Goal: Task Accomplishment & Management: Manage account settings

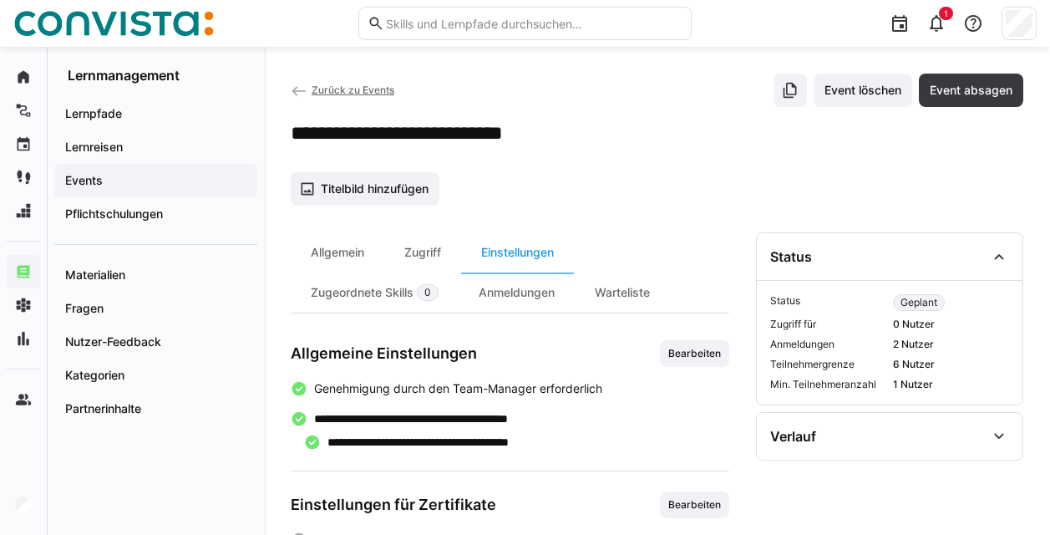
scroll to position [256, 0]
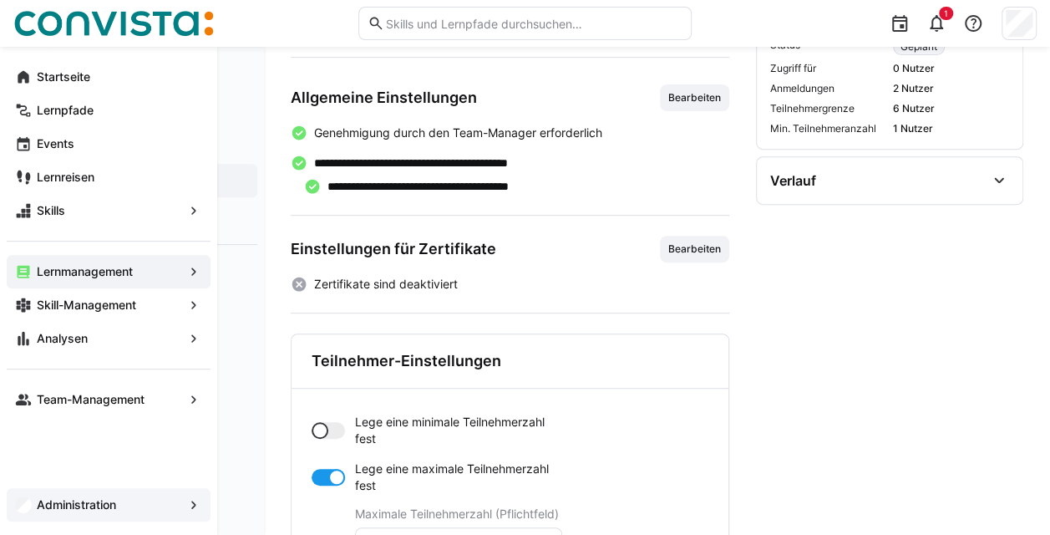
click at [0, 0] on app-navigation-label "Administration" at bounding box center [0, 0] width 0 height 0
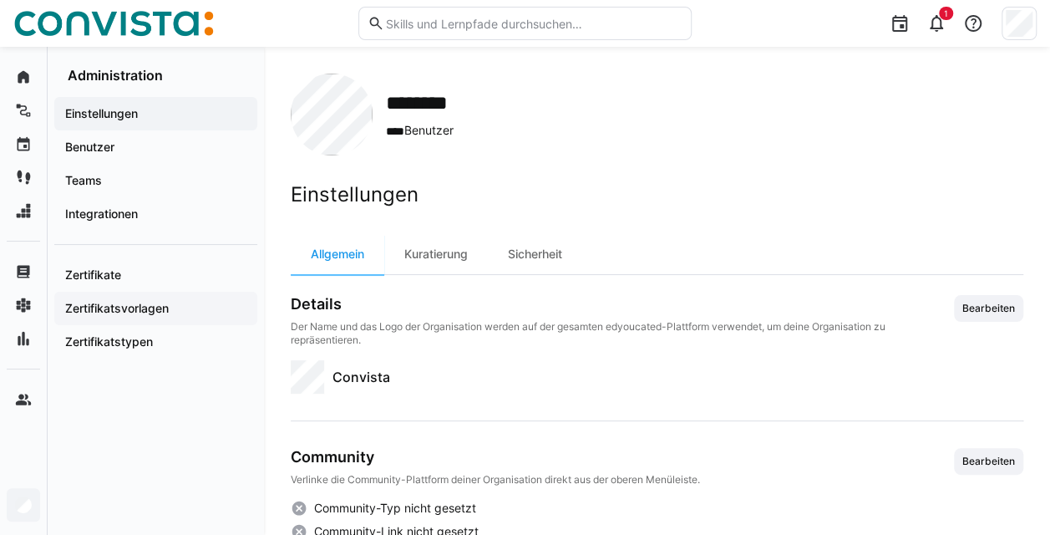
click at [0, 0] on app-navigation-label "Zertifikatsvorlagen" at bounding box center [0, 0] width 0 height 0
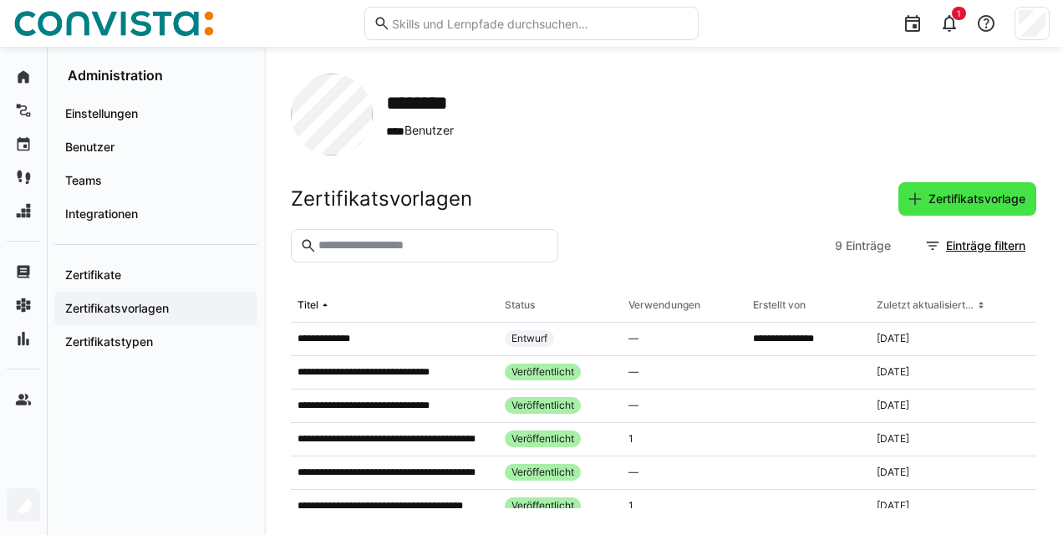
click at [948, 199] on span "Zertifikatsvorlage" at bounding box center [977, 199] width 102 height 17
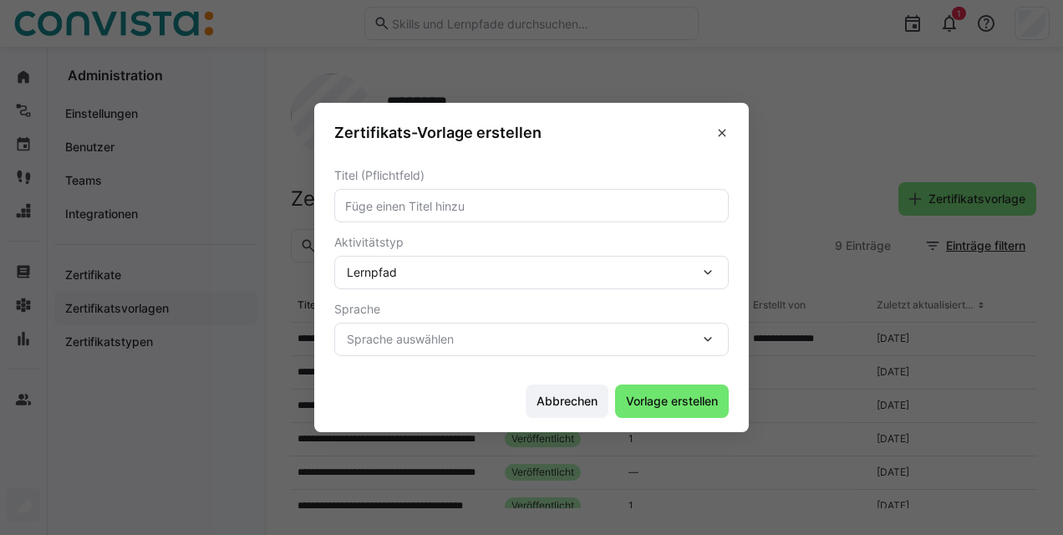
click at [605, 216] on eds-input at bounding box center [531, 205] width 394 height 33
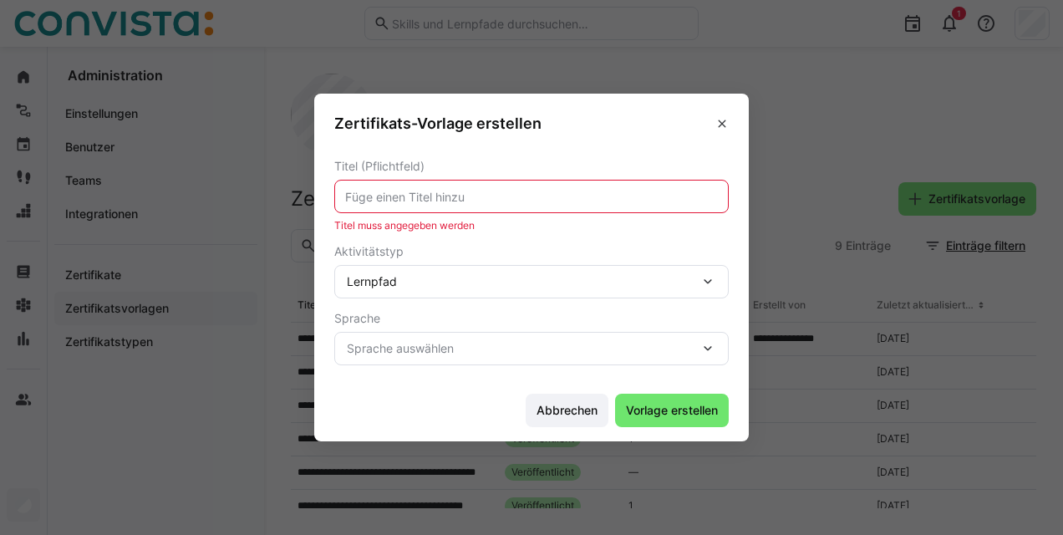
click at [572, 266] on div "Lernpfad" at bounding box center [531, 281] width 394 height 33
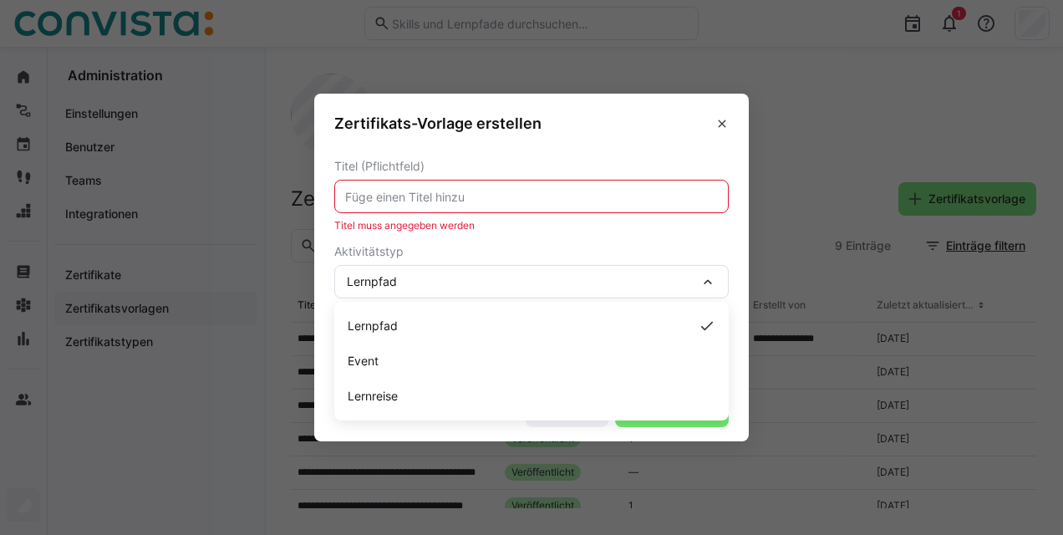
click at [572, 266] on div "Lernpfad Lernpfad Event Lernreise" at bounding box center [531, 281] width 394 height 33
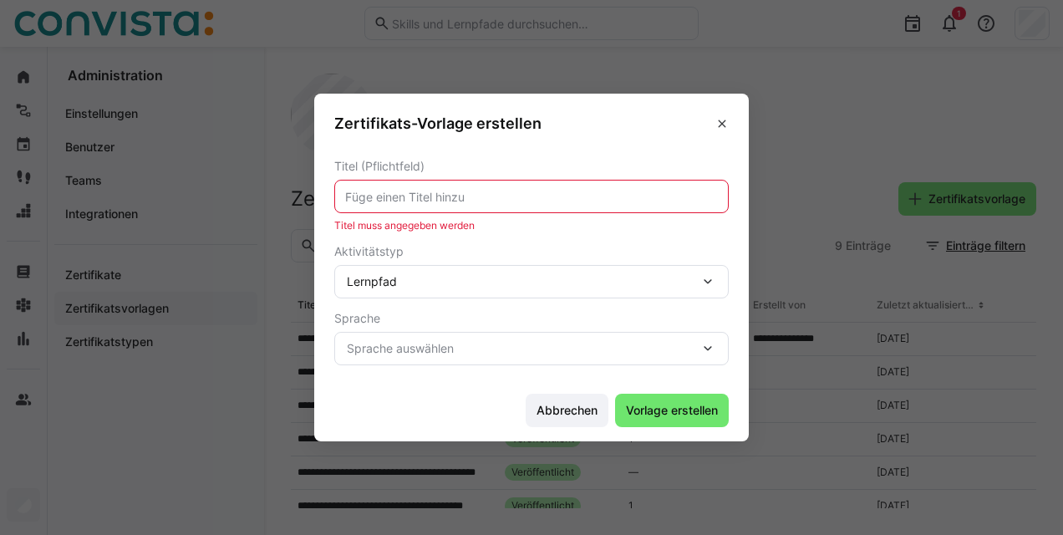
click at [518, 346] on span "Sprache auswählen" at bounding box center [523, 348] width 353 height 17
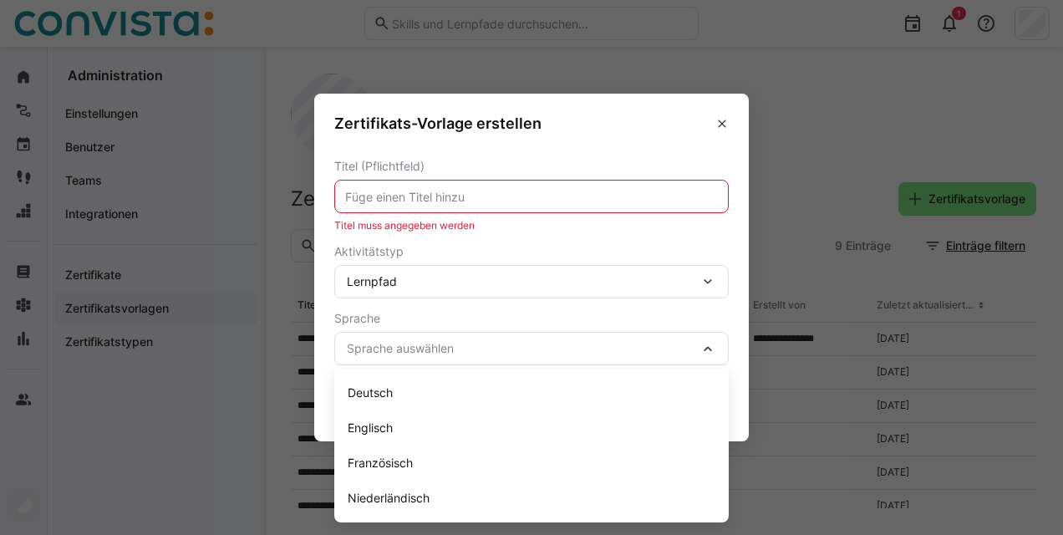
click at [518, 346] on span "Sprache auswählen" at bounding box center [523, 348] width 353 height 17
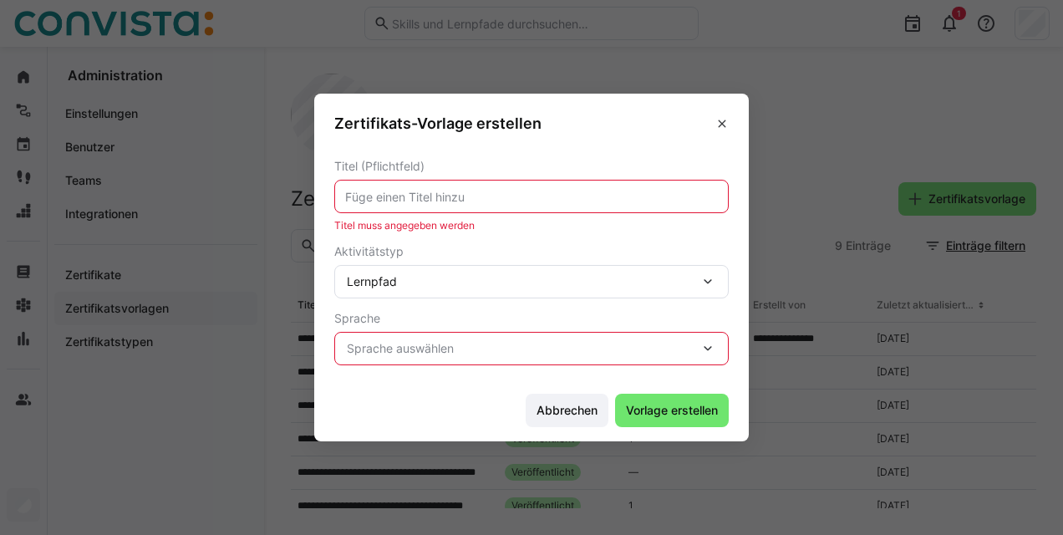
click at [794, 142] on eds-dialog "Zertifikats-Vorlage erstellen Titel (Pflichtfeld) Titel muss angegeben werden A…" at bounding box center [531, 267] width 1063 height 535
click at [726, 127] on eds-icon at bounding box center [721, 123] width 13 height 13
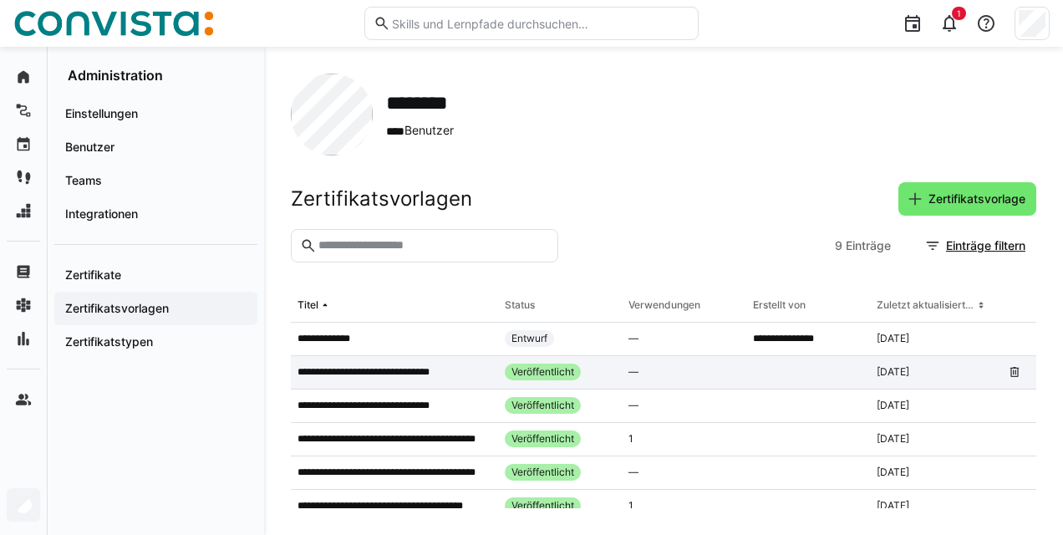
click at [441, 369] on p "**********" at bounding box center [373, 371] width 153 height 13
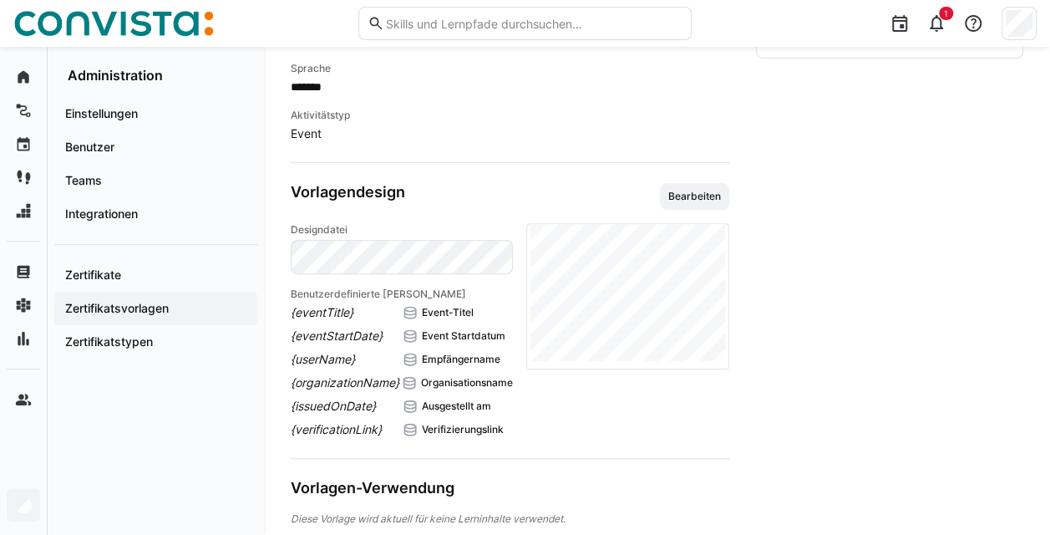
scroll to position [298, 0]
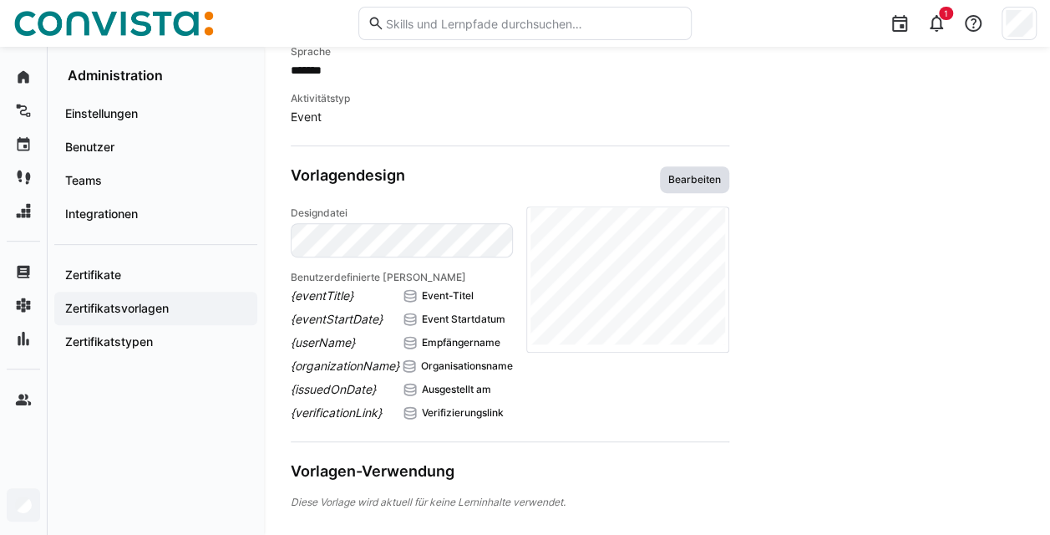
click at [692, 181] on span "Bearbeiten" at bounding box center [695, 179] width 56 height 13
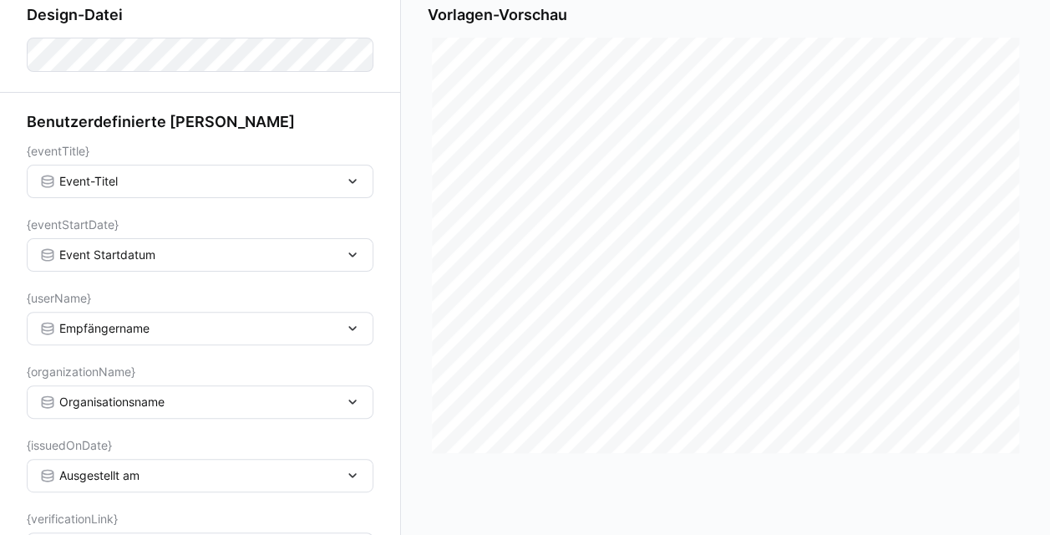
scroll to position [88, 0]
click at [326, 177] on div "Event-Titel" at bounding box center [191, 182] width 305 height 15
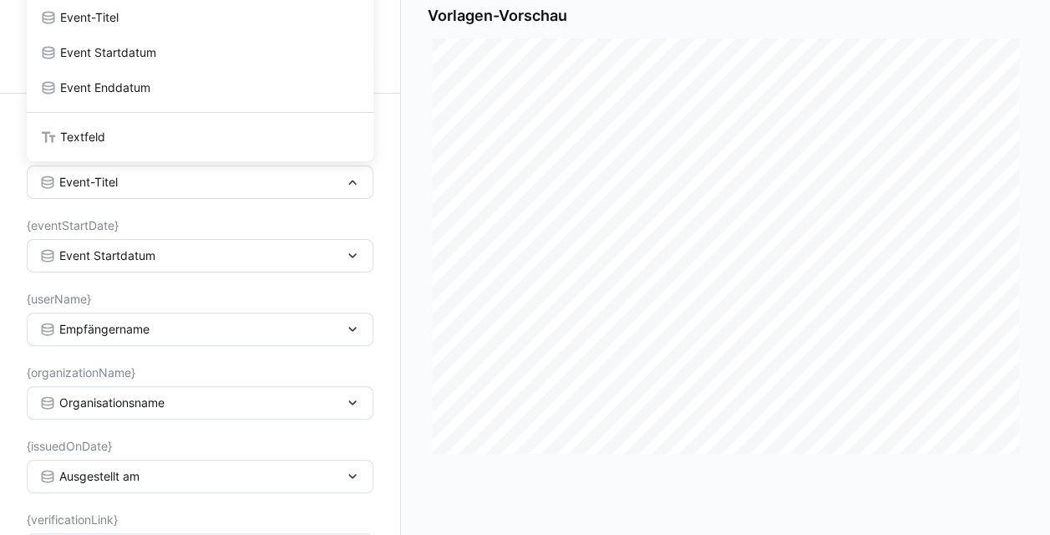
click at [326, 177] on div "Event-Titel" at bounding box center [191, 182] width 305 height 15
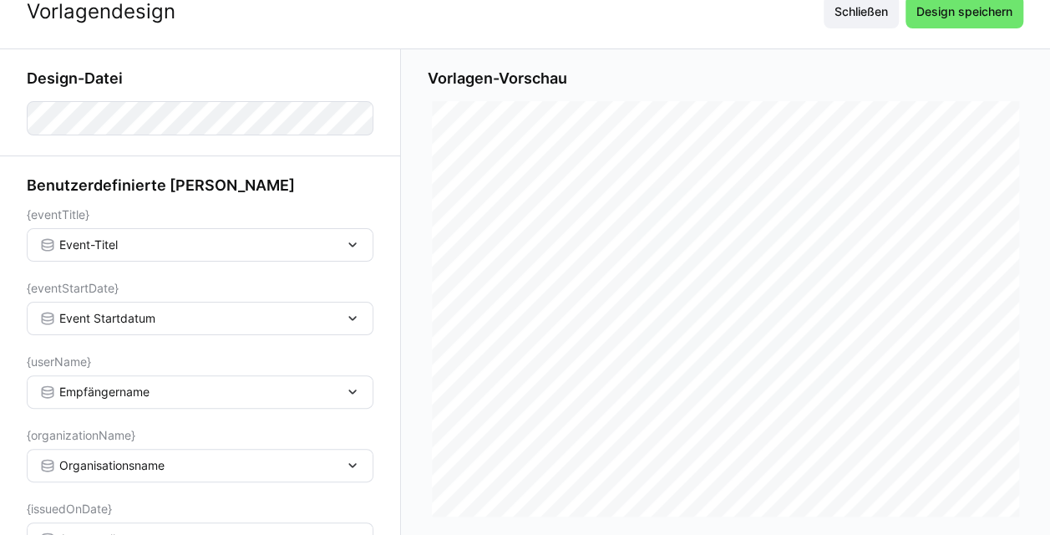
scroll to position [0, 0]
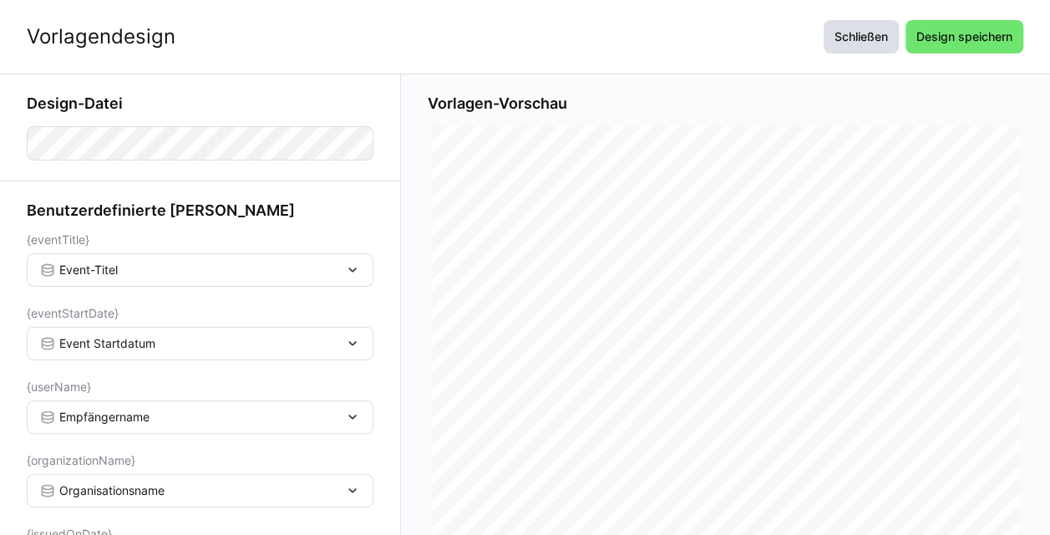
click at [862, 37] on span "Schließen" at bounding box center [861, 36] width 58 height 17
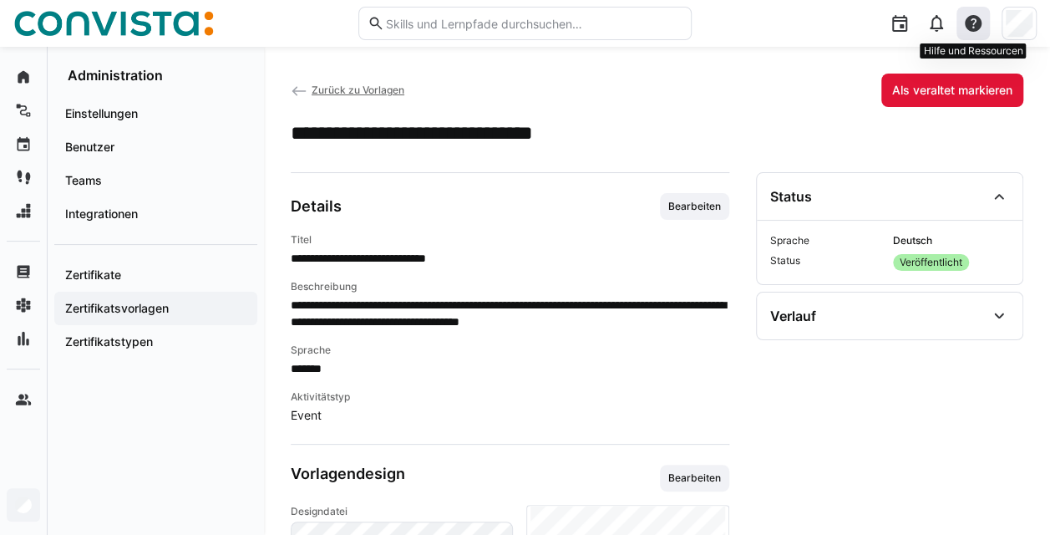
click at [967, 30] on eds-icon at bounding box center [973, 23] width 20 height 20
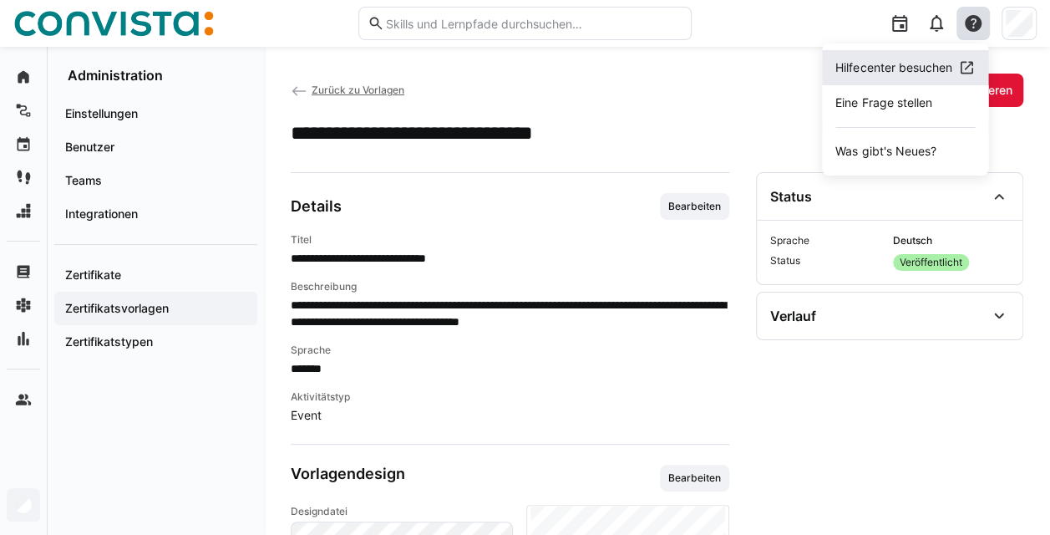
click at [924, 74] on div "Hilfecenter besuchen" at bounding box center [894, 67] width 116 height 17
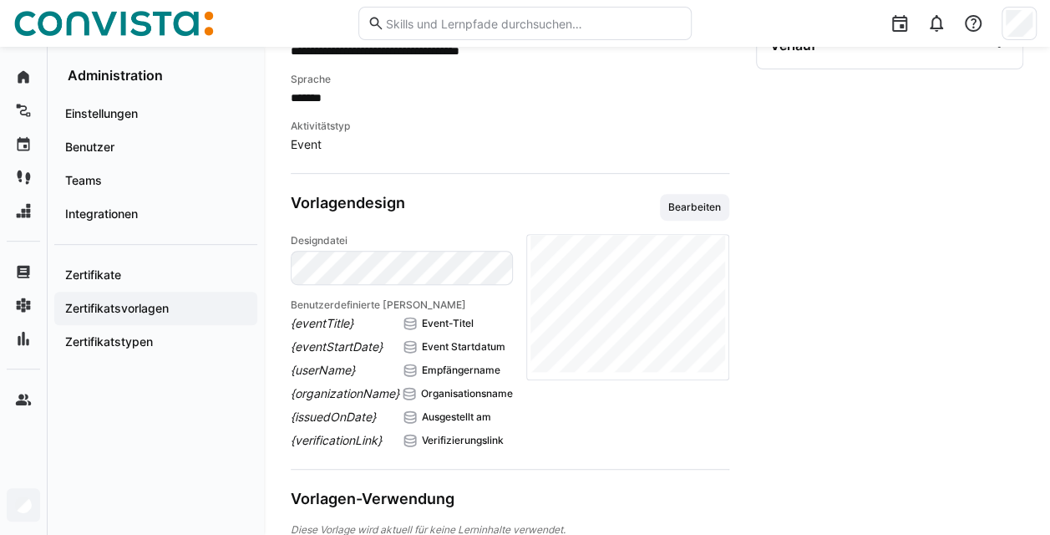
scroll to position [241, 0]
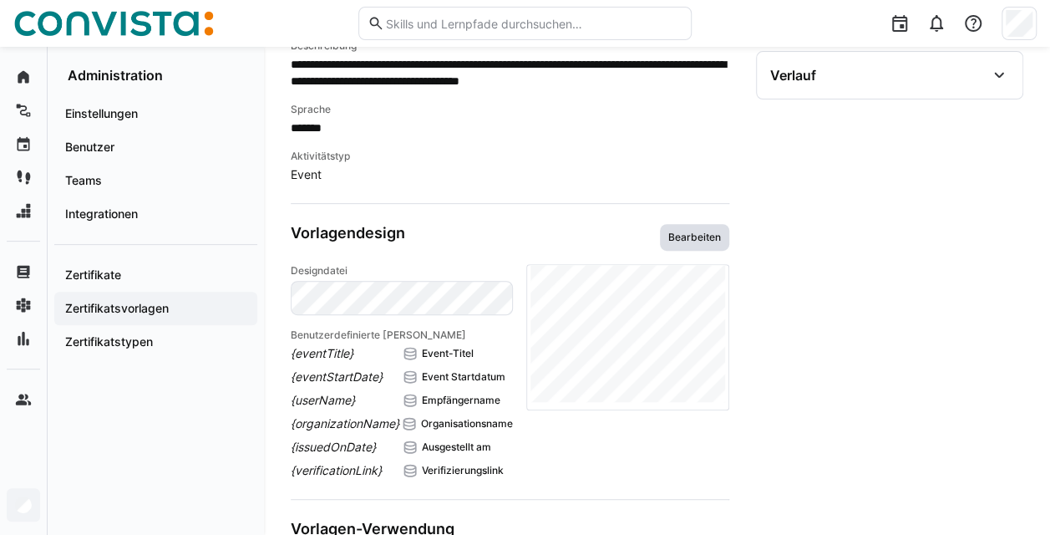
click at [691, 239] on span "Bearbeiten" at bounding box center [695, 237] width 56 height 13
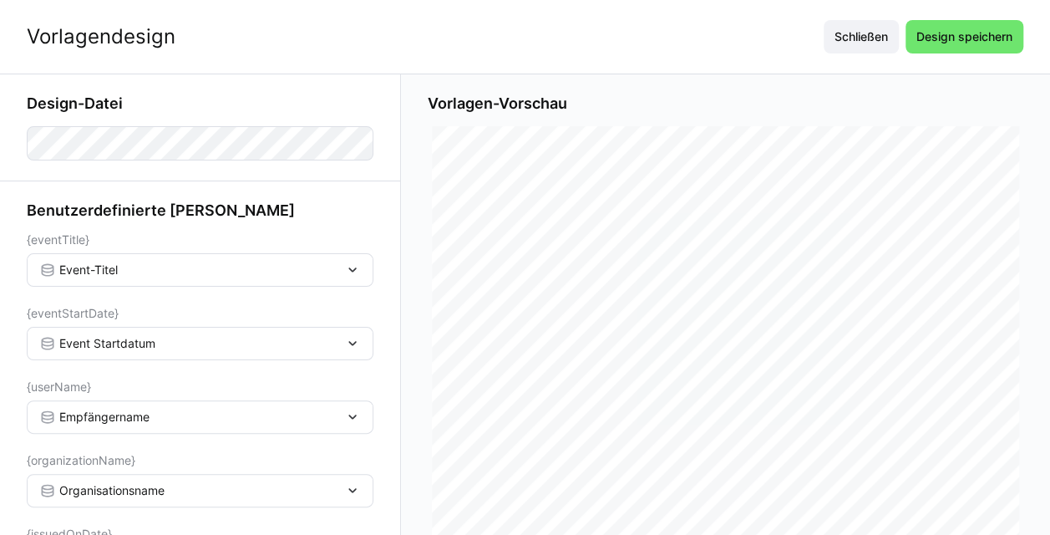
click at [207, 264] on div "Event-Titel" at bounding box center [191, 269] width 305 height 15
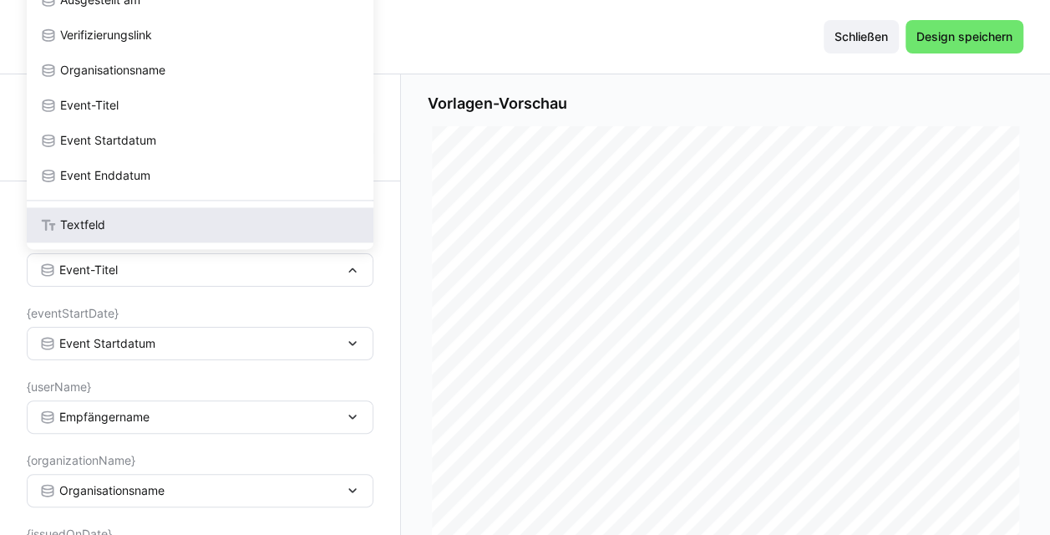
click at [180, 226] on div "Textfeld" at bounding box center [200, 224] width 320 height 17
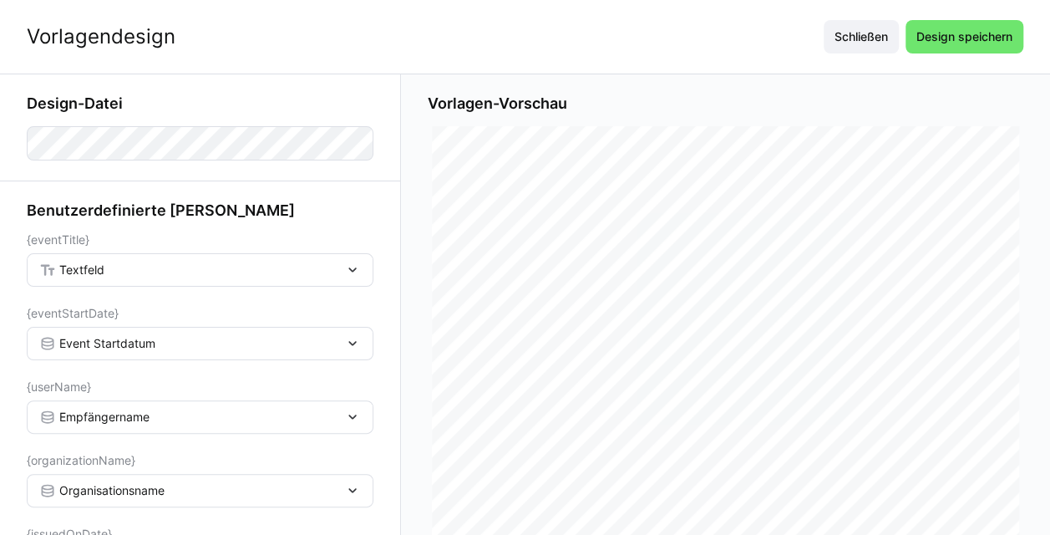
click at [168, 271] on div "Textfeld" at bounding box center [191, 269] width 305 height 15
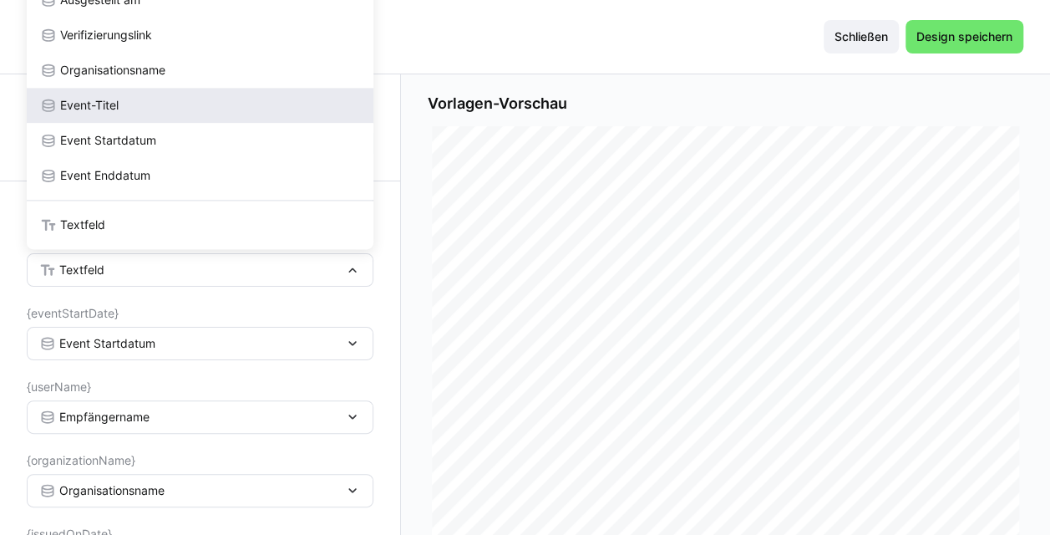
click at [197, 111] on div "Event-Titel" at bounding box center [200, 105] width 320 height 17
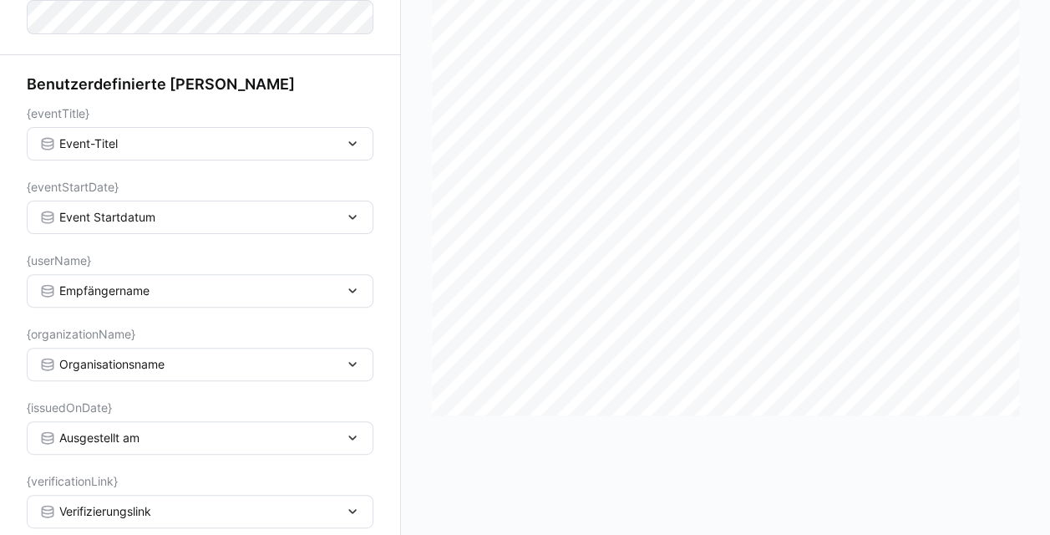
scroll to position [139, 0]
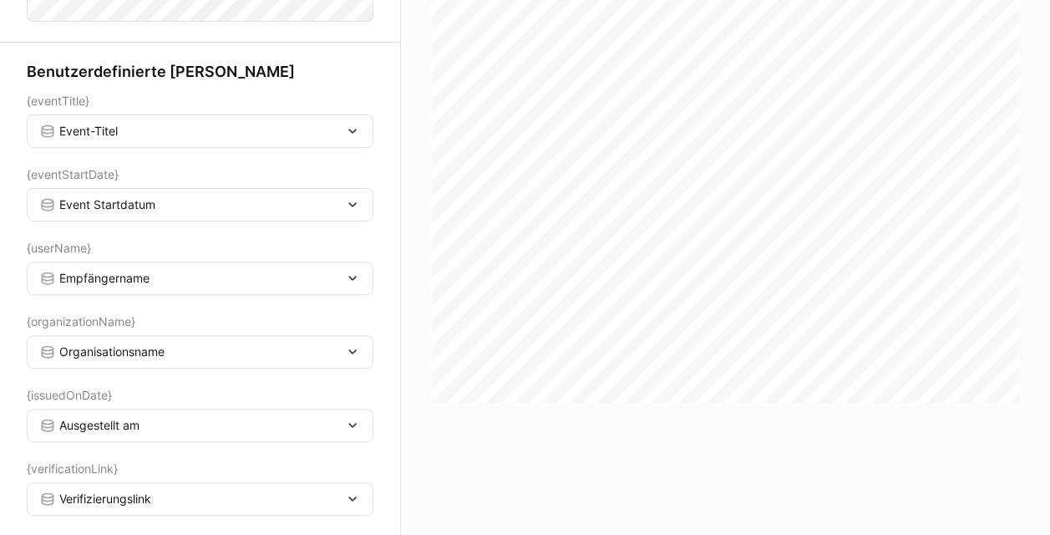
drag, startPoint x: 269, startPoint y: 227, endPoint x: 241, endPoint y: 109, distance: 122.0
click at [241, 109] on eds-form-field "{eventTitle} Event-Titel" at bounding box center [200, 120] width 347 height 53
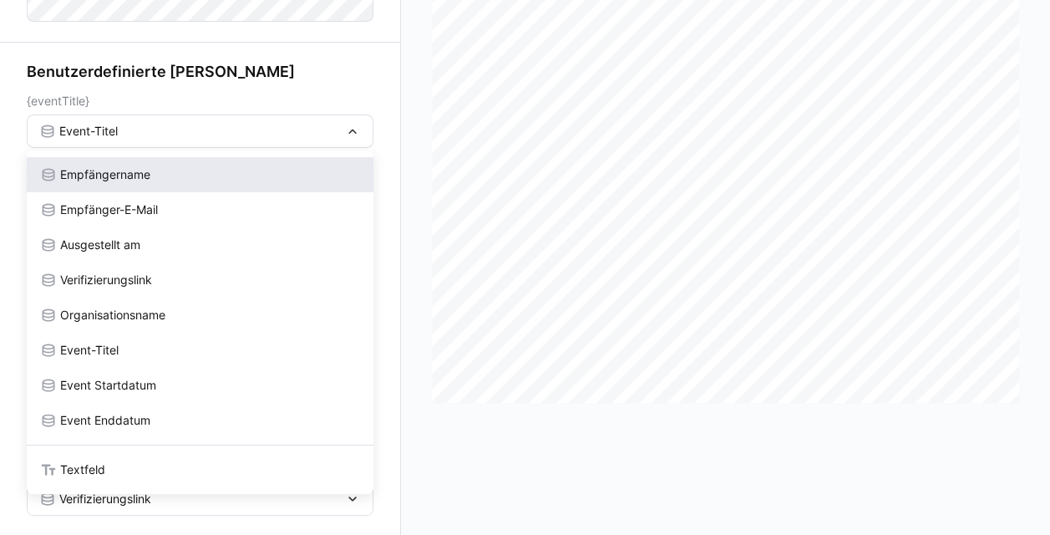
click at [260, 169] on div "Empfängername" at bounding box center [200, 174] width 320 height 17
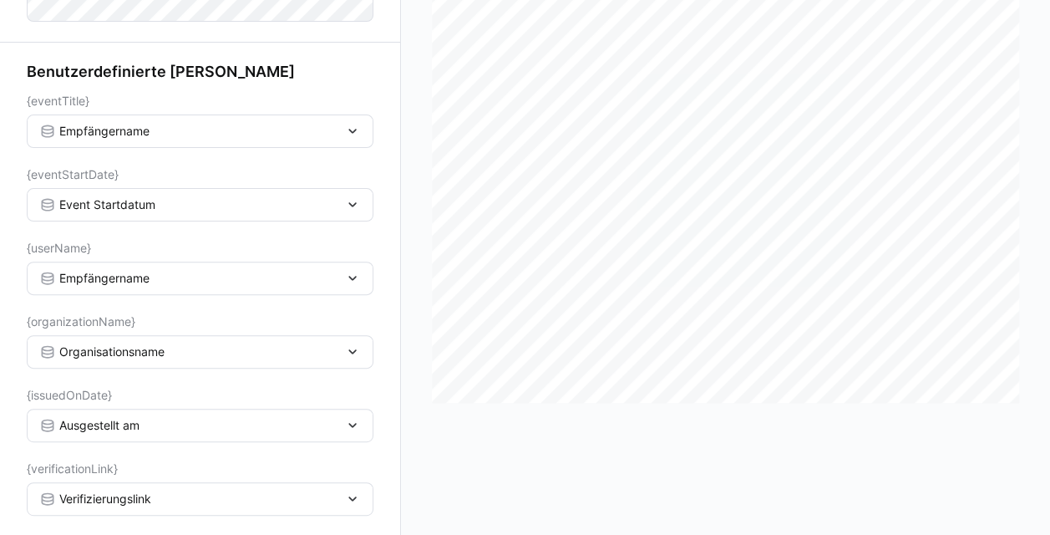
click at [265, 128] on div "Empfängername" at bounding box center [191, 131] width 305 height 15
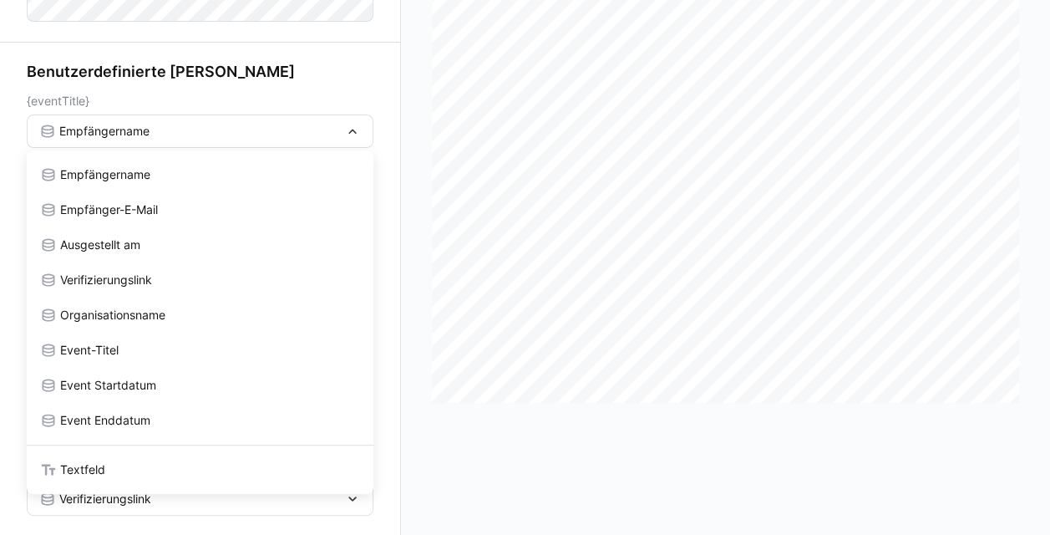
click at [312, 79] on h3 "Benutzerdefinierte Felder" at bounding box center [200, 72] width 347 height 18
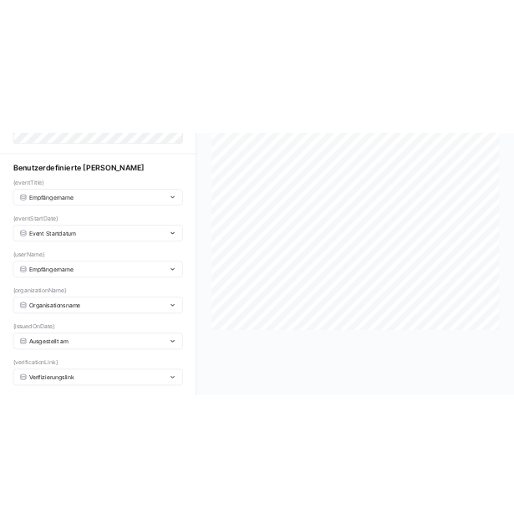
scroll to position [0, 0]
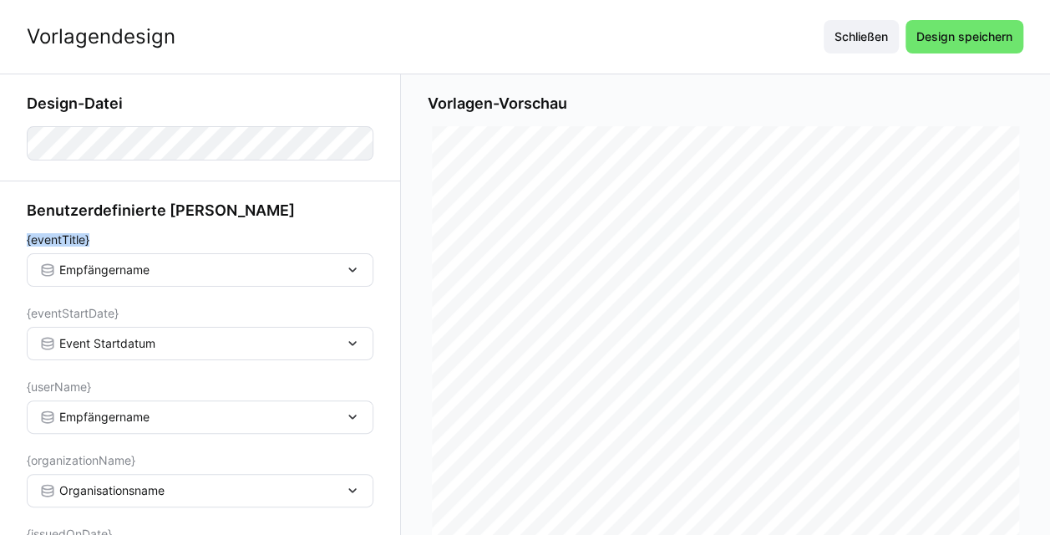
drag, startPoint x: 21, startPoint y: 239, endPoint x: 132, endPoint y: 235, distance: 111.2
click at [132, 235] on app-learning-certificate-template-builder-form "Design-Datei Benutzerdefinierte Felder {eventTitle} Empfängername {eventStartDa…" at bounding box center [200, 374] width 401 height 600
drag, startPoint x: 99, startPoint y: 237, endPoint x: 5, endPoint y: 241, distance: 93.7
click at [5, 241] on app-learning-certificate-template-builder-form "Design-Datei Benutzerdefinierte Felder {eventTitle} Event-Titel {eventStartDate…" at bounding box center [200, 374] width 401 height 600
copy span "{eventTitle}"
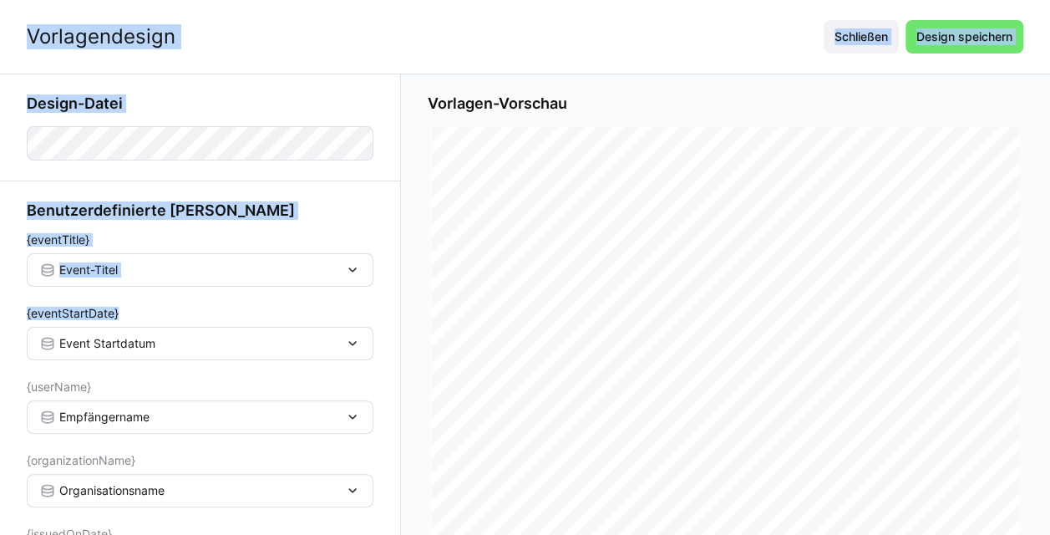
drag, startPoint x: 144, startPoint y: 318, endPoint x: -3, endPoint y: 321, distance: 147.1
click at [0, 321] on html "Vorlagendesign Schließen Design speichern Design-Datei Benutzerdefinierte Felde…" at bounding box center [525, 267] width 1050 height 535
click at [319, 289] on form "{eventTitle} Event-Titel {eventStartDate} Event Startdatum {userName} Empfänger…" at bounding box center [200, 443] width 347 height 421
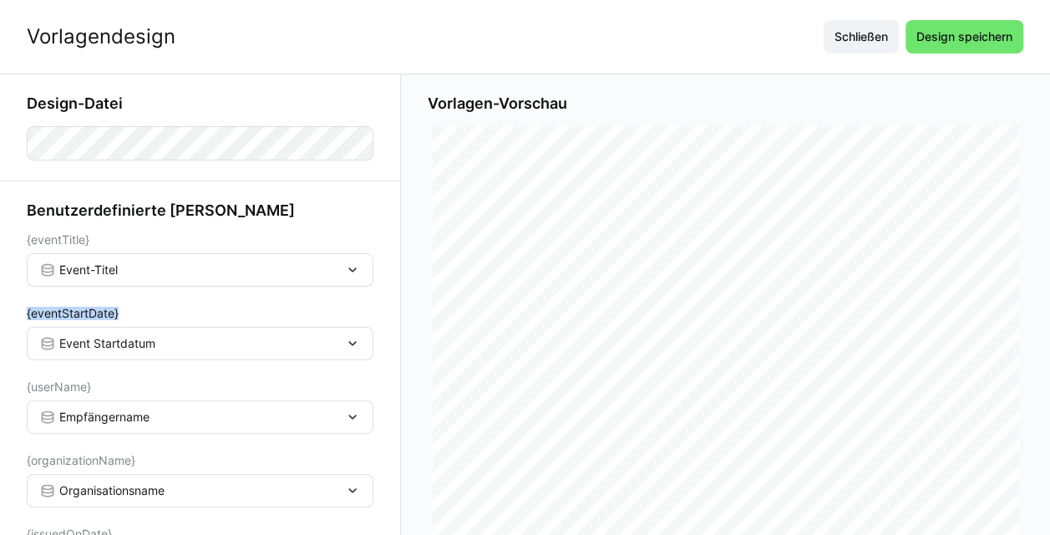
drag, startPoint x: 15, startPoint y: 312, endPoint x: 125, endPoint y: 304, distance: 110.6
click at [125, 304] on app-learning-certificate-template-builder-form "Design-Datei Benutzerdefinierte Felder {eventTitle} Event-Titel {eventStartDate…" at bounding box center [200, 374] width 401 height 600
copy span "{eventStartDate}"
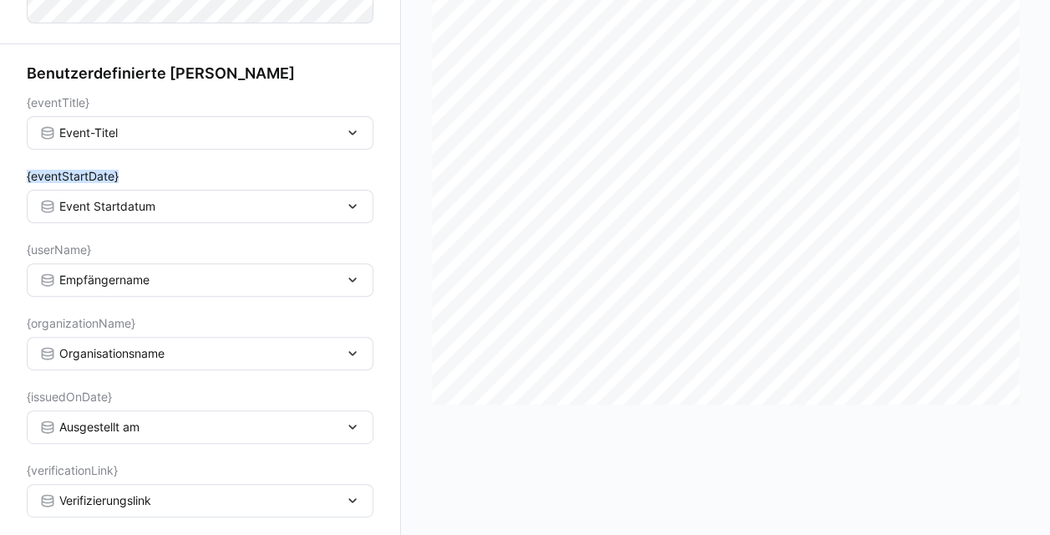
scroll to position [139, 0]
click at [159, 210] on div "Event Startdatum" at bounding box center [191, 204] width 305 height 15
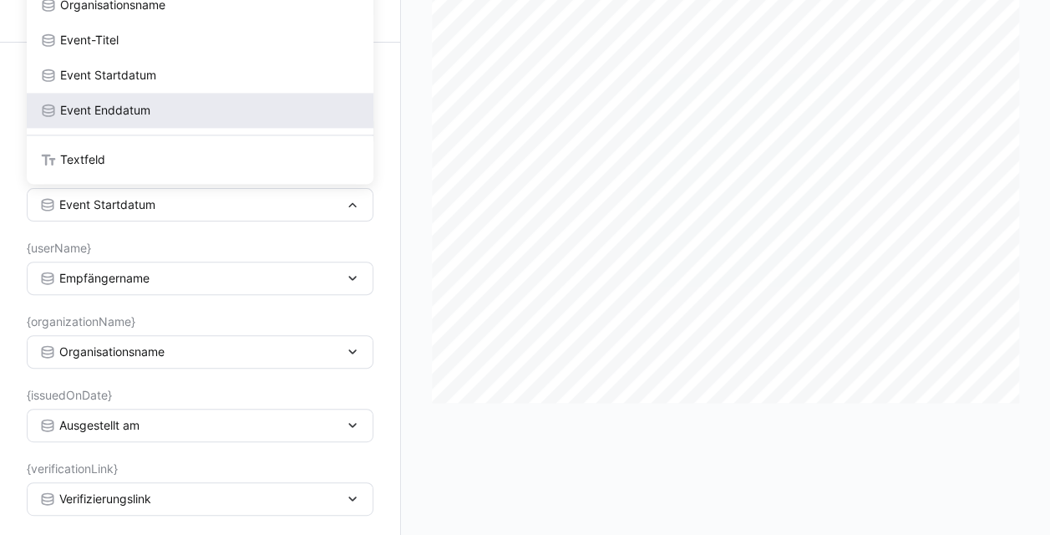
click at [137, 114] on span "Event Enddatum" at bounding box center [105, 110] width 90 height 17
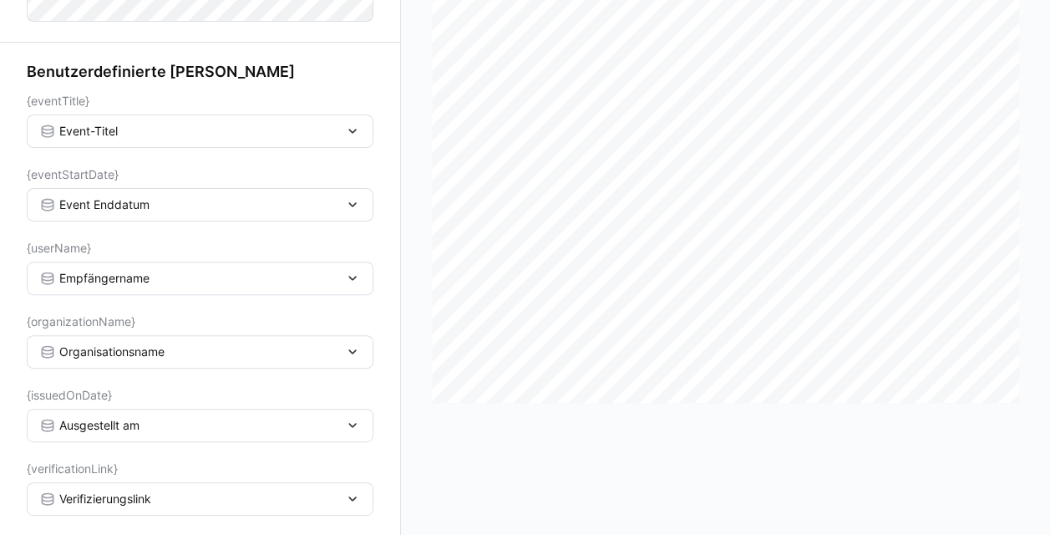
scroll to position [3, 0]
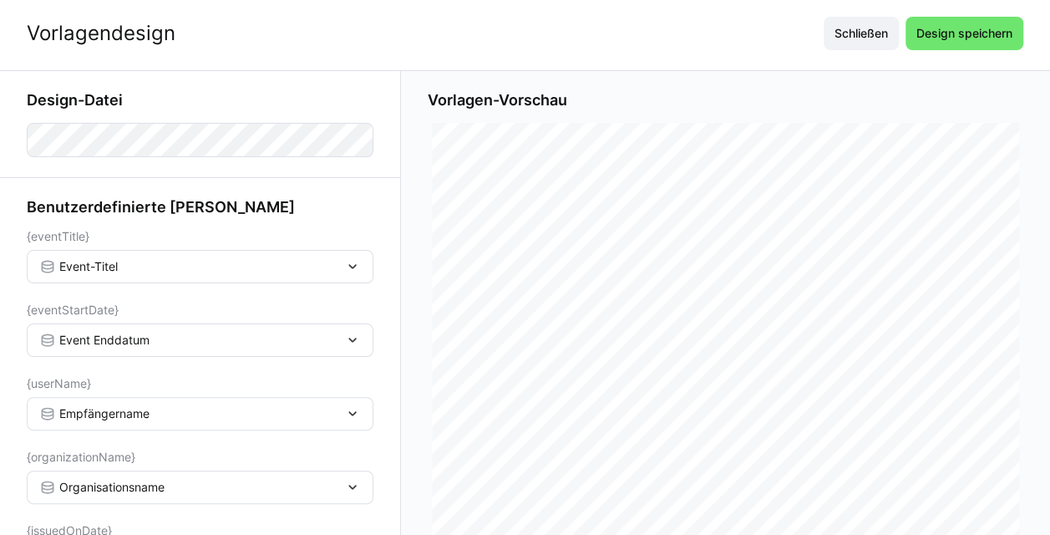
click at [187, 247] on eds-form-field "{eventTitle} Event-Titel" at bounding box center [200, 256] width 347 height 53
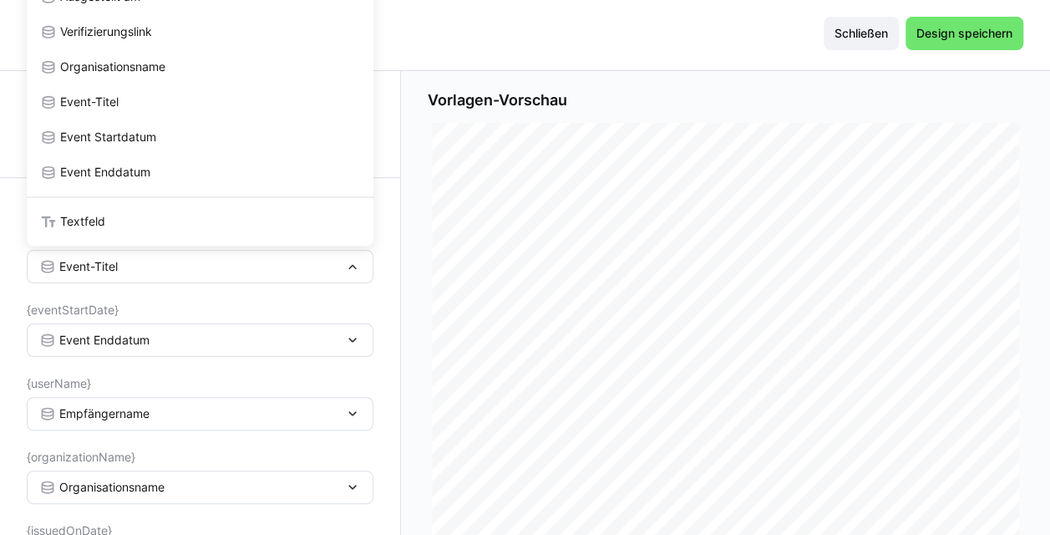
scroll to position [0, 0]
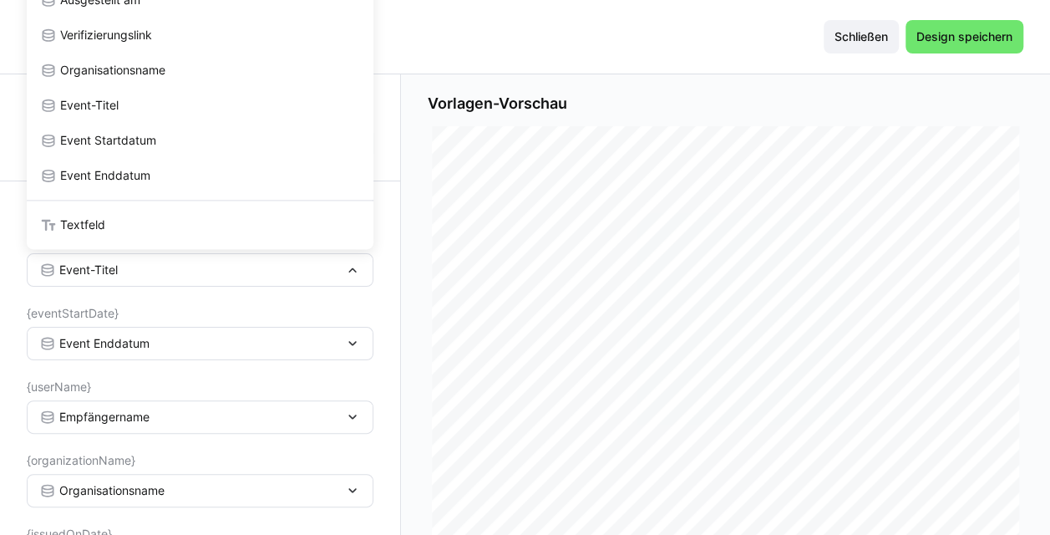
click at [132, 246] on div "Empfängername Empfänger-E-Mail Ausgestellt am Verifizierungslink Organisationsn…" at bounding box center [200, 77] width 347 height 343
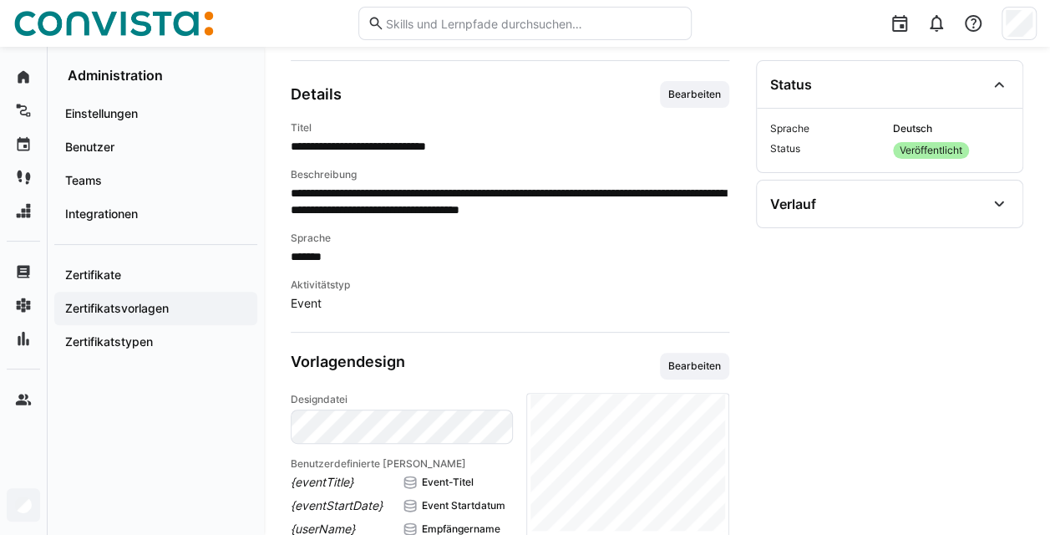
scroll to position [207, 0]
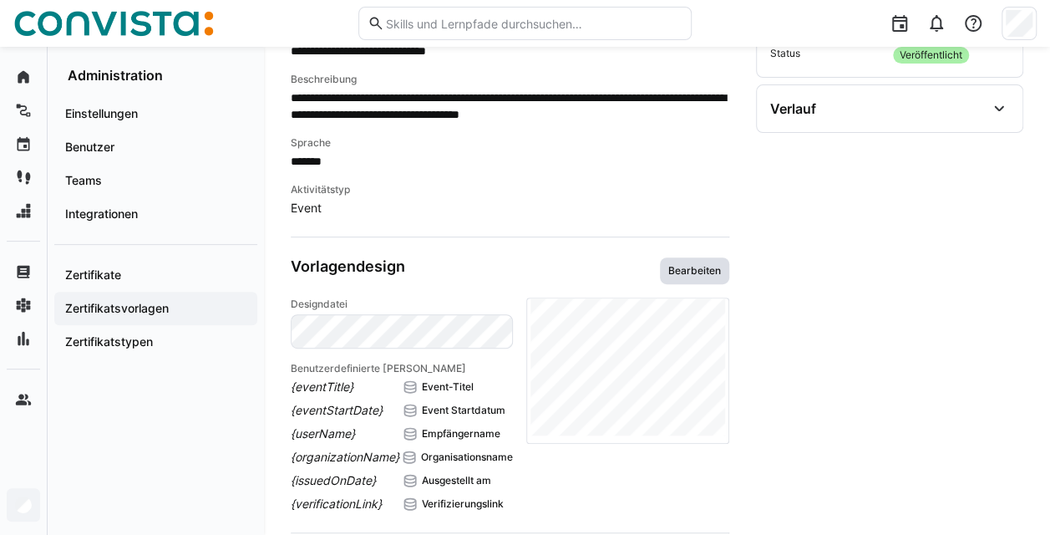
click at [526, 267] on span "Bearbeiten" at bounding box center [695, 270] width 56 height 13
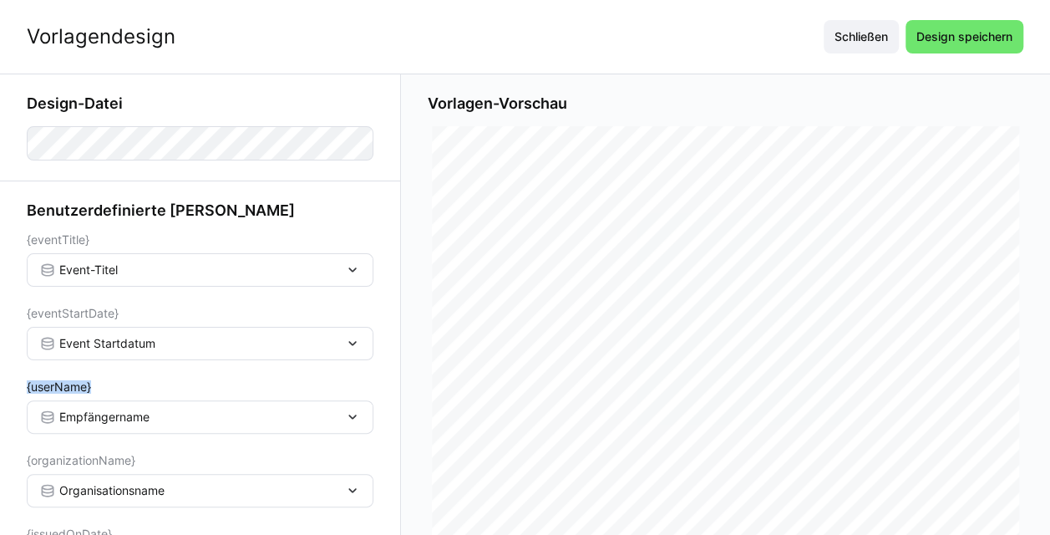
drag, startPoint x: 97, startPoint y: 392, endPoint x: 8, endPoint y: 387, distance: 88.7
click at [8, 387] on app-learning-certificate-template-builder-form "Design-Datei Benutzerdefinierte Felder {eventTitle} Event-Titel {eventStartDate…" at bounding box center [200, 374] width 401 height 600
copy span "{userName}"
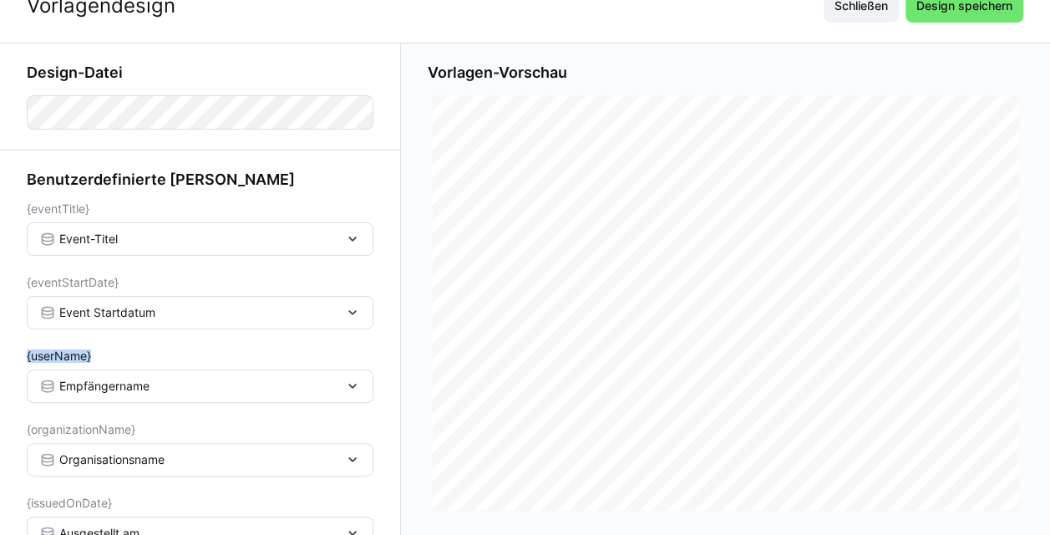
scroll to position [29, 0]
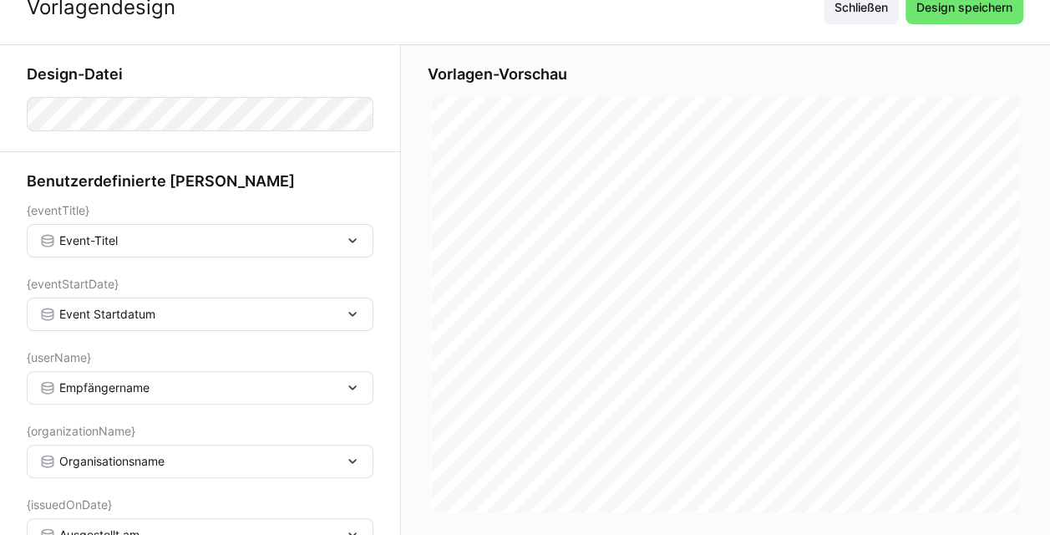
click at [281, 242] on div "Event-Titel" at bounding box center [191, 240] width 305 height 15
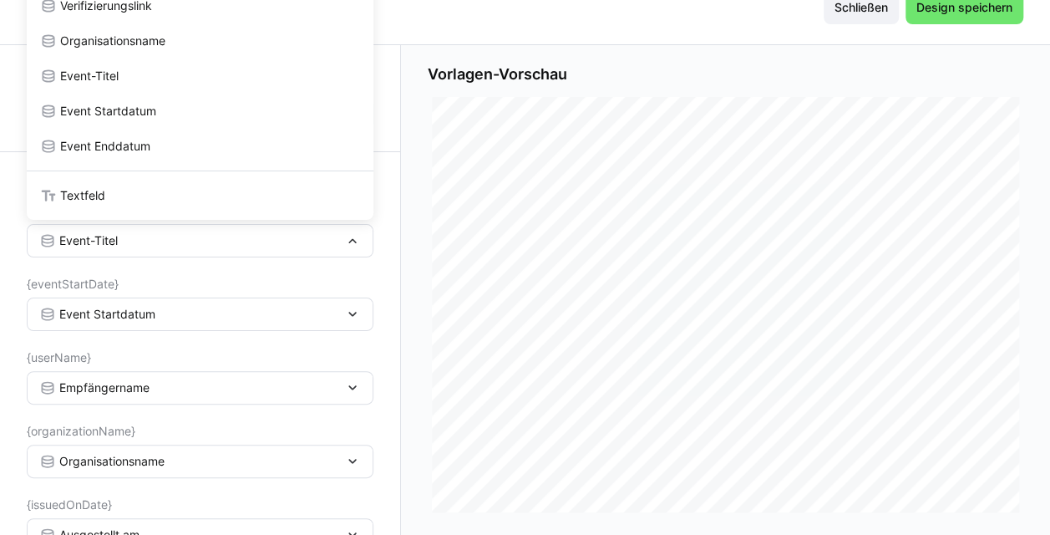
scroll to position [0, 0]
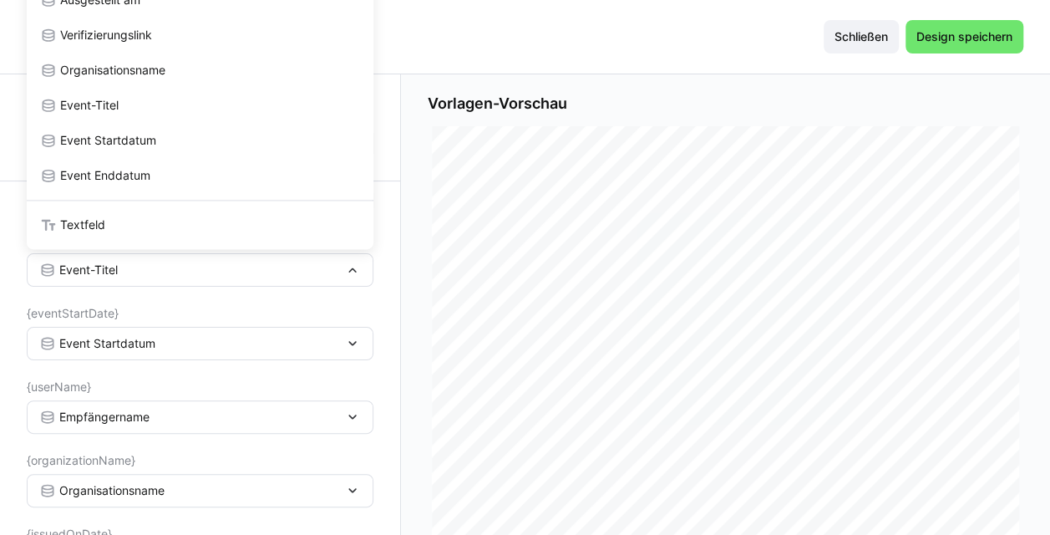
click at [433, 58] on div "Vorlagendesign Schließen Design speichern" at bounding box center [525, 37] width 1050 height 74
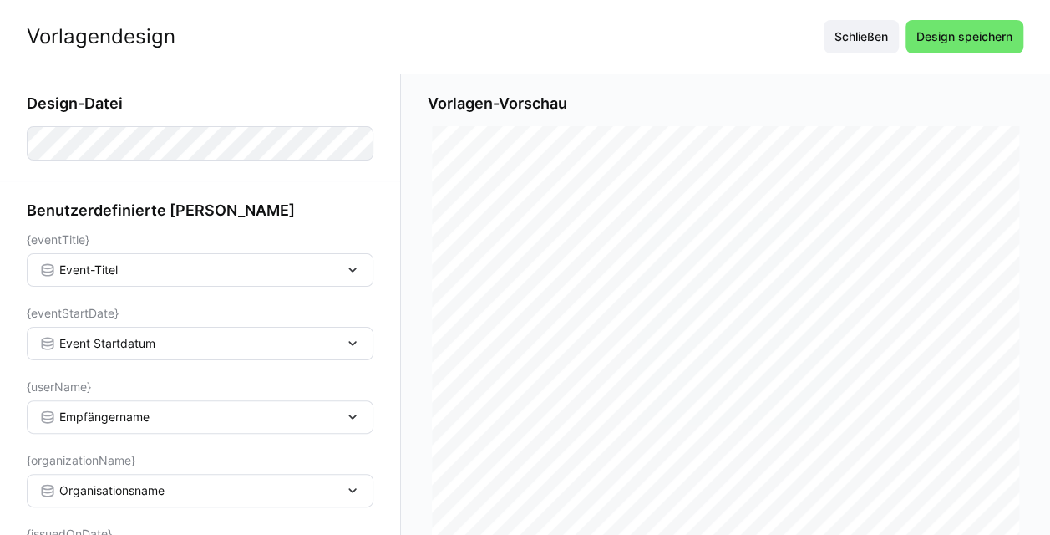
scroll to position [139, 0]
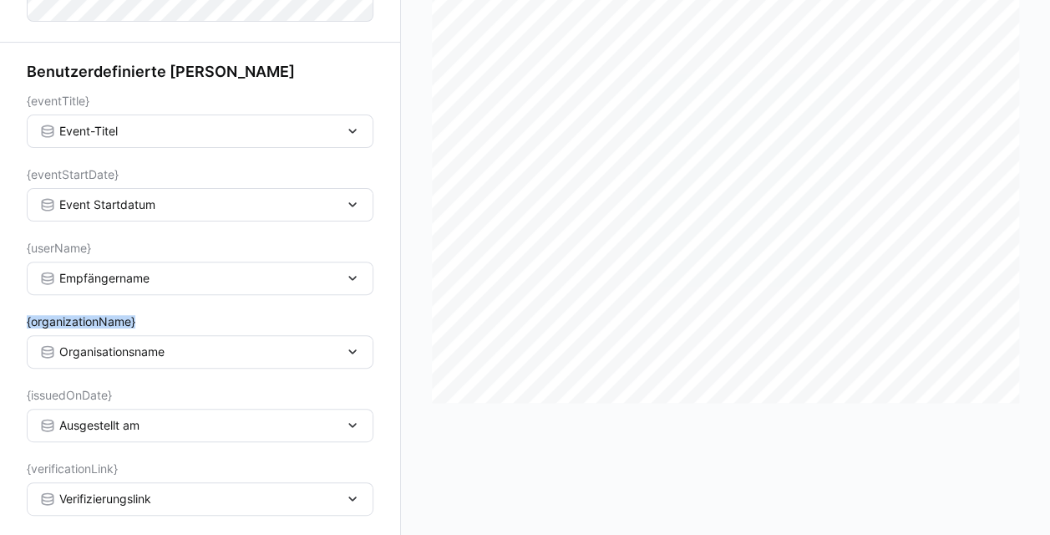
drag, startPoint x: 156, startPoint y: 318, endPoint x: 9, endPoint y: 325, distance: 147.2
click at [9, 325] on app-learning-certificate-template-builder-form "Design-Datei Benutzerdefinierte Felder {eventTitle} Event-Titel {eventStartDate…" at bounding box center [200, 236] width 401 height 600
copy span "{organizationName}"
drag, startPoint x: 132, startPoint y: 399, endPoint x: 11, endPoint y: 404, distance: 121.3
click at [11, 404] on app-learning-certificate-template-builder-form "Design-Datei Benutzerdefinierte Felder {eventTitle} Event-Titel {eventStartDate…" at bounding box center [200, 236] width 401 height 600
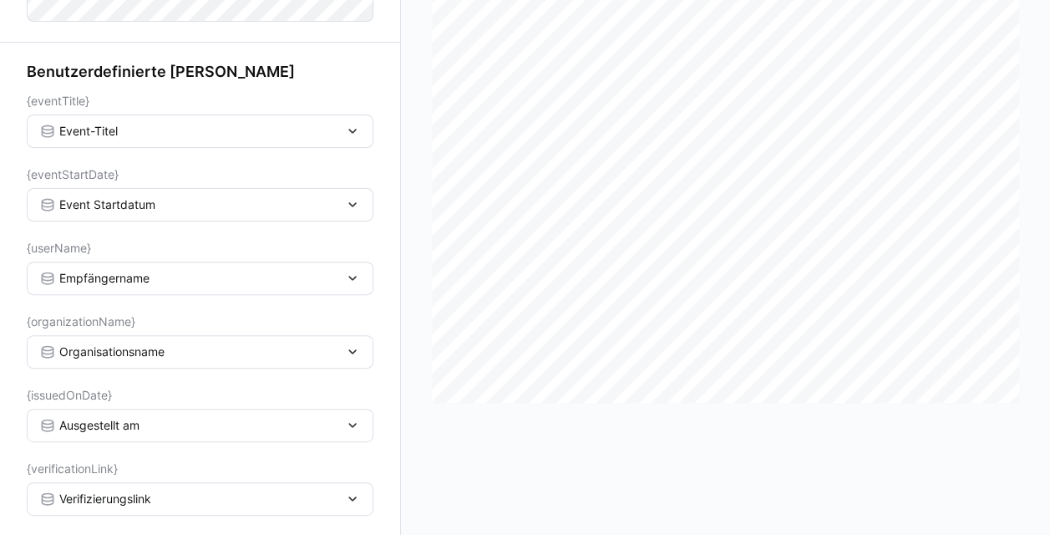
copy eds-form-field
drag, startPoint x: 109, startPoint y: 391, endPoint x: 13, endPoint y: 391, distance: 95.3
click at [13, 391] on app-learning-certificate-template-builder-form "Design-Datei Benutzerdefinierte Felder {eventTitle} Event-Titel {eventStartDate…" at bounding box center [200, 236] width 401 height 600
drag, startPoint x: 13, startPoint y: 391, endPoint x: 26, endPoint y: 394, distance: 12.8
click at [26, 394] on app-learning-certificate-template-builder-form "Design-Datei Benutzerdefinierte Felder {eventTitle} Event-Titel {eventStartDate…" at bounding box center [200, 236] width 401 height 600
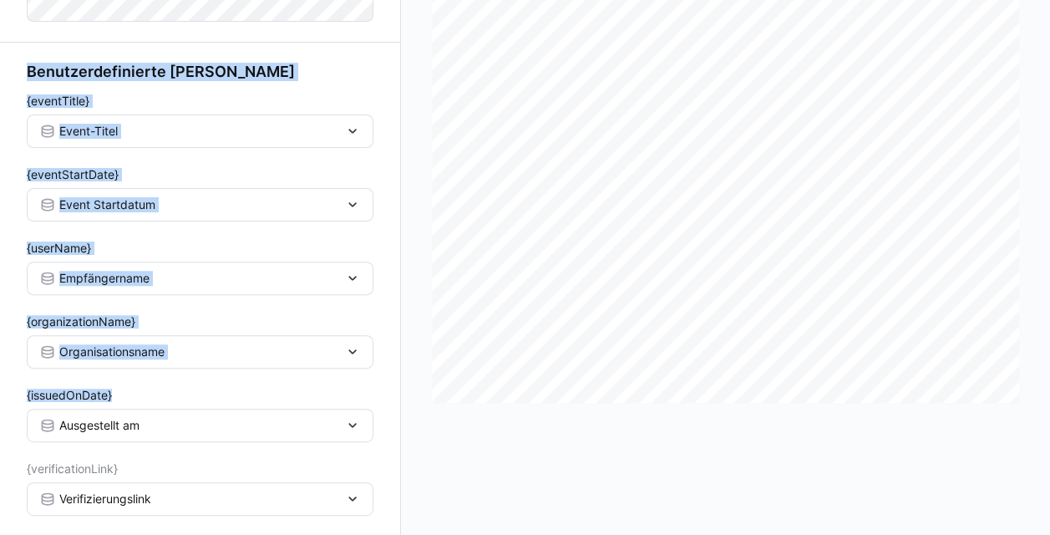
drag, startPoint x: 112, startPoint y: 391, endPoint x: -3, endPoint y: 389, distance: 115.3
click at [0, 389] on html "Vorlagendesign Schließen Design speichern Design-Datei Benutzerdefinierte Felde…" at bounding box center [525, 128] width 1050 height 535
drag, startPoint x: -3, startPoint y: 389, endPoint x: 160, endPoint y: 399, distance: 164.0
click at [160, 399] on div "{issuedOnDate}" at bounding box center [200, 395] width 347 height 13
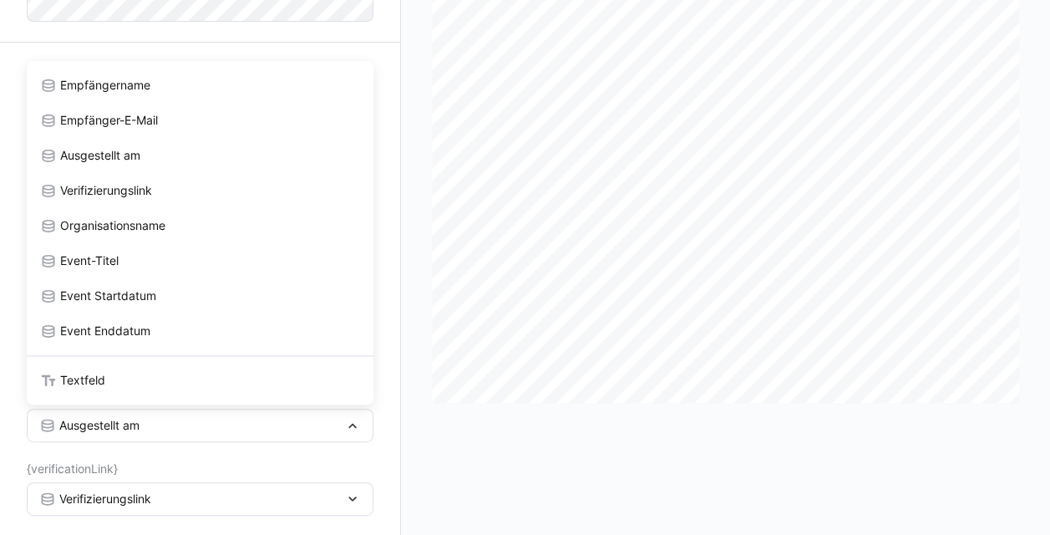
click at [7, 416] on app-learning-certificate-template-builder-form "Design-Datei Benutzerdefinierte Felder {eventTitle} Event-Titel {eventStartDate…" at bounding box center [200, 236] width 401 height 600
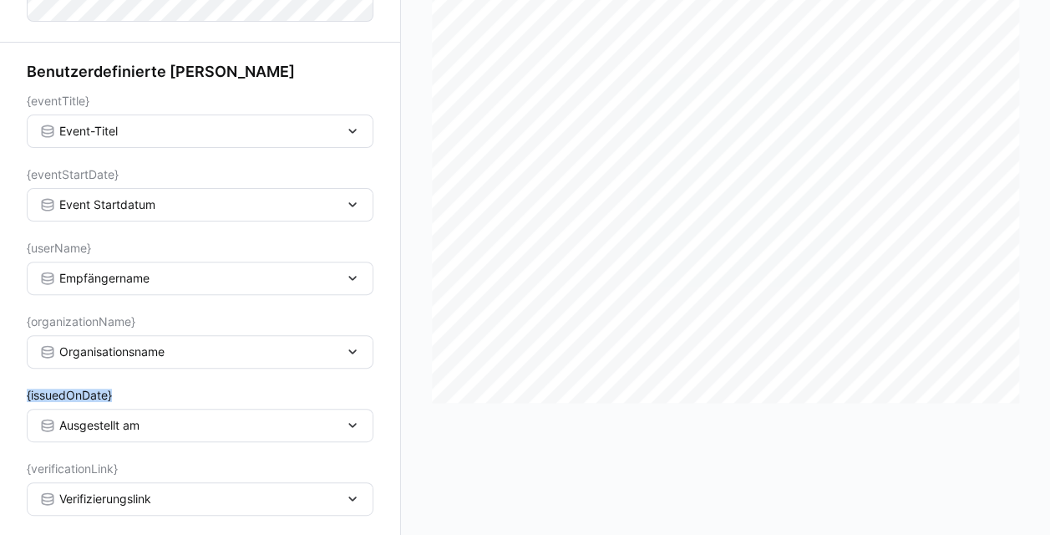
drag, startPoint x: 25, startPoint y: 394, endPoint x: 129, endPoint y: 394, distance: 103.6
click at [129, 394] on app-learning-certificate-template-builder-form "Design-Datei Benutzerdefinierte Felder {eventTitle} Event-Titel {eventStartDate…" at bounding box center [200, 236] width 401 height 600
copy span "{issuedOnDate}"
click at [431, 230] on div at bounding box center [726, 194] width 596 height 415
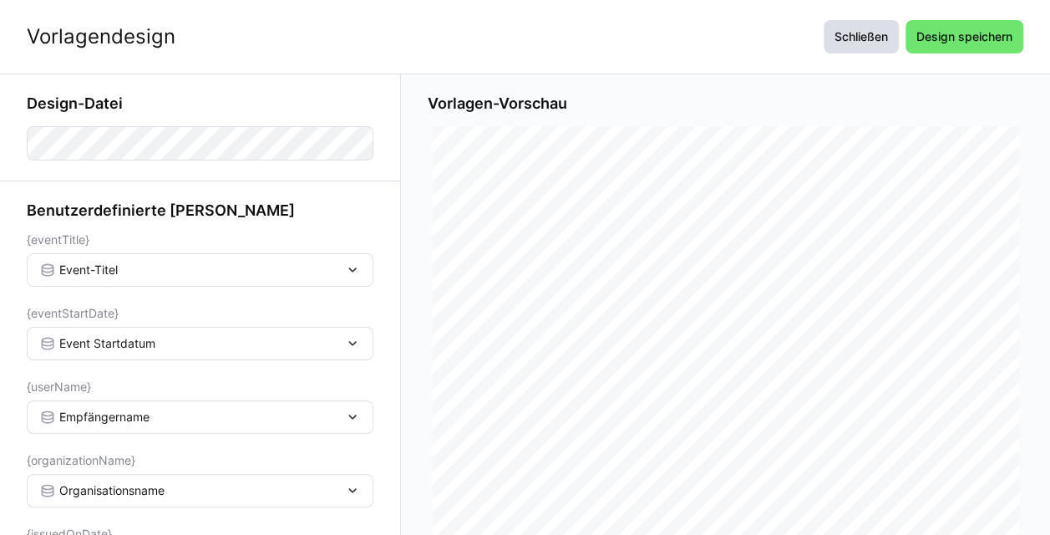
click at [526, 44] on span "Schließen" at bounding box center [861, 36] width 58 height 17
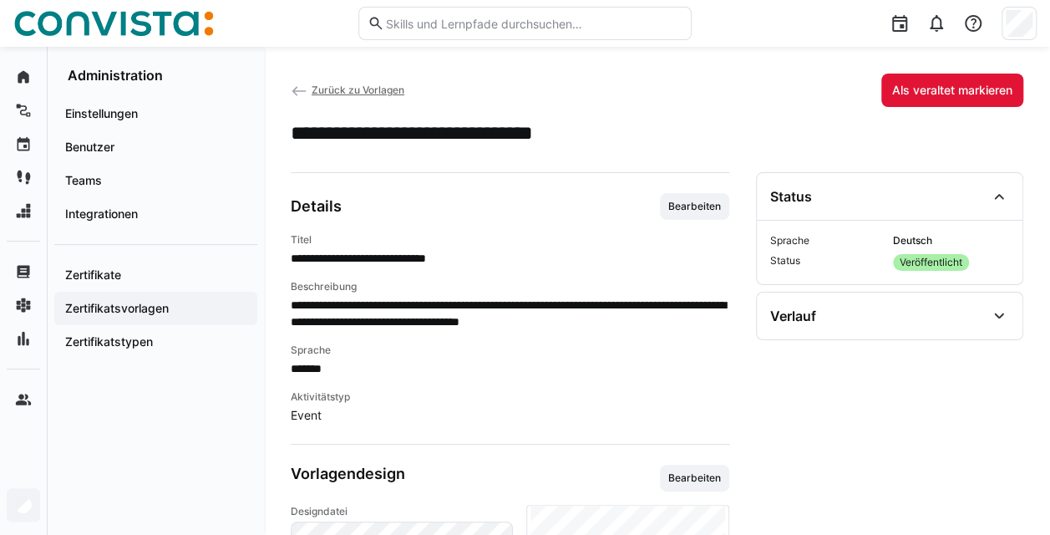
click at [374, 89] on span "Zurück zu Vorlagen" at bounding box center [358, 90] width 93 height 13
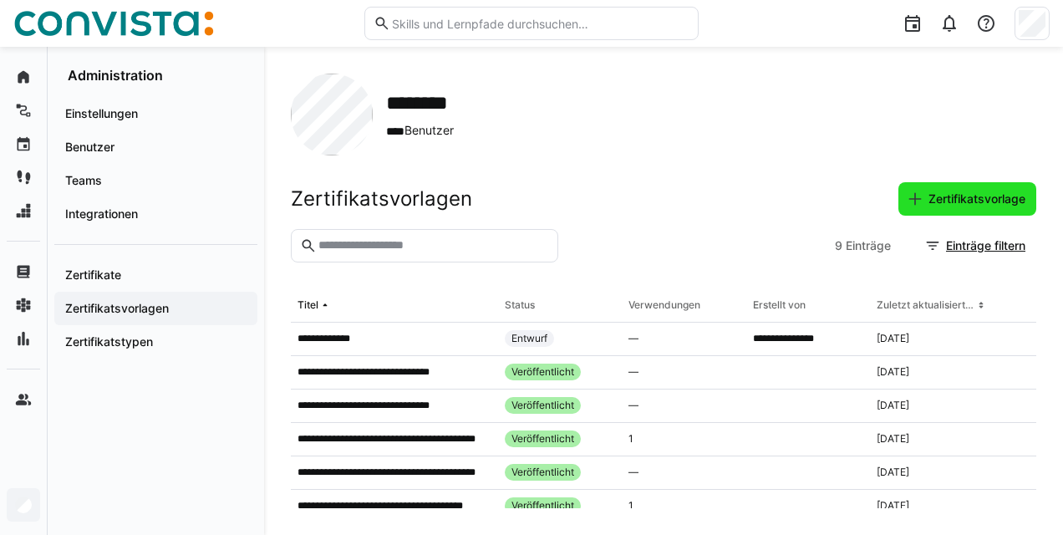
click at [526, 197] on span "Zertifikatsvorlage" at bounding box center [977, 199] width 102 height 17
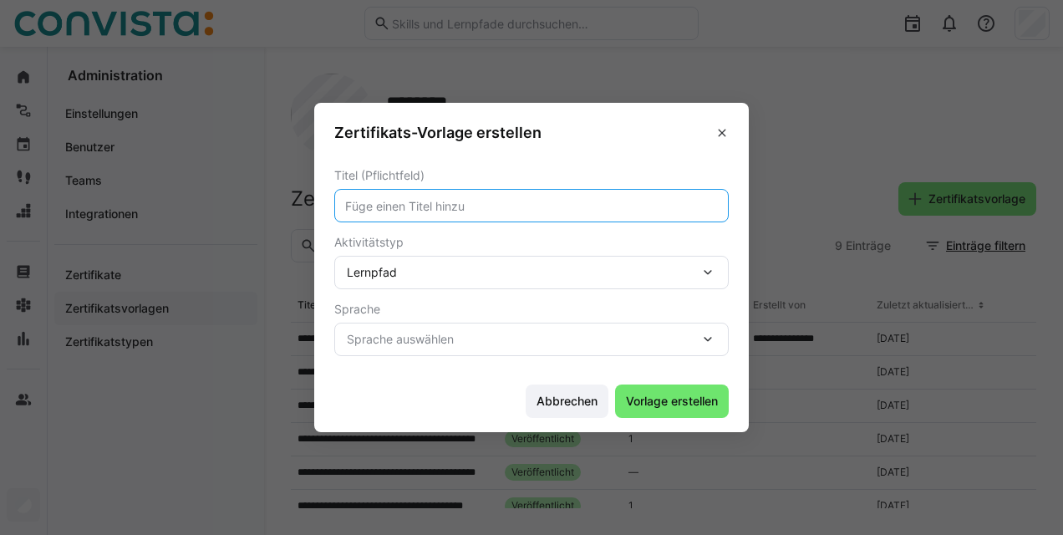
click at [476, 212] on input "text" at bounding box center [531, 205] width 376 height 15
type input "Test"
click at [526, 276] on div "Lernpfad" at bounding box center [523, 272] width 353 height 15
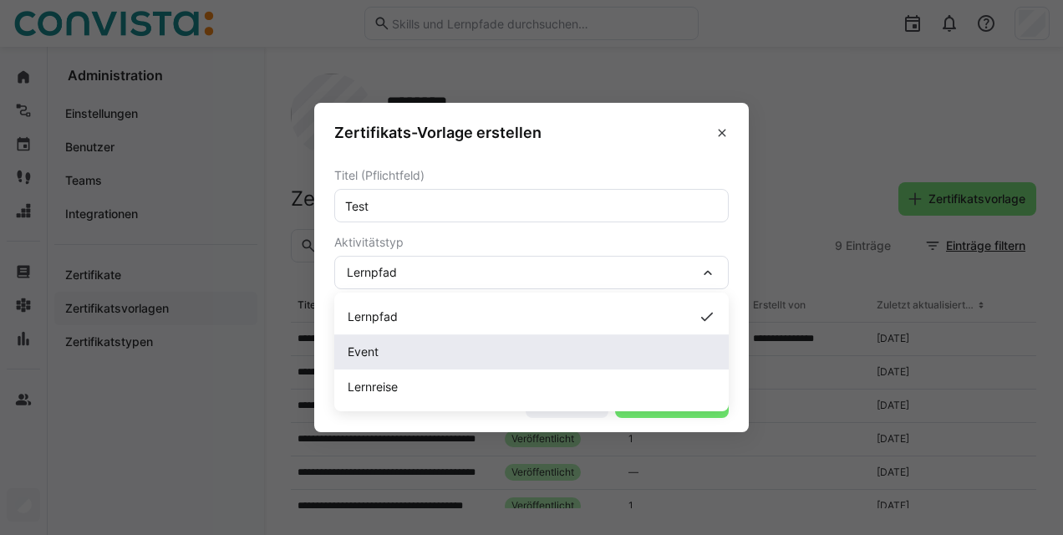
click at [436, 353] on div "Event" at bounding box center [532, 351] width 368 height 17
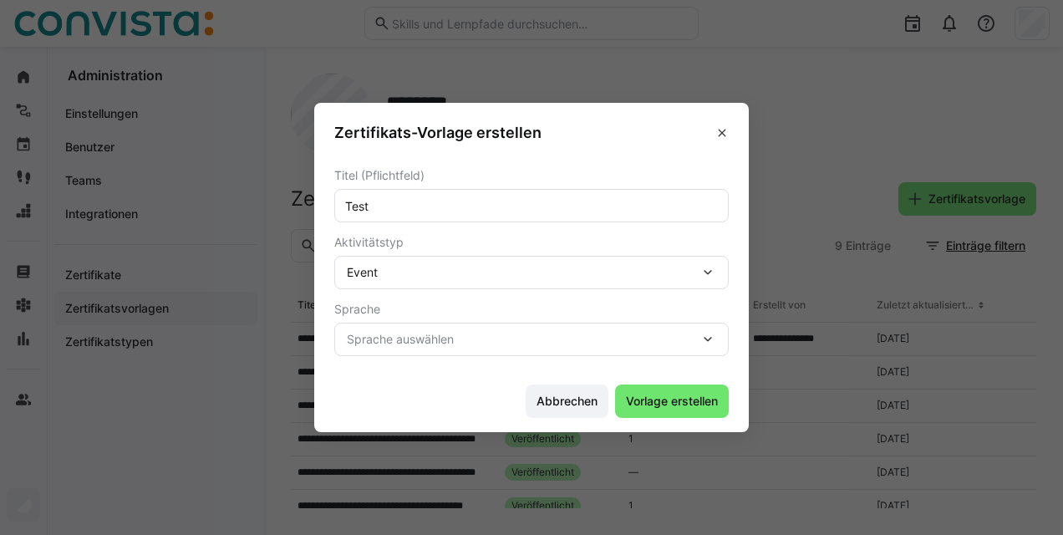
click at [450, 338] on span "Sprache auswählen" at bounding box center [523, 339] width 353 height 17
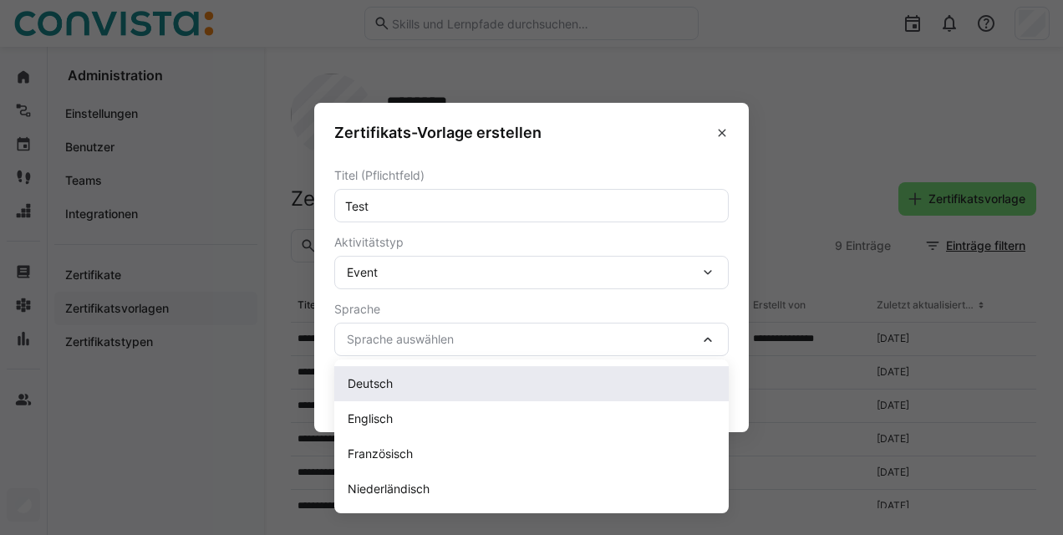
click at [430, 374] on div "Deutsch" at bounding box center [531, 383] width 394 height 35
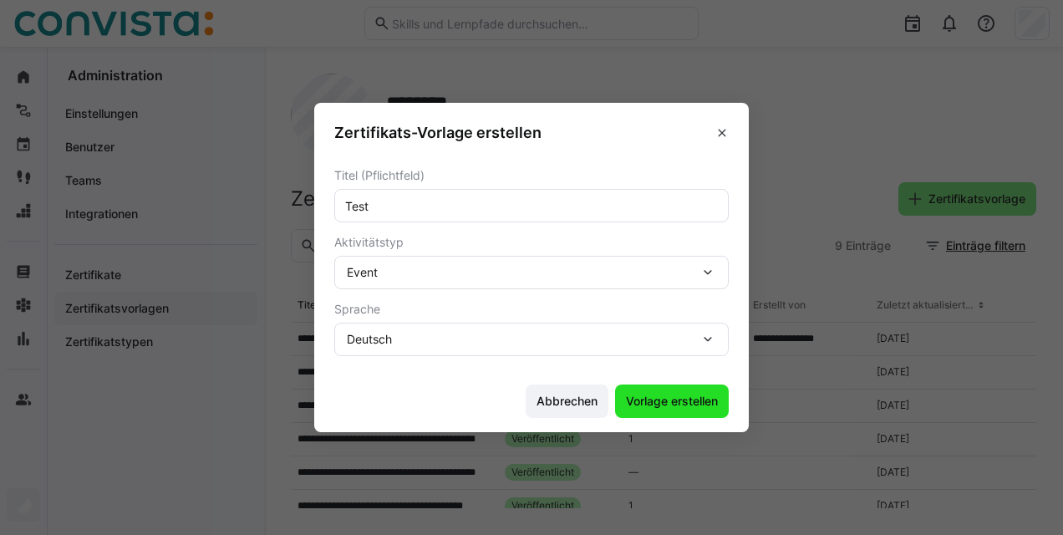
click at [526, 394] on span "Vorlage erstellen" at bounding box center [671, 401] width 97 height 17
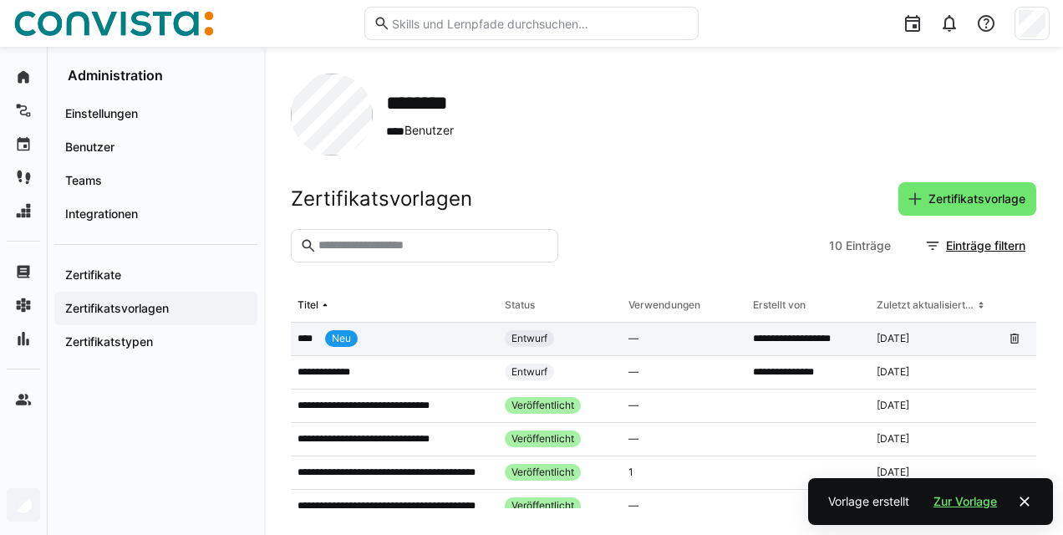
click at [415, 343] on app-table-first-column "**** Neu" at bounding box center [394, 338] width 194 height 17
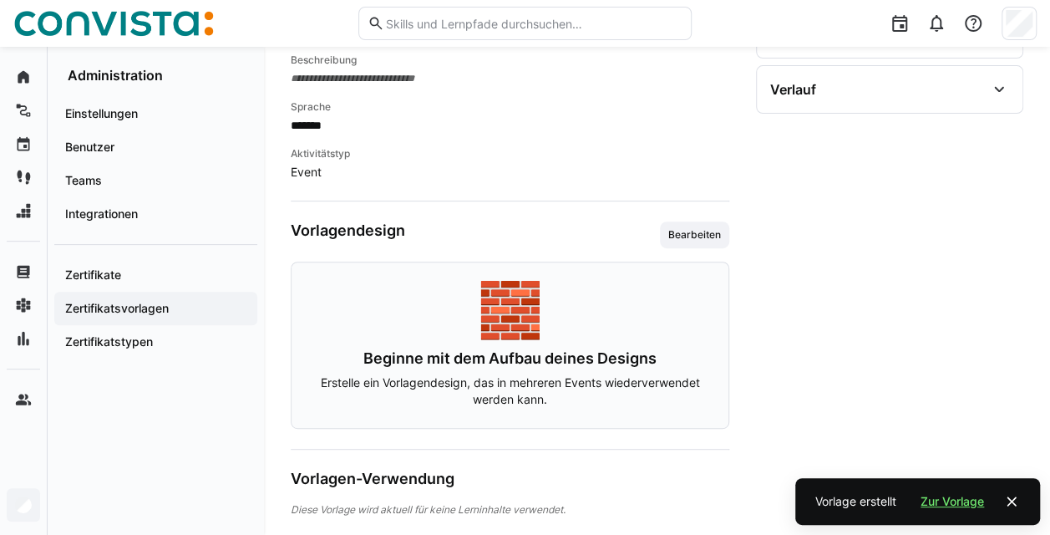
scroll to position [233, 0]
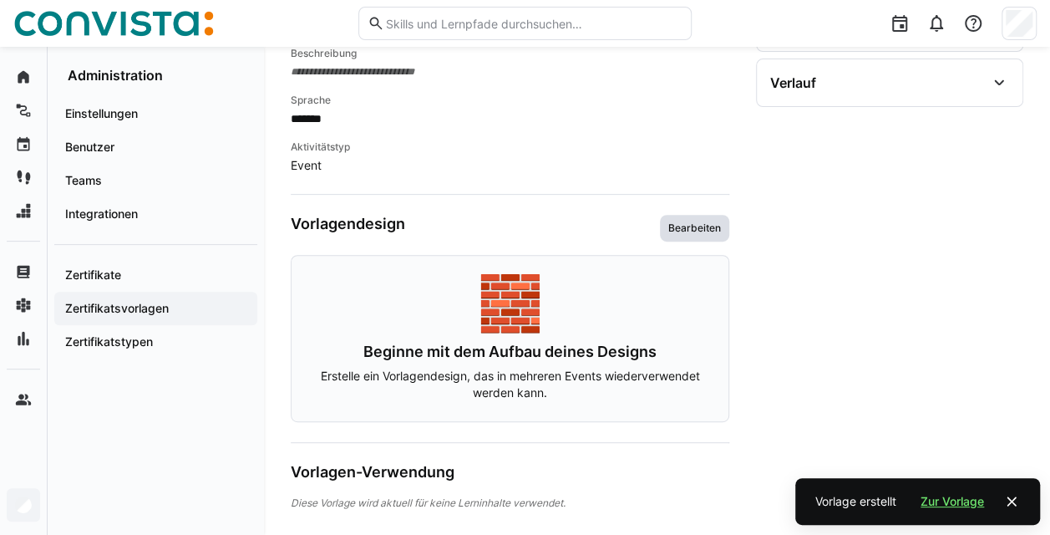
click at [526, 230] on span "Bearbeiten" at bounding box center [695, 227] width 56 height 13
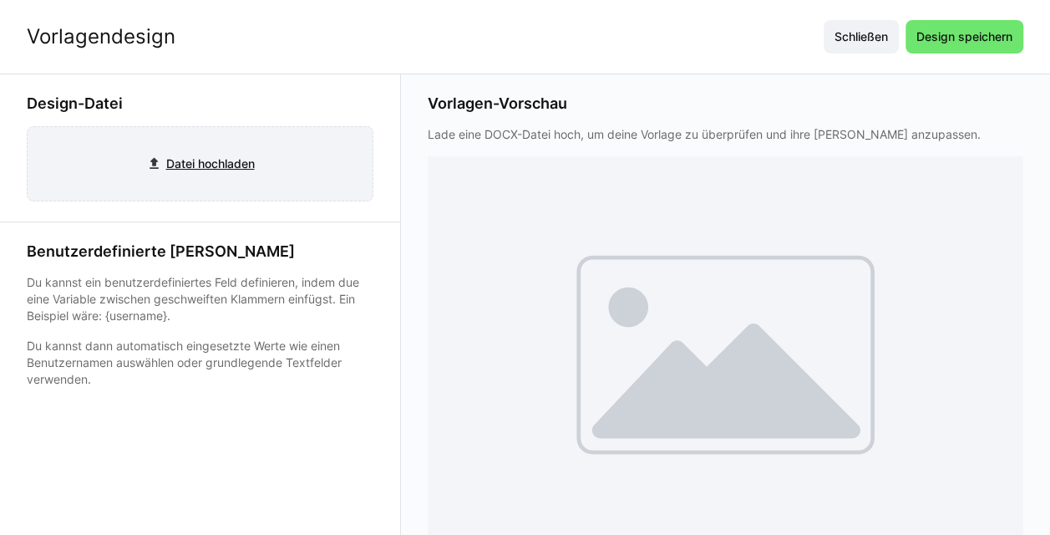
click at [243, 171] on input "file" at bounding box center [200, 164] width 345 height 74
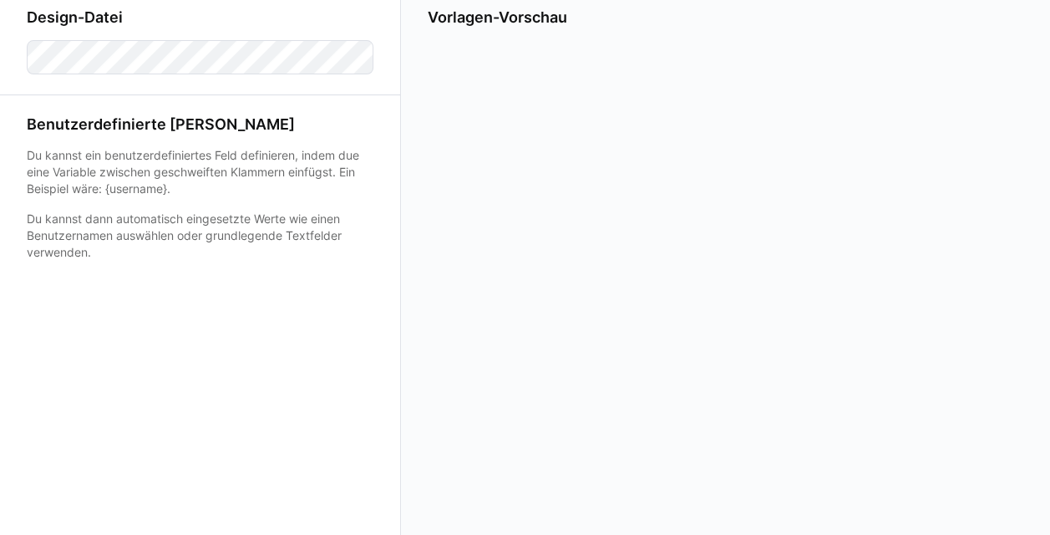
scroll to position [139, 0]
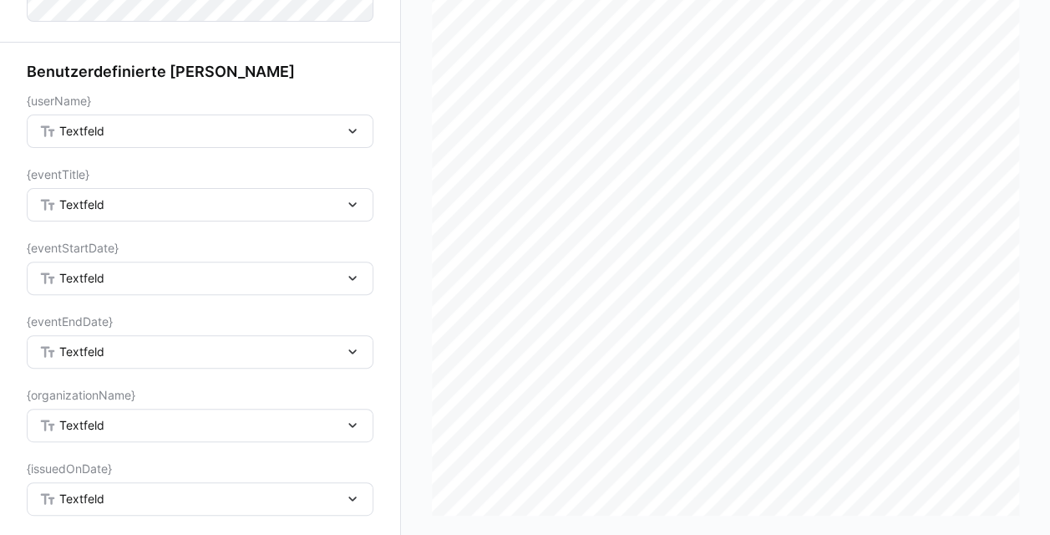
click at [307, 136] on div "Textfeld" at bounding box center [191, 131] width 305 height 15
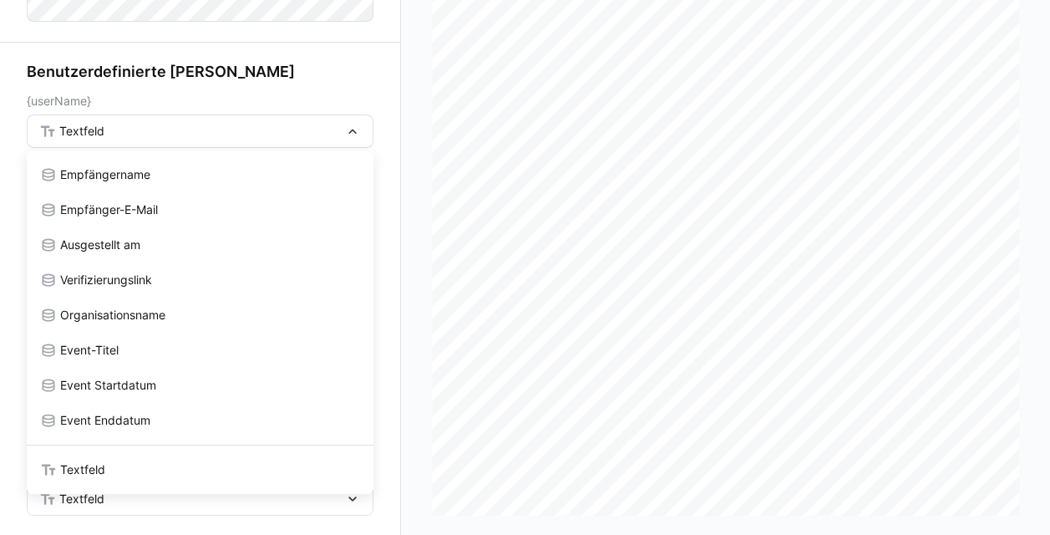
click at [307, 136] on div "Textfeld" at bounding box center [191, 131] width 305 height 15
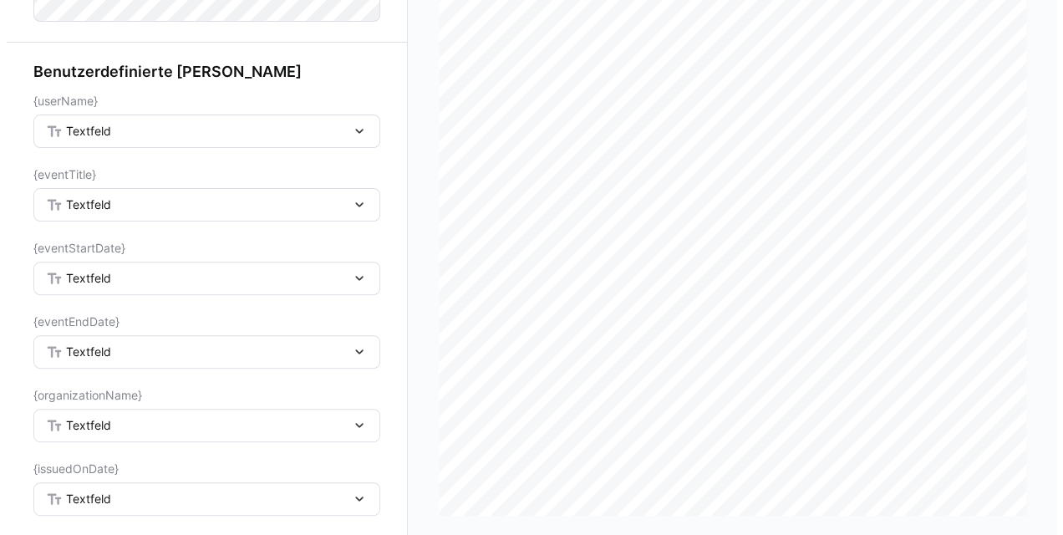
scroll to position [0, 0]
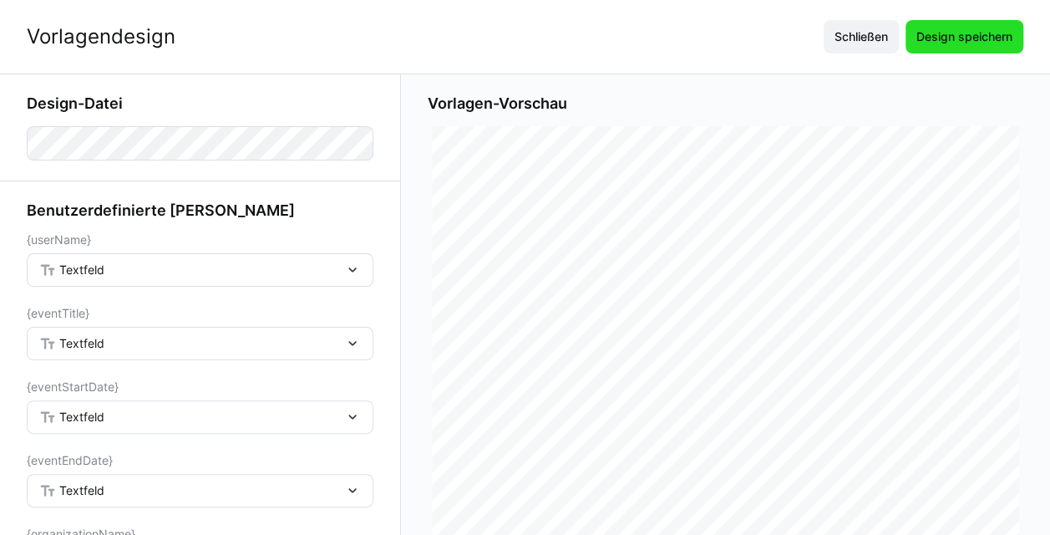
click at [526, 47] on span "Design speichern" at bounding box center [965, 36] width 118 height 33
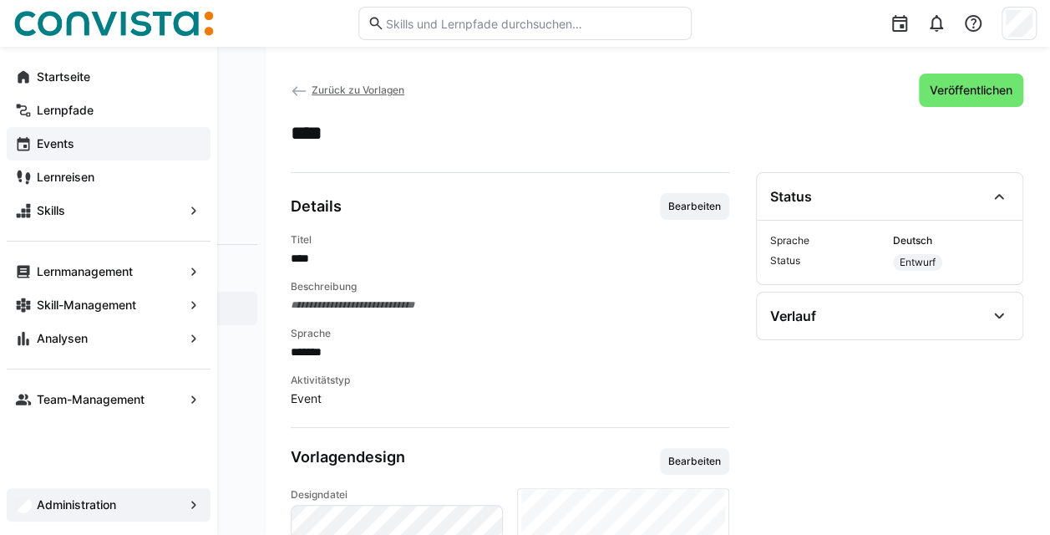
click at [88, 150] on span "Events" at bounding box center [118, 143] width 168 height 17
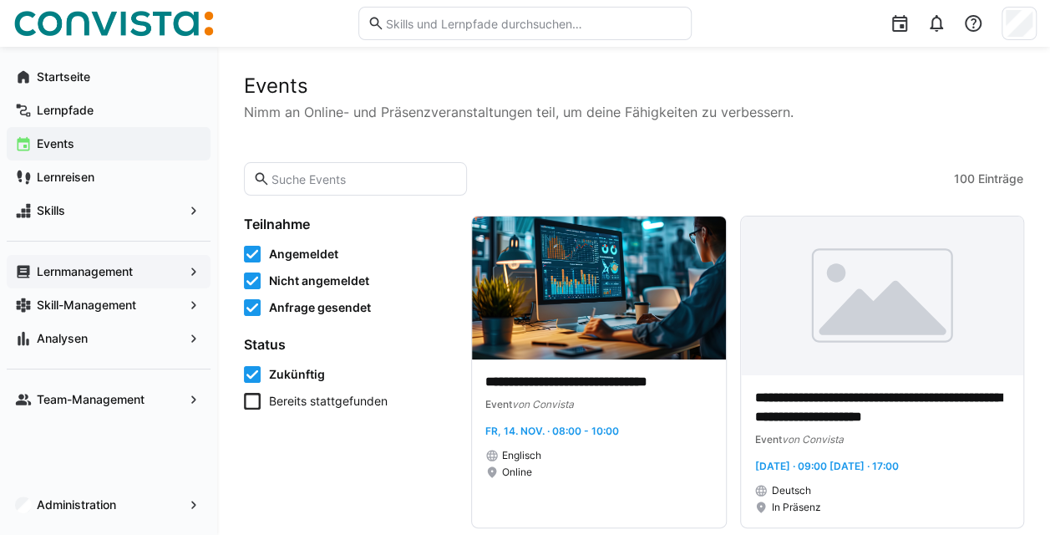
click at [0, 0] on app-navigation-label "Lernmanagement" at bounding box center [0, 0] width 0 height 0
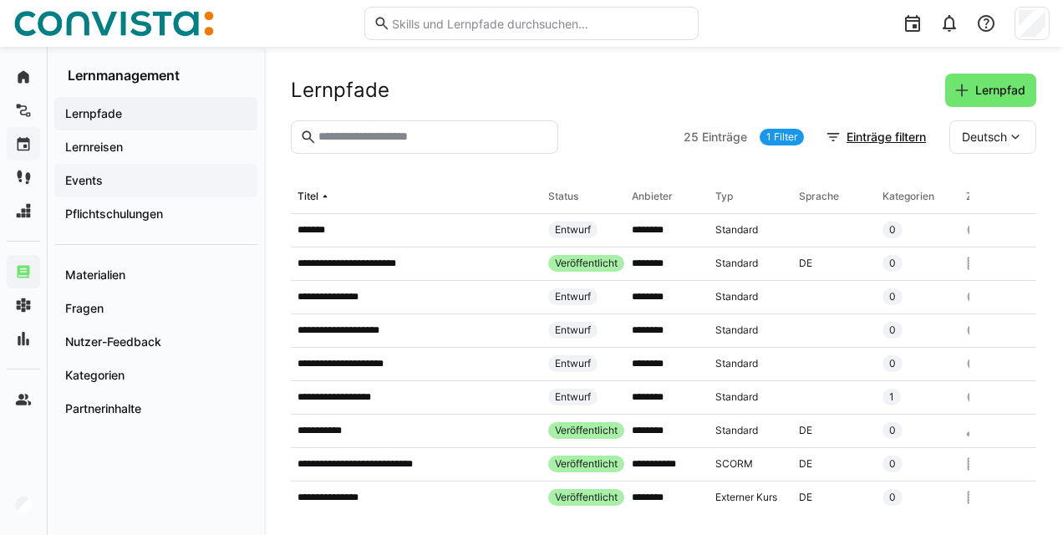
click at [112, 178] on span "Events" at bounding box center [156, 180] width 186 height 17
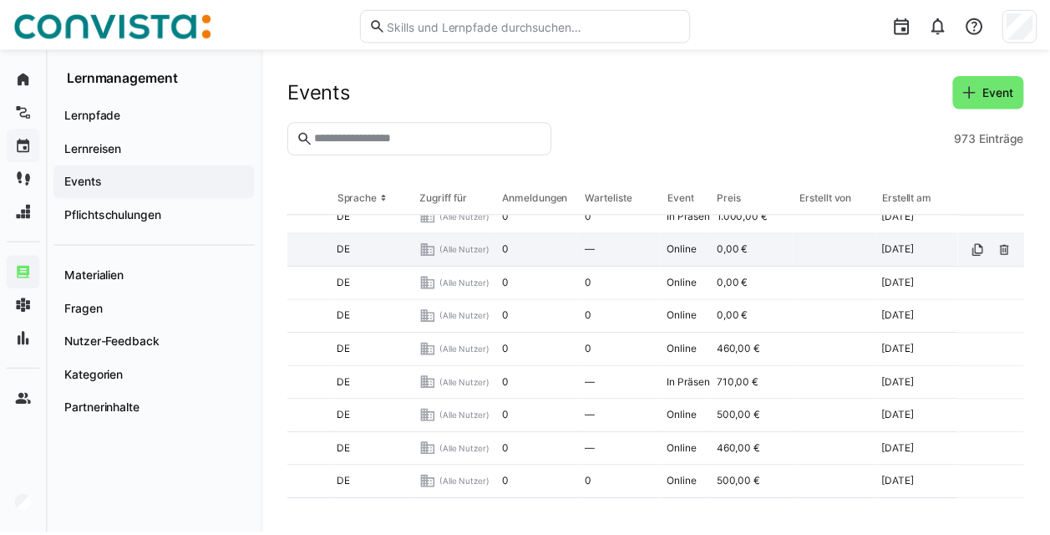
scroll to position [0, 550]
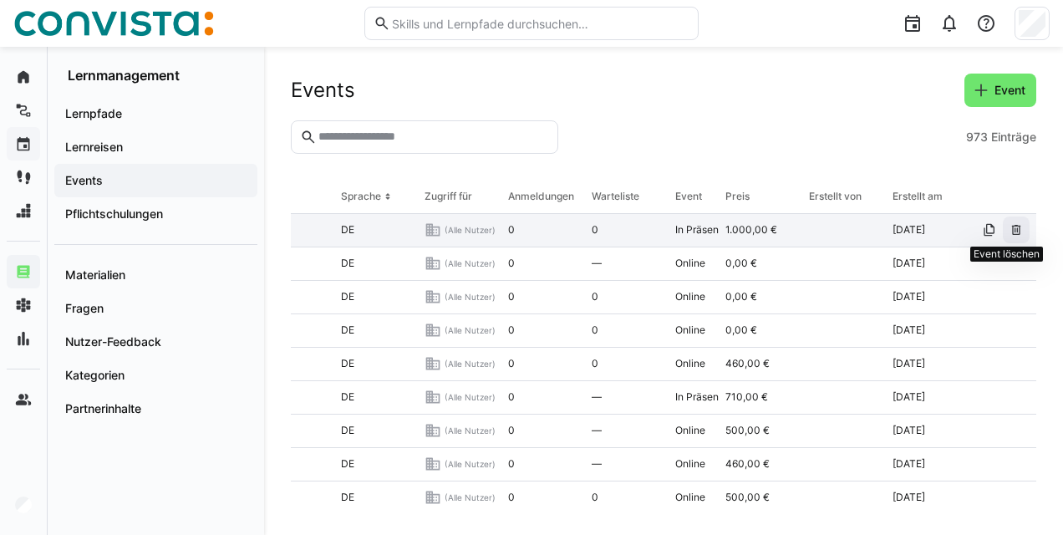
click at [526, 228] on span at bounding box center [1016, 229] width 27 height 27
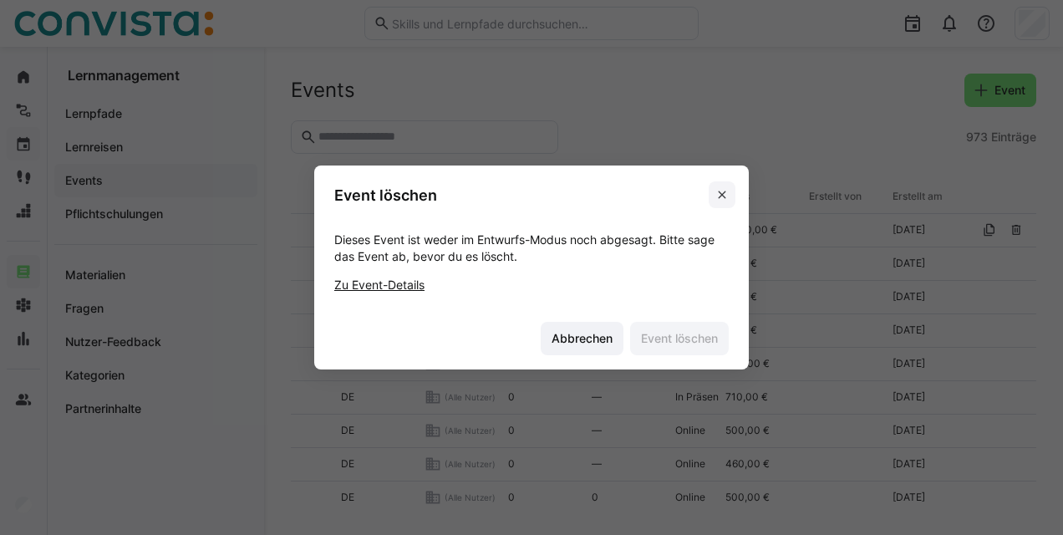
click at [526, 199] on eds-icon at bounding box center [721, 194] width 13 height 13
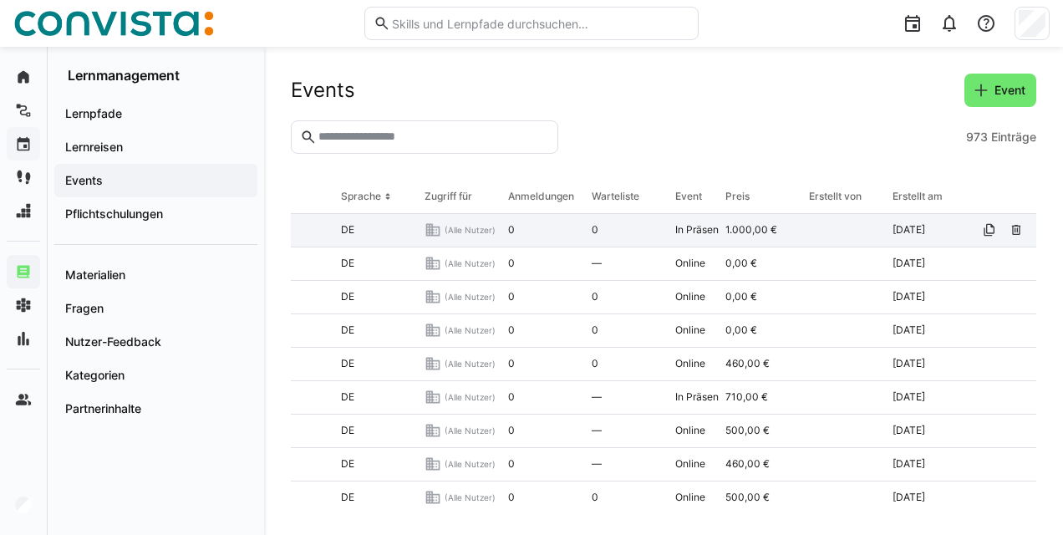
click at [468, 224] on span "(Alle Nutzer)" at bounding box center [470, 230] width 51 height 12
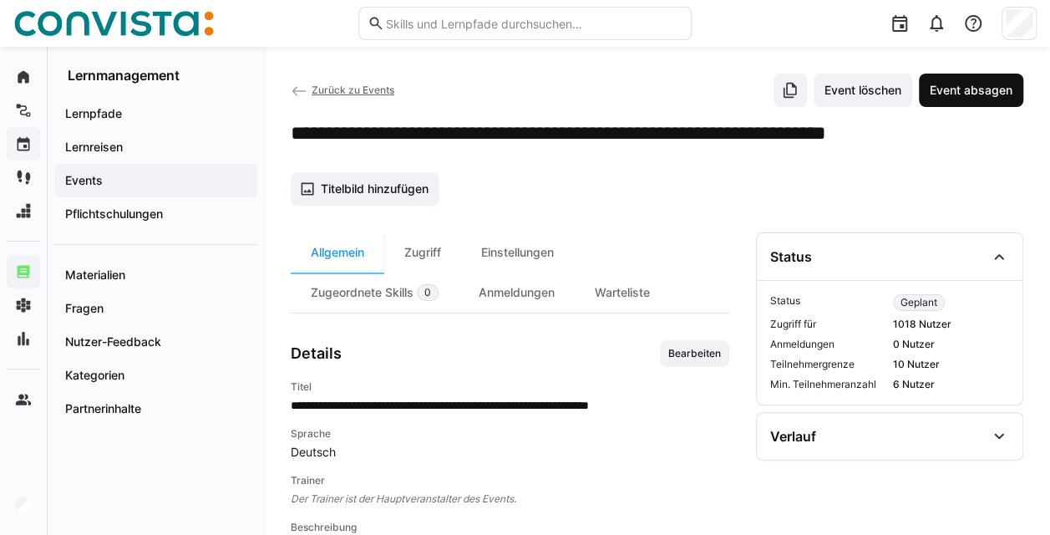
click at [526, 82] on span "Event absagen" at bounding box center [971, 90] width 88 height 17
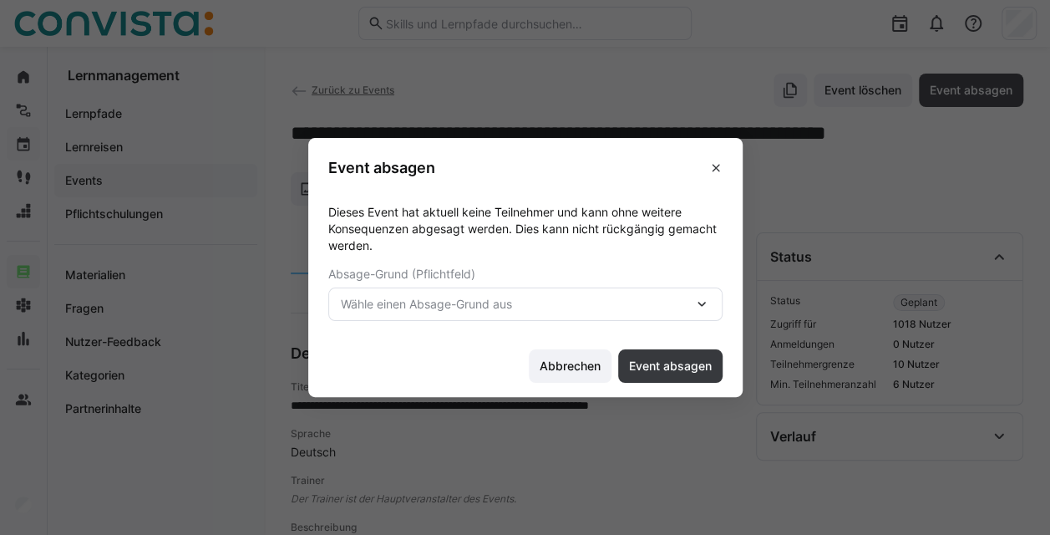
click at [526, 311] on span "Wähle einen Absage-Grund aus" at bounding box center [517, 304] width 353 height 17
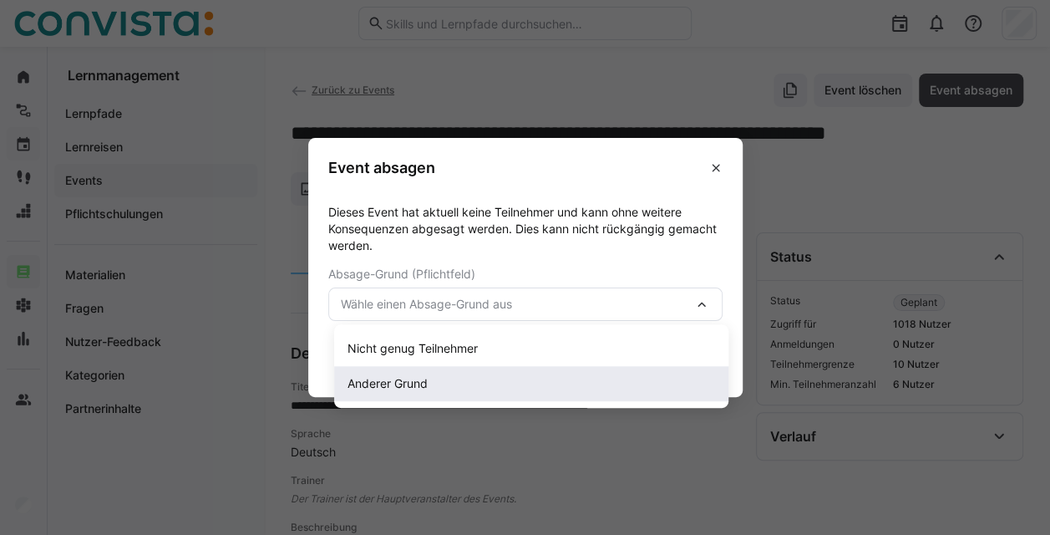
click at [501, 373] on span "Anderer Grund" at bounding box center [531, 383] width 394 height 35
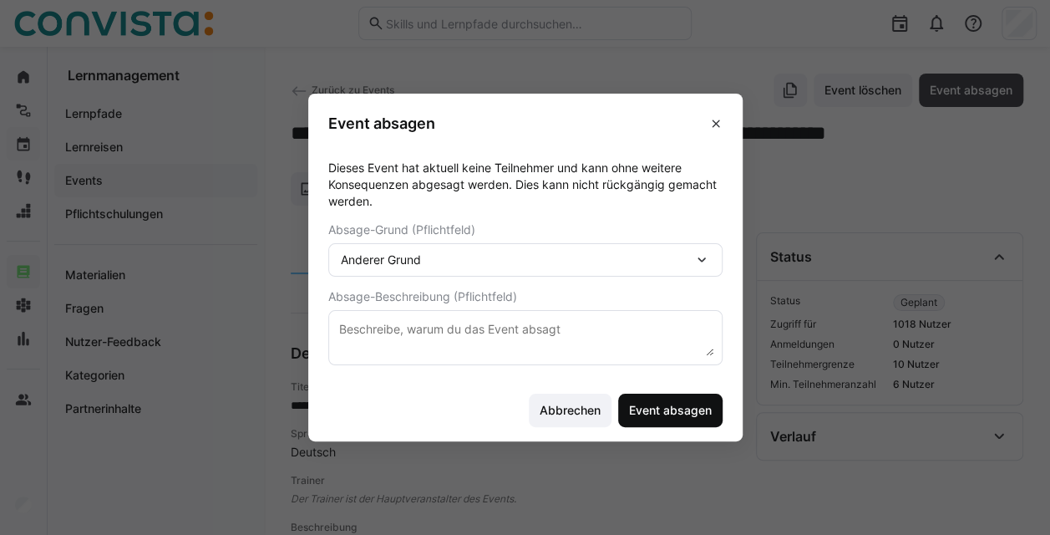
click at [526, 398] on span "Event absagen" at bounding box center [670, 410] width 104 height 33
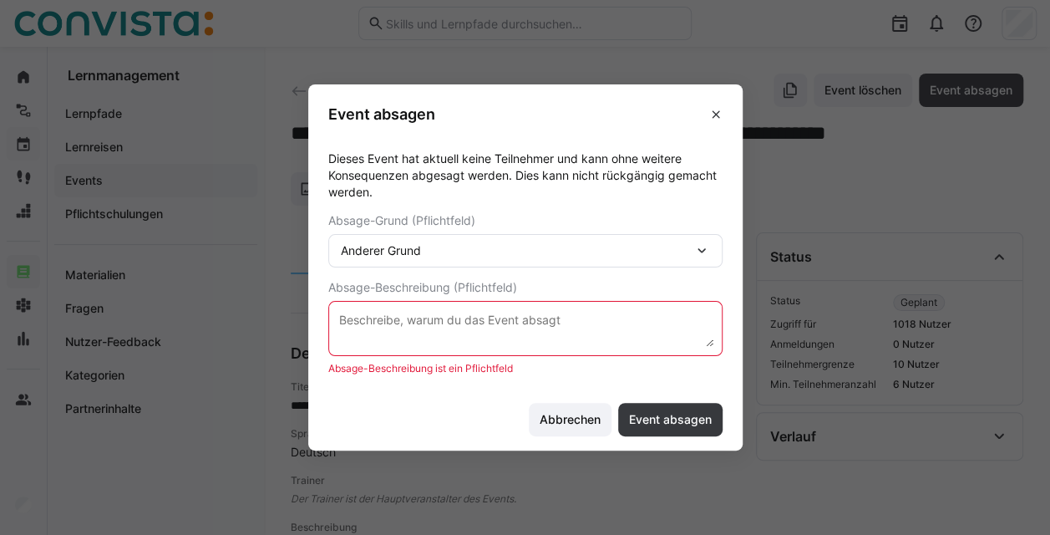
click at [526, 252] on div "Anderer Grund" at bounding box center [517, 250] width 353 height 15
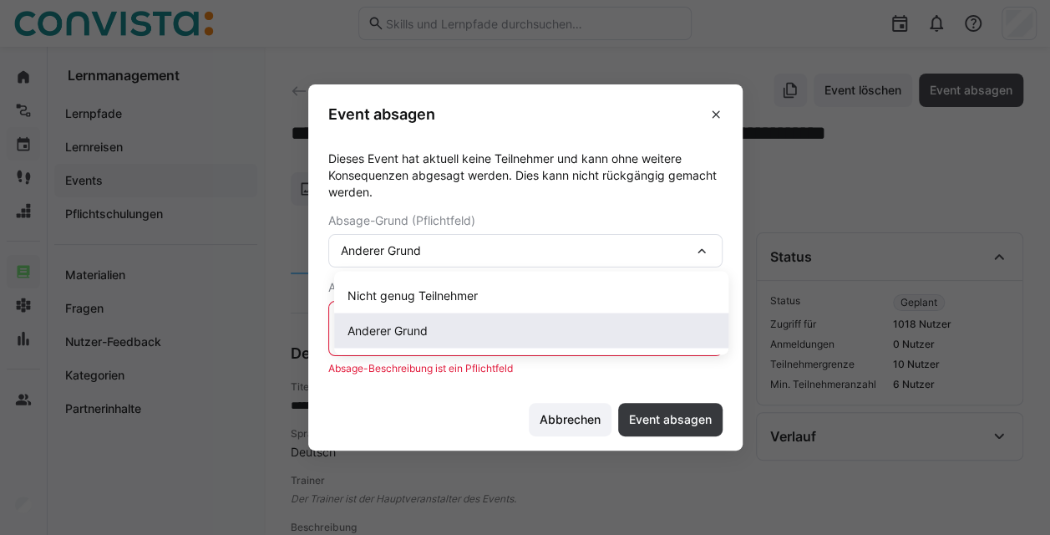
click at [511, 337] on div "Anderer Grund" at bounding box center [532, 330] width 368 height 17
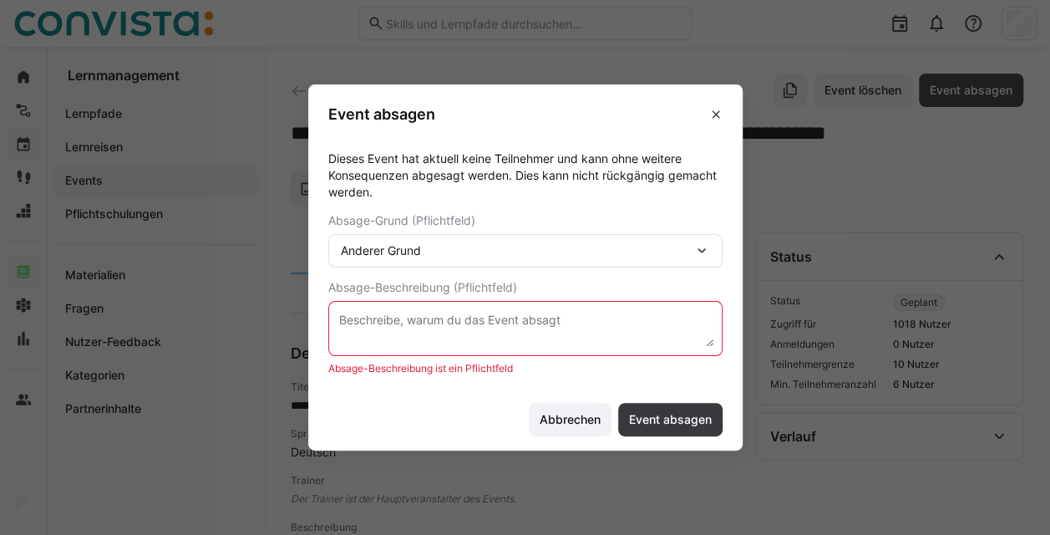
click at [473, 333] on textarea at bounding box center [526, 328] width 376 height 37
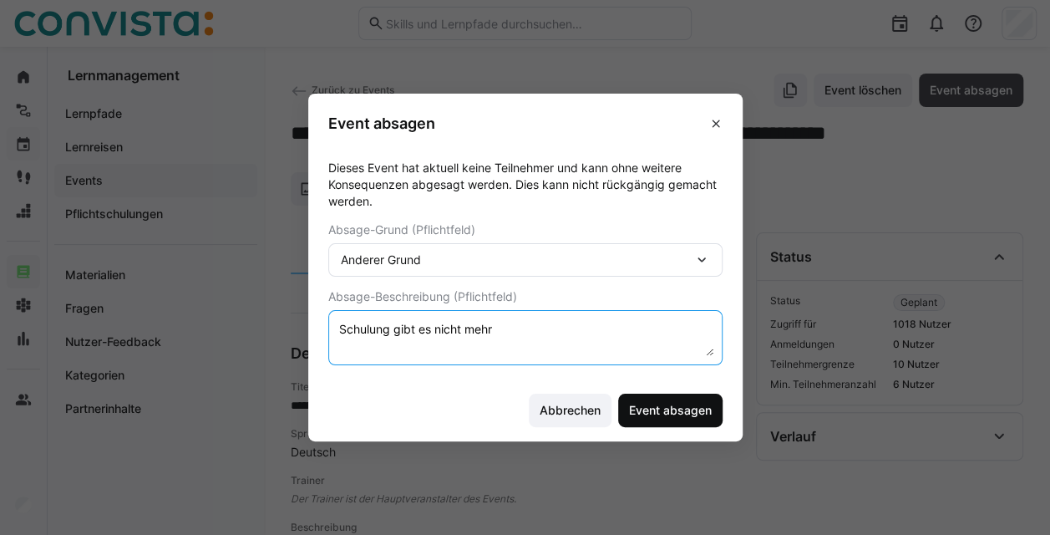
type textarea "Schulung gibt es nicht mehr"
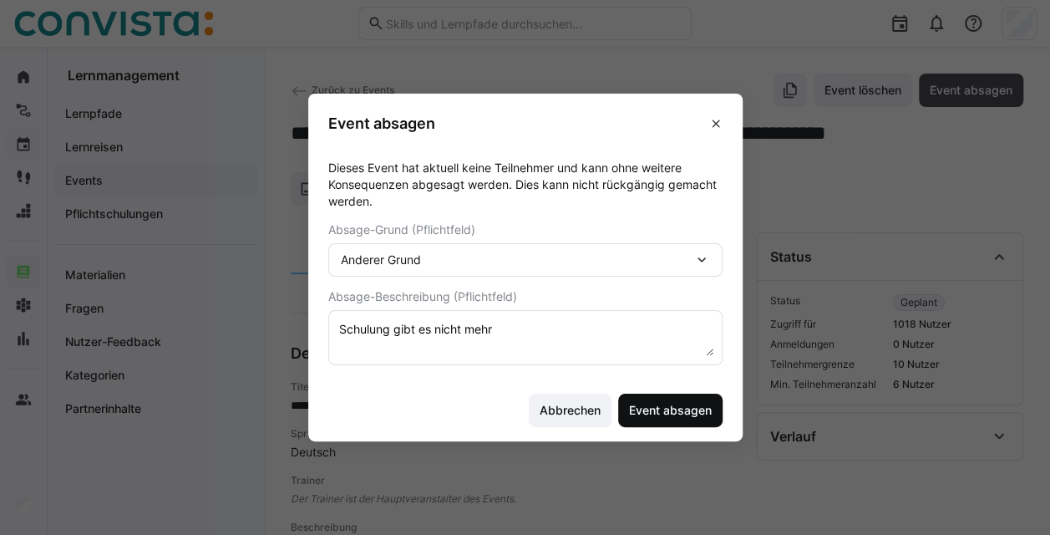
click at [526, 405] on span "Event absagen" at bounding box center [671, 410] width 88 height 17
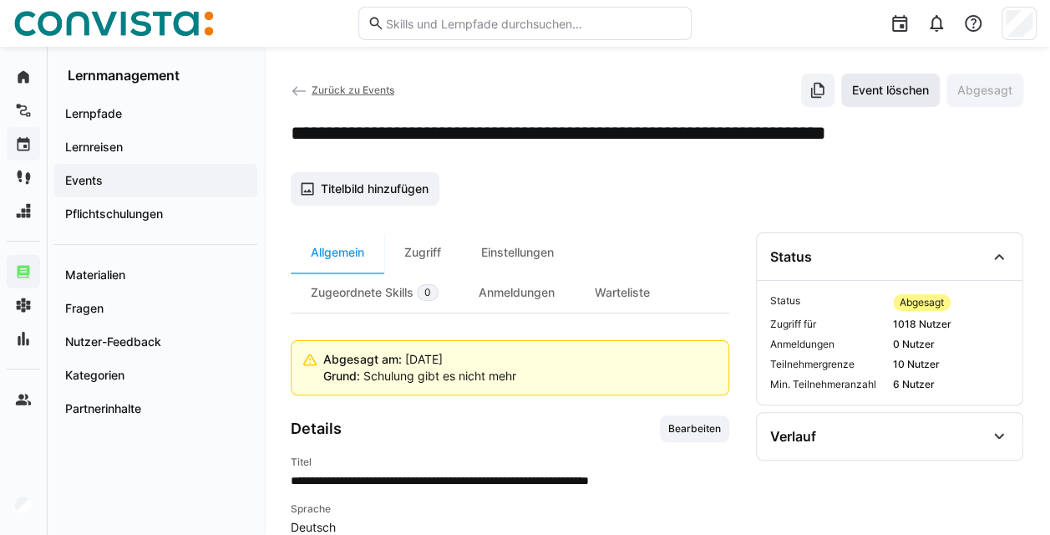
click at [526, 99] on span "Event löschen" at bounding box center [890, 90] width 99 height 33
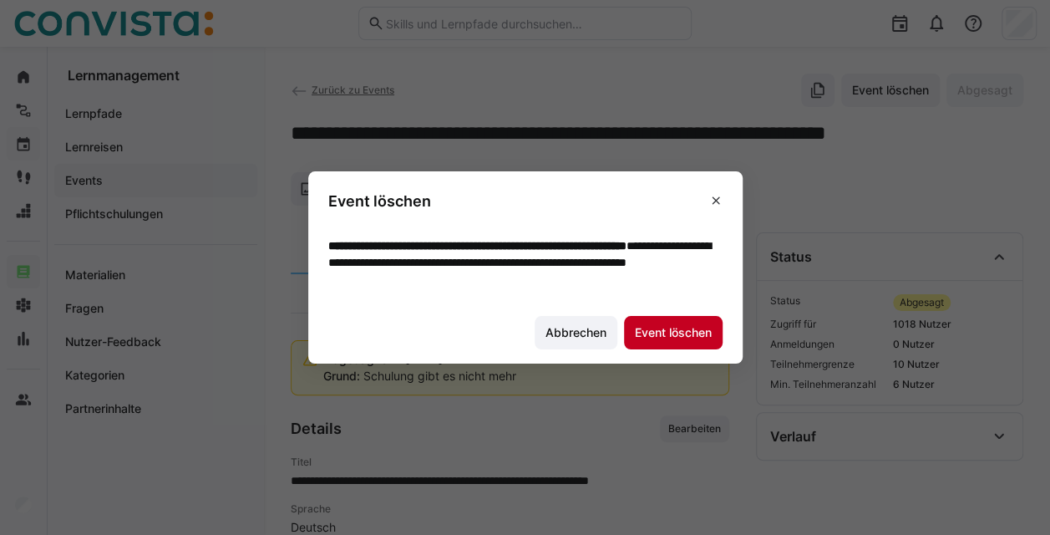
click at [526, 334] on span "Event löschen" at bounding box center [674, 332] width 82 height 17
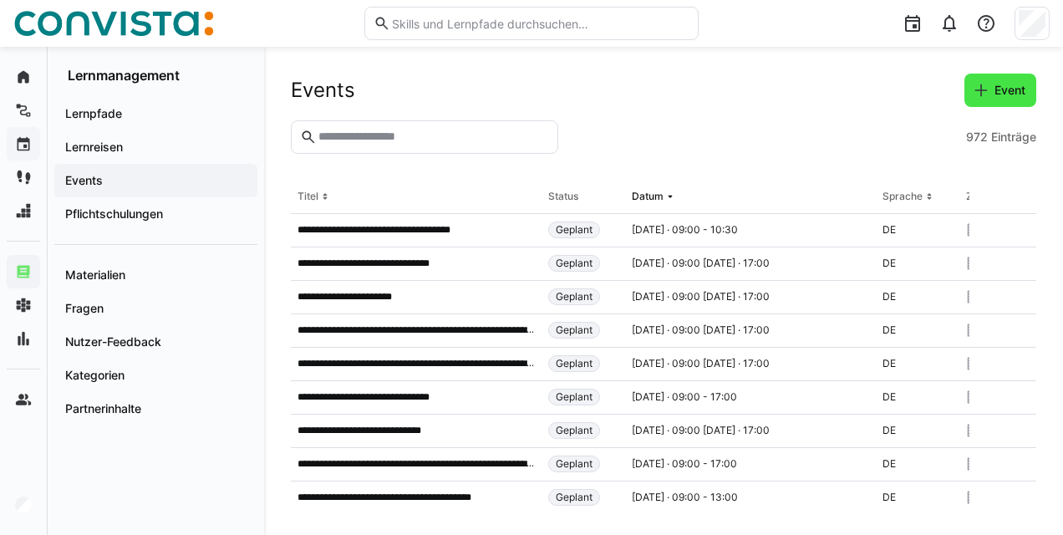
click at [526, 92] on span "Event" at bounding box center [1010, 90] width 36 height 17
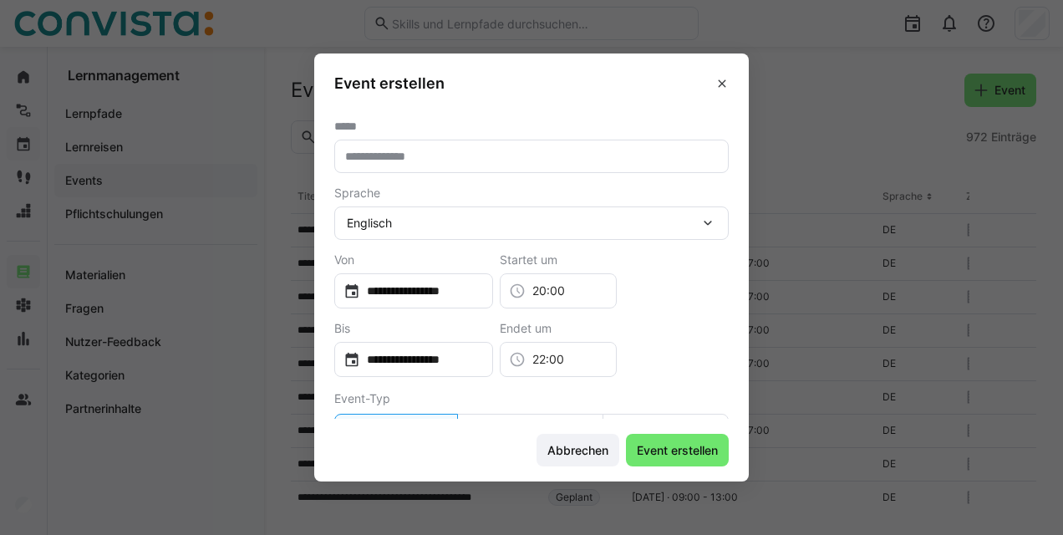
click at [412, 146] on eds-input at bounding box center [531, 156] width 394 height 33
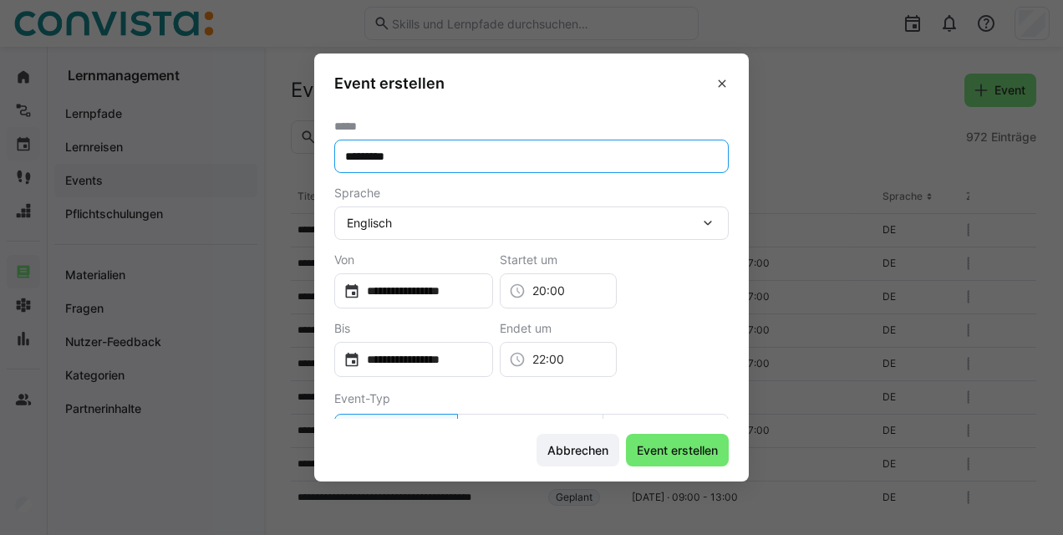
type input "*********"
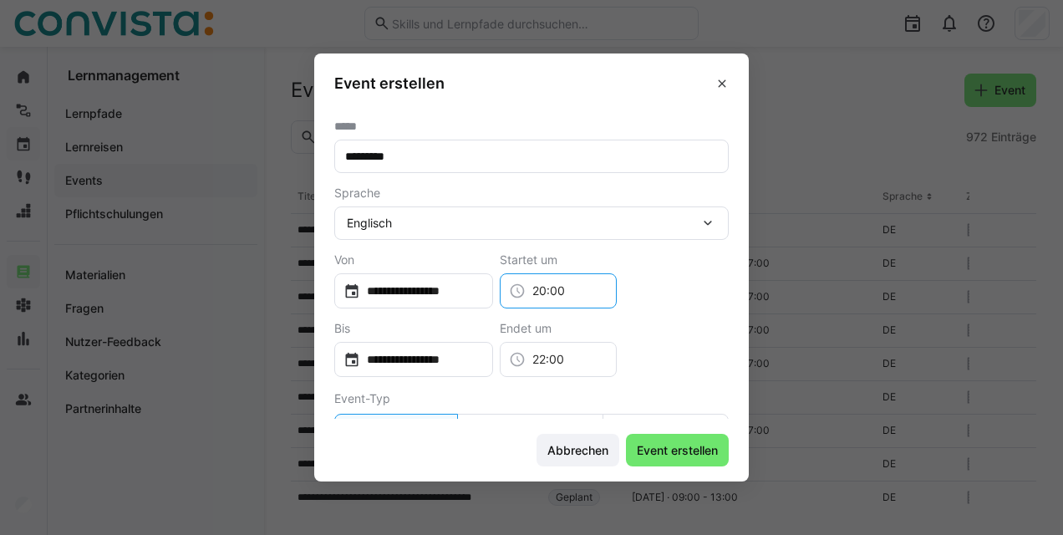
click at [526, 286] on input "20:00" at bounding box center [567, 290] width 82 height 17
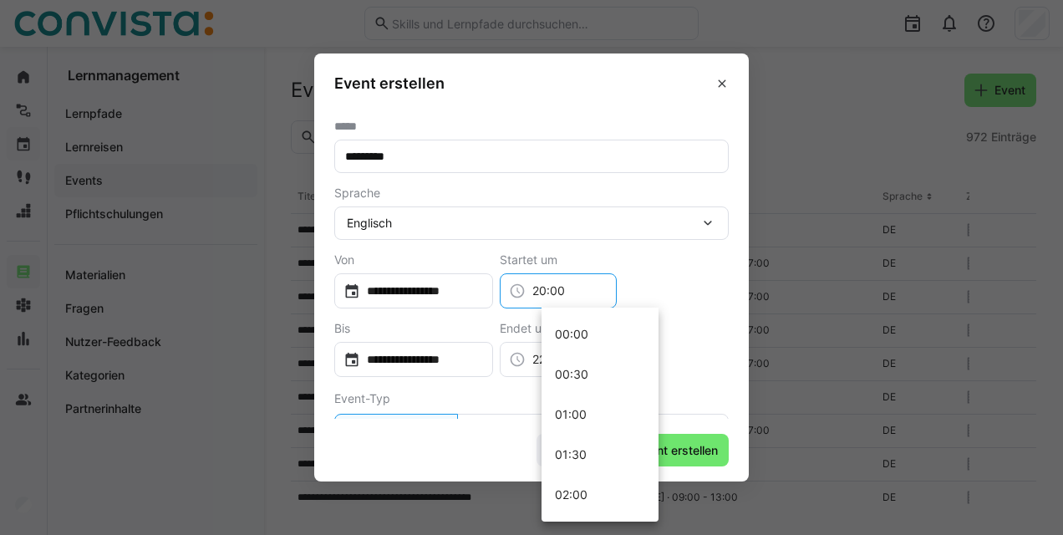
scroll to position [1524, 0]
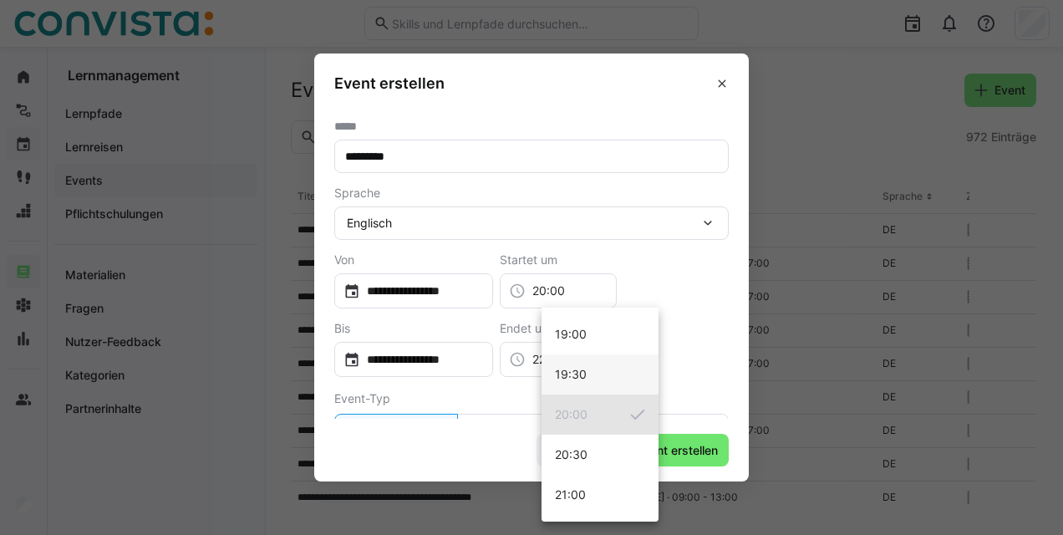
click at [526, 369] on span "19:30" at bounding box center [571, 374] width 32 height 17
type input "19:30"
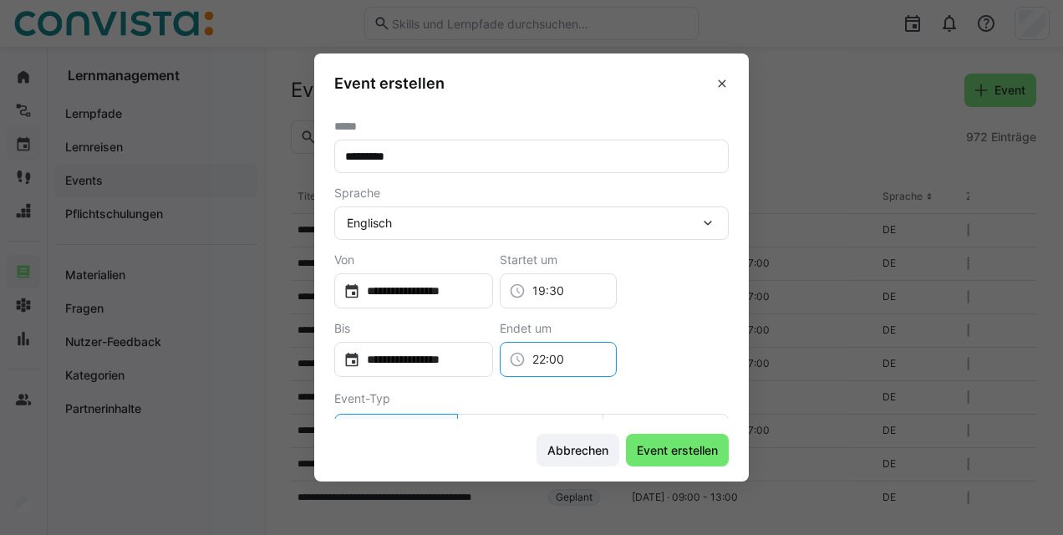
drag, startPoint x: 620, startPoint y: 353, endPoint x: 525, endPoint y: 365, distance: 96.1
click at [525, 365] on div "**********" at bounding box center [531, 349] width 394 height 55
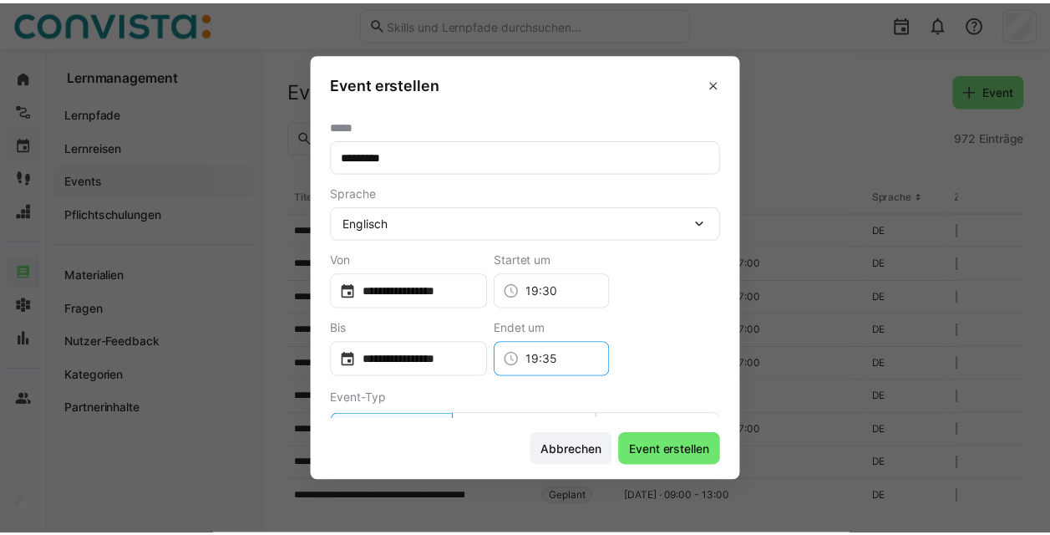
scroll to position [86, 0]
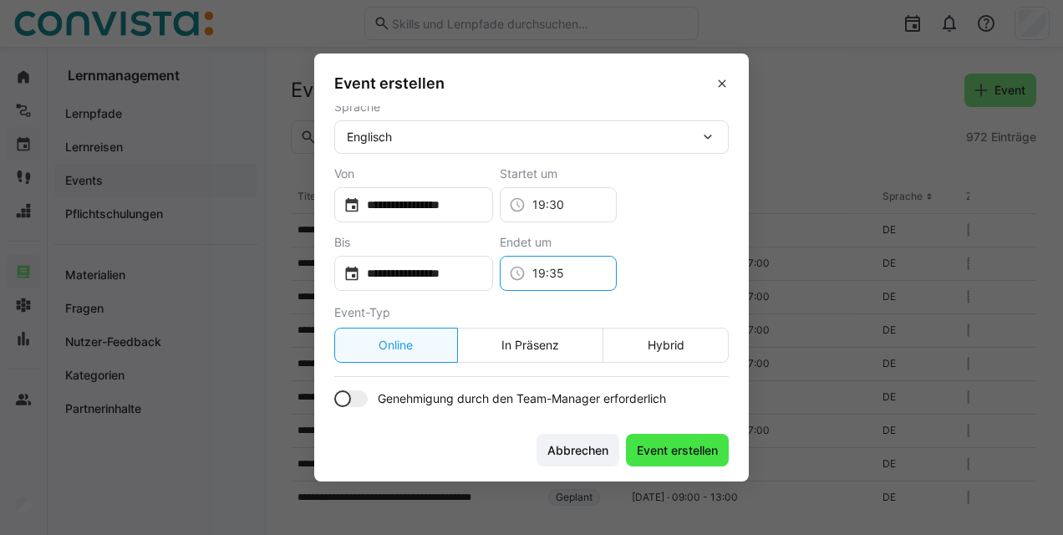
type input "19:35"
click at [526, 454] on span "Event erstellen" at bounding box center [677, 450] width 86 height 17
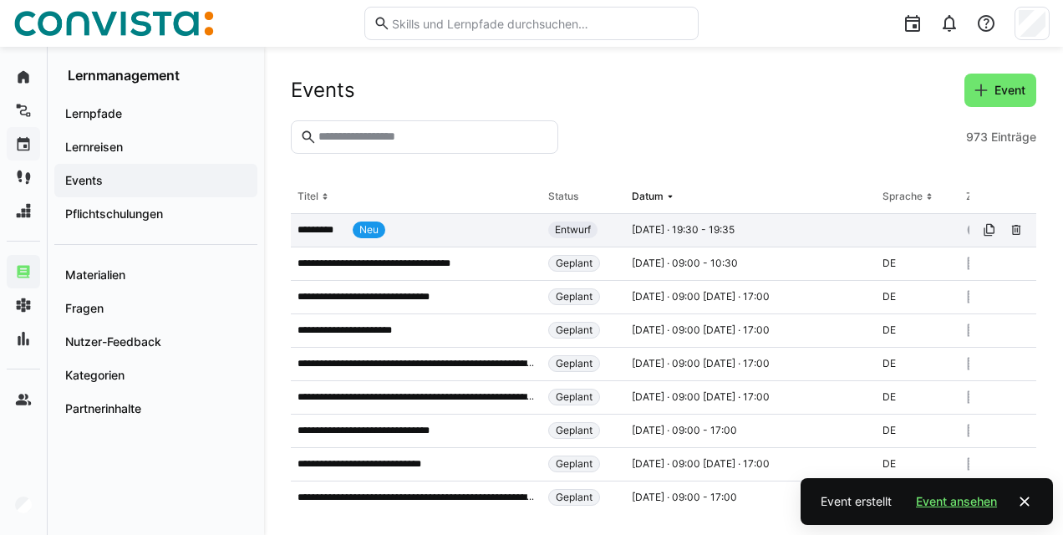
click at [418, 223] on app-table-first-column "********* Neu" at bounding box center [415, 229] width 237 height 17
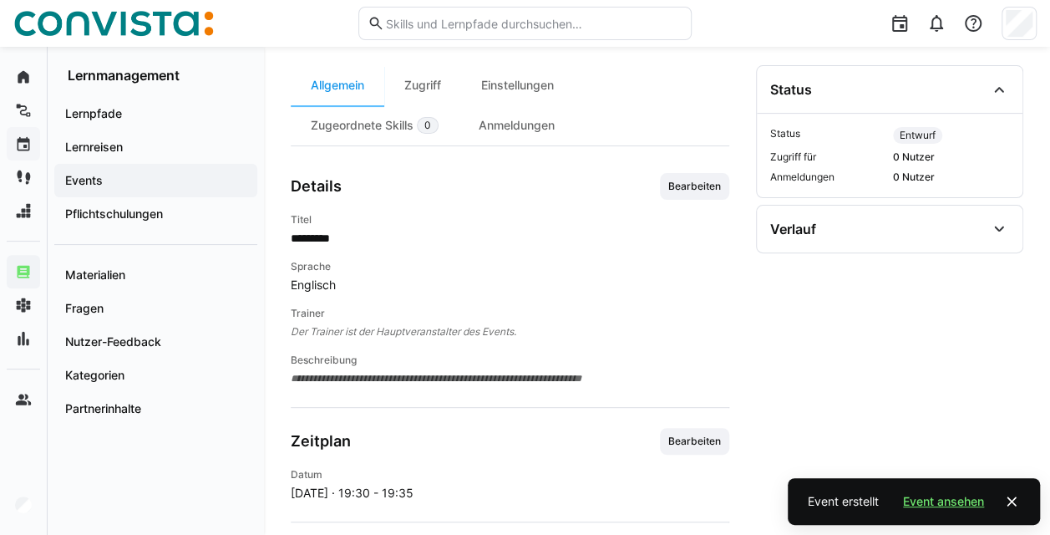
scroll to position [119, 0]
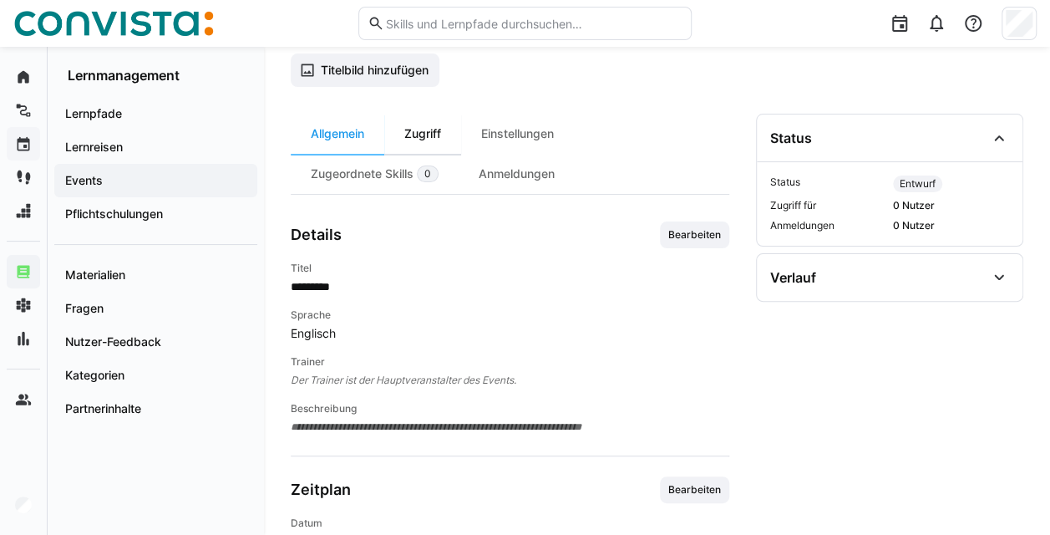
click at [429, 129] on div "Zugriff" at bounding box center [422, 134] width 77 height 40
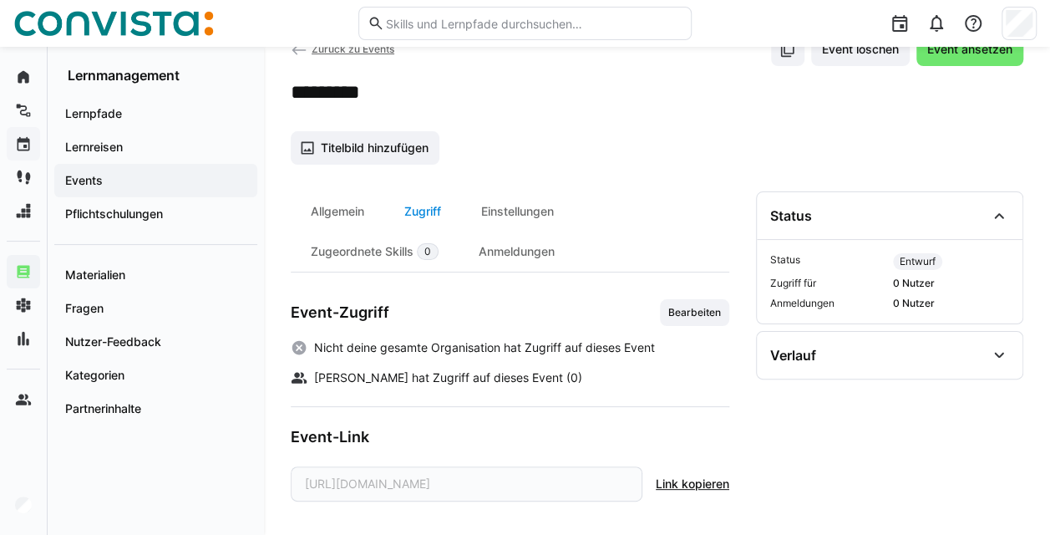
scroll to position [38, 0]
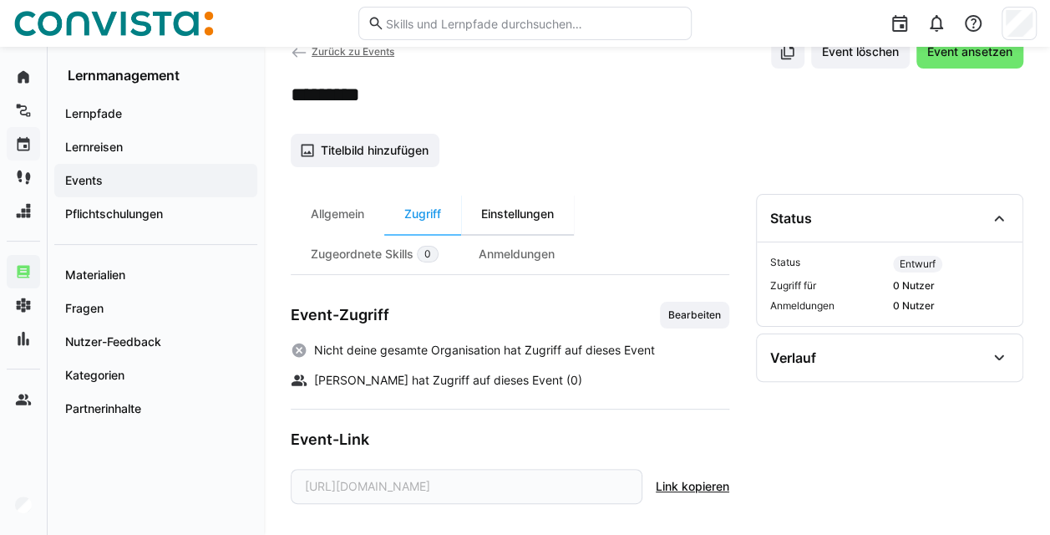
click at [520, 208] on div "Einstellungen" at bounding box center [517, 214] width 113 height 40
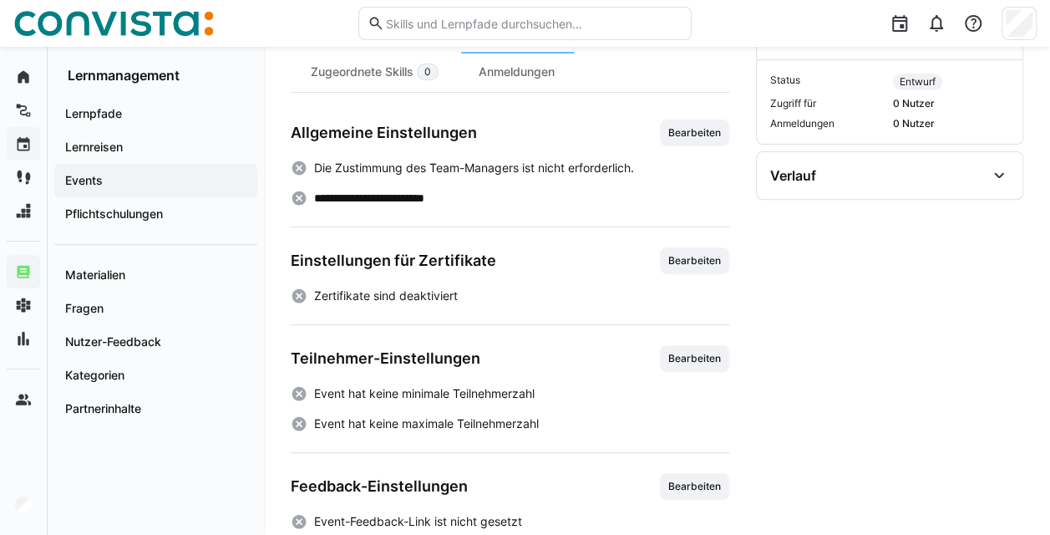
scroll to position [237, 0]
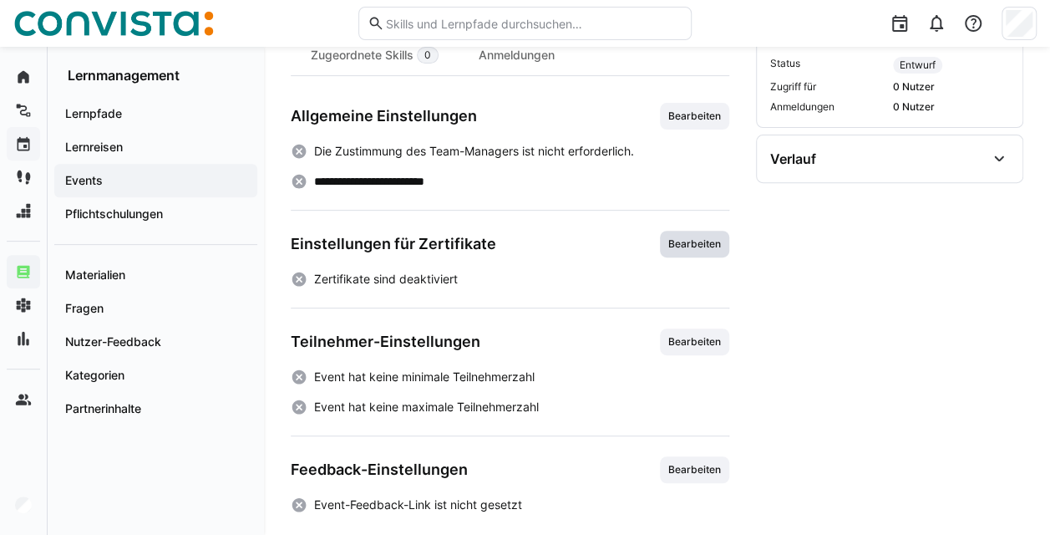
click at [526, 239] on span "Bearbeiten" at bounding box center [695, 243] width 56 height 13
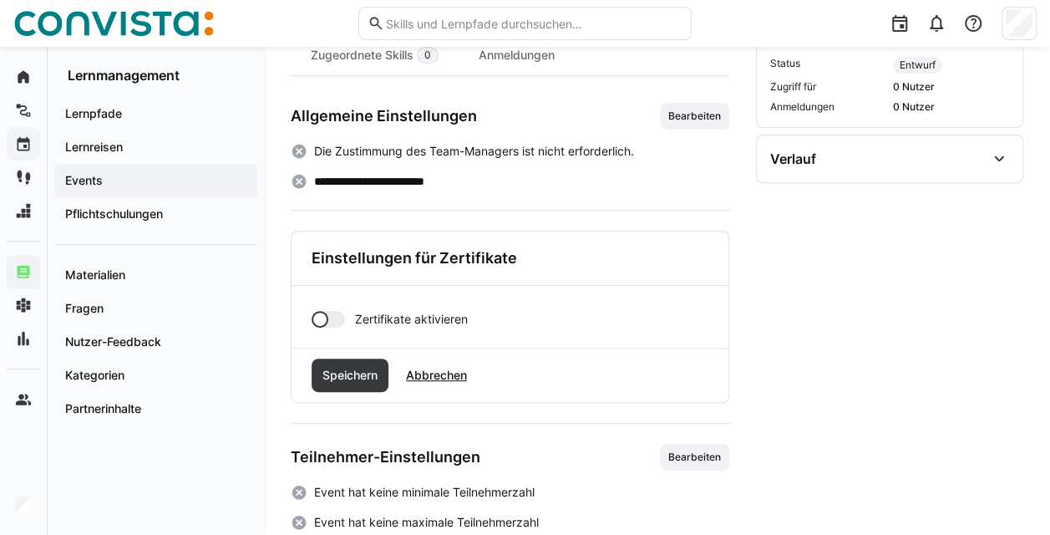
click at [337, 320] on div at bounding box center [328, 319] width 33 height 17
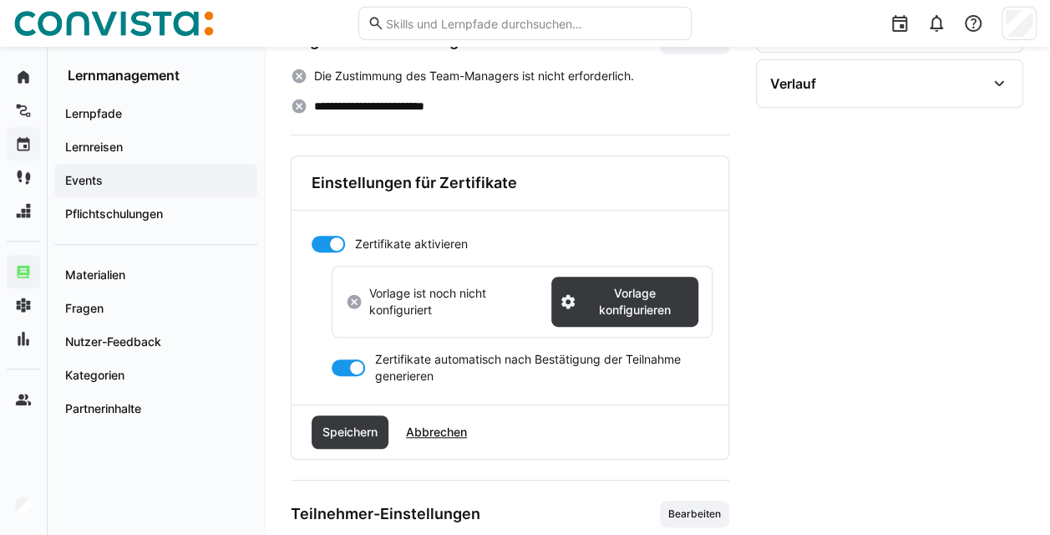
scroll to position [318, 0]
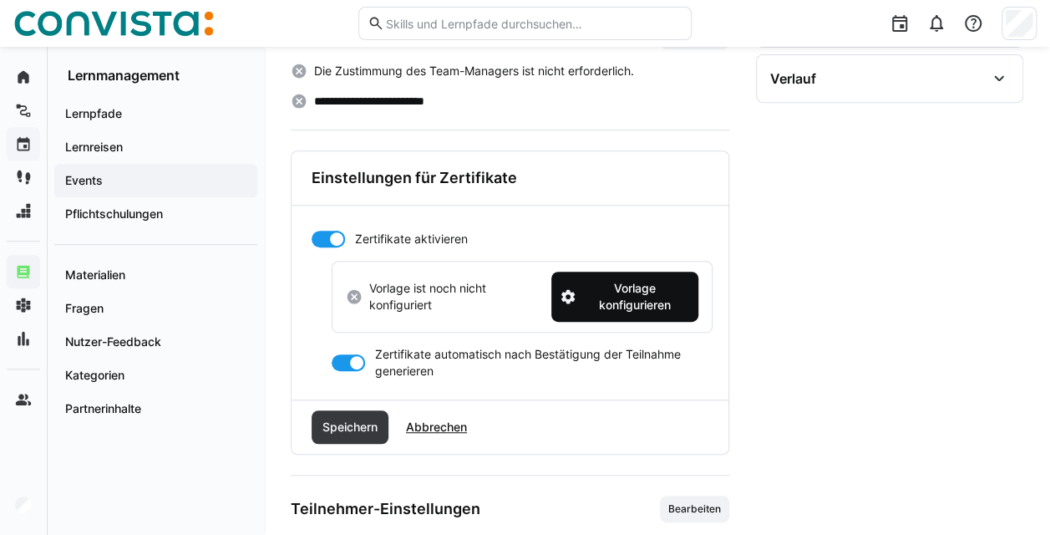
click at [526, 305] on span "Vorlage konfigurieren" at bounding box center [634, 296] width 111 height 33
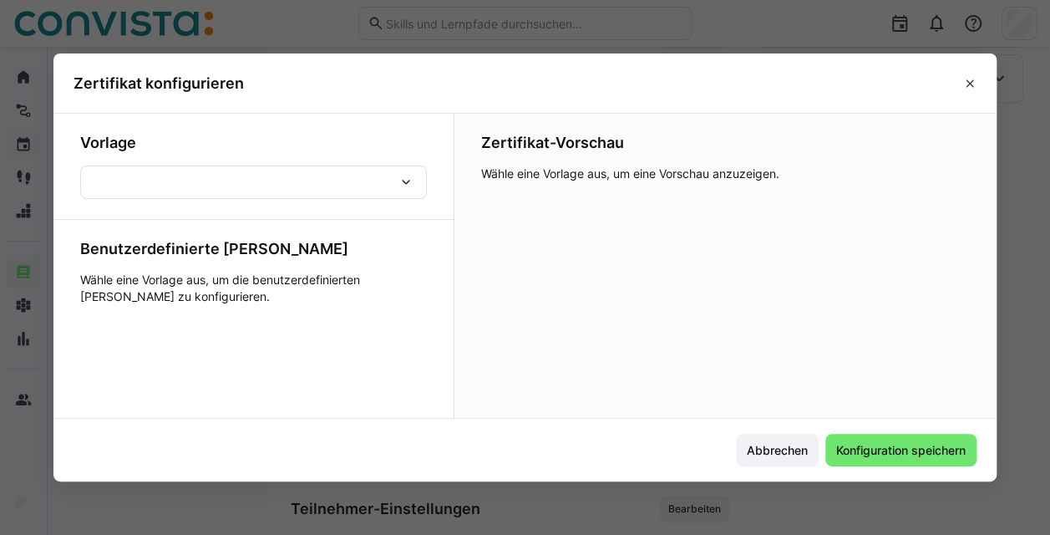
click at [409, 180] on eds-icon at bounding box center [406, 182] width 17 height 17
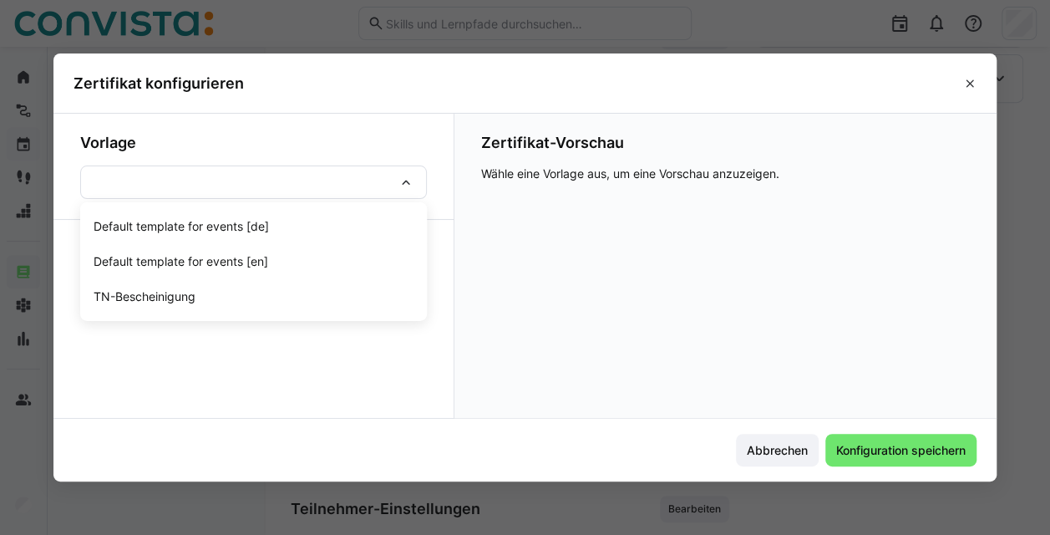
click at [218, 363] on app-certificate-template-config-dialog-form "Vorlage Default template for events [de] Default template for events [en] TN-Be…" at bounding box center [253, 274] width 401 height 321
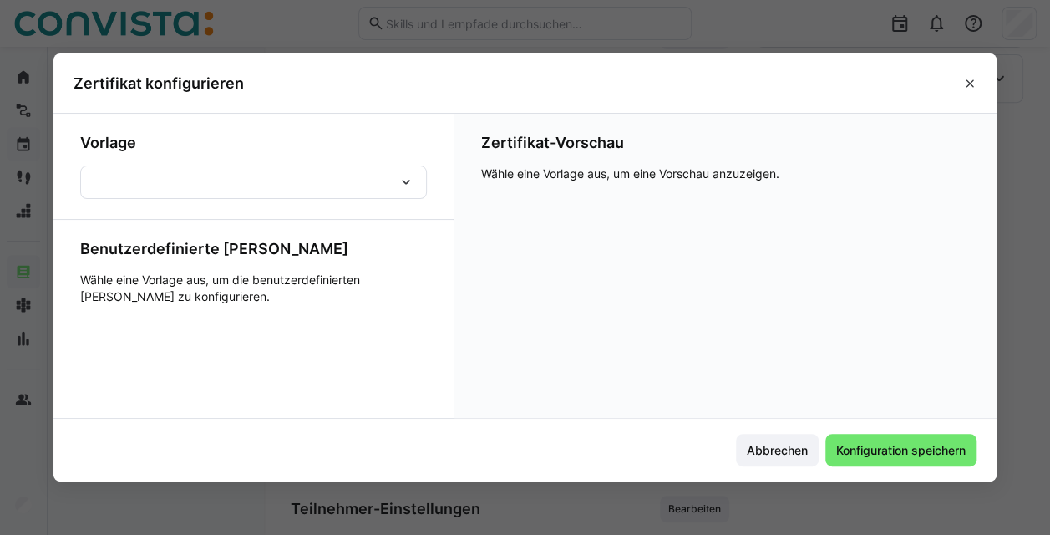
click at [315, 199] on form "Vorlage Benutzerdefinierte Felder Wähle eine Vorlage aus, um die benutzerdefini…" at bounding box center [253, 219] width 347 height 171
click at [333, 179] on div at bounding box center [253, 181] width 347 height 33
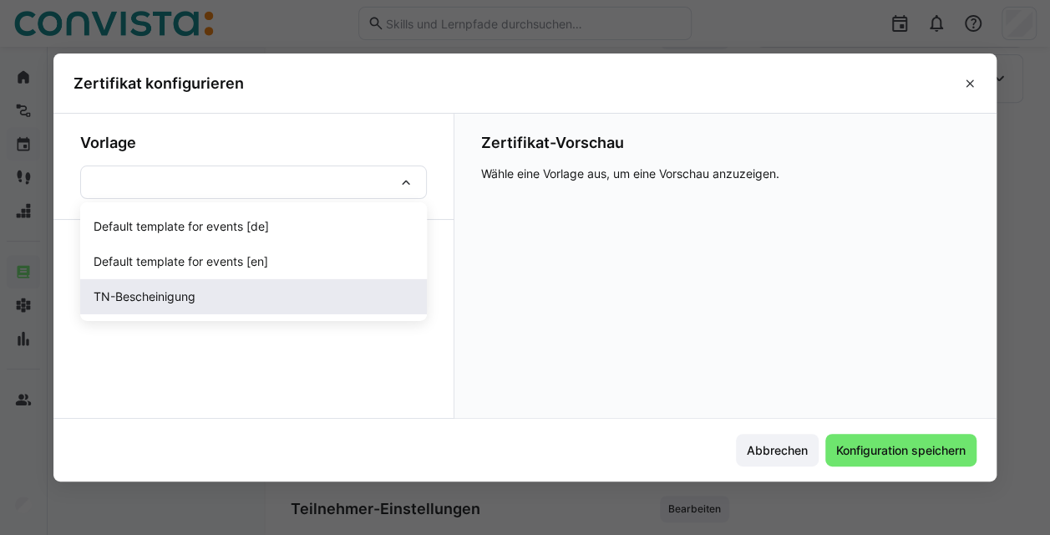
click at [256, 287] on span "TN-Bescheinigung" at bounding box center [253, 296] width 347 height 35
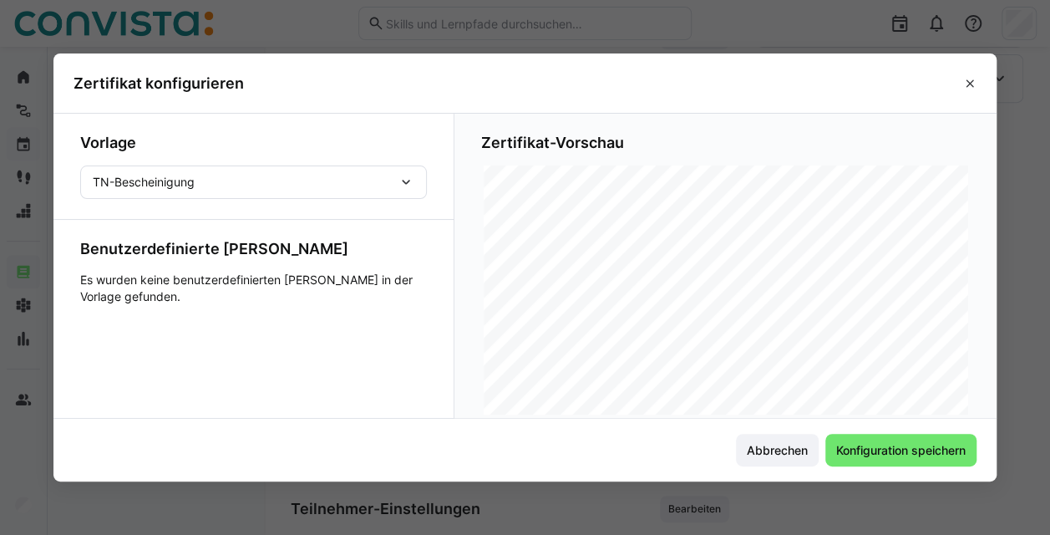
scroll to position [161, 0]
click at [526, 86] on eds-icon at bounding box center [969, 83] width 13 height 13
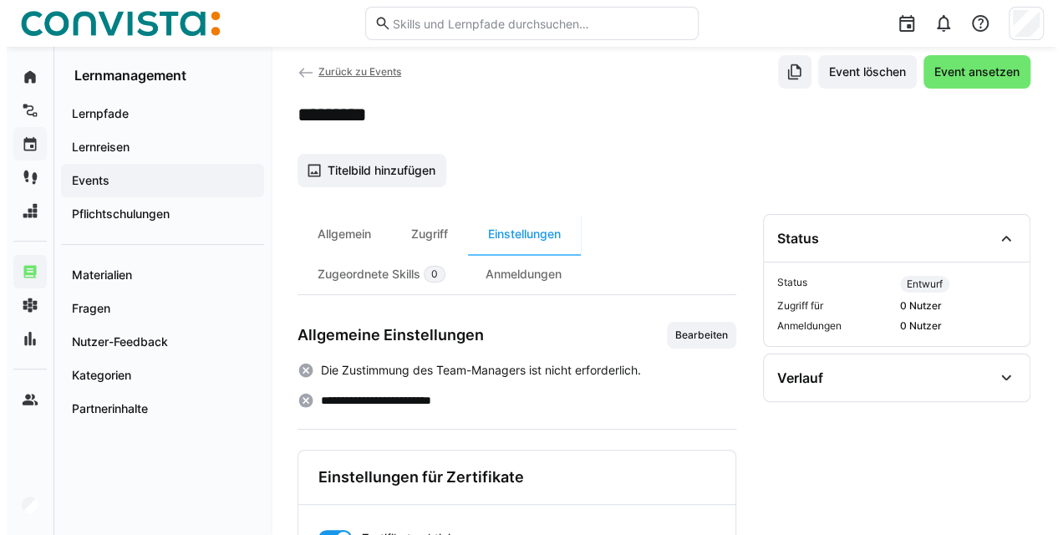
scroll to position [0, 0]
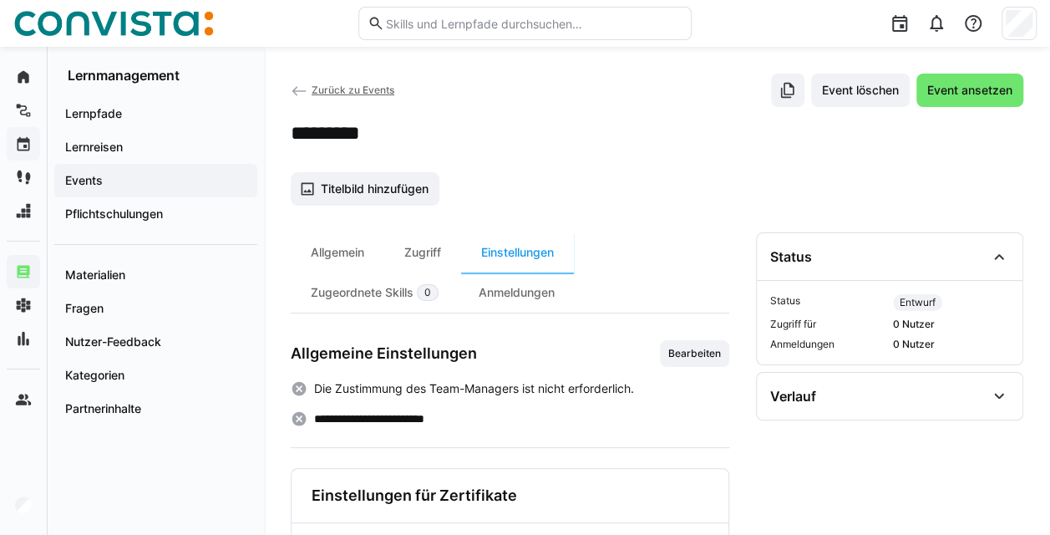
click at [330, 84] on span "Zurück zu Events" at bounding box center [353, 90] width 83 height 13
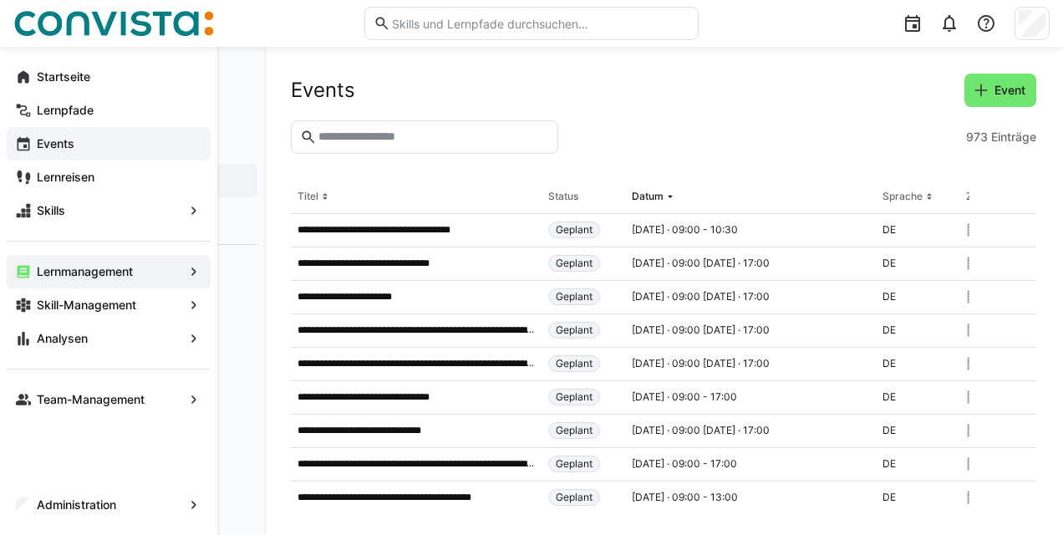
click at [0, 0] on app-navigation-label "Administration" at bounding box center [0, 0] width 0 height 0
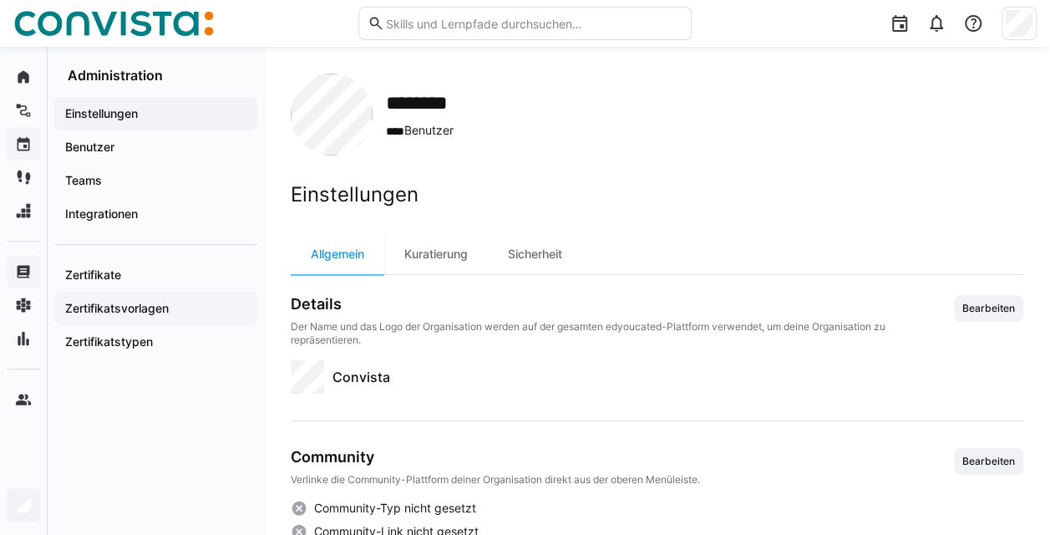
click at [0, 0] on app-navigation-label "Zertifikatsvorlagen" at bounding box center [0, 0] width 0 height 0
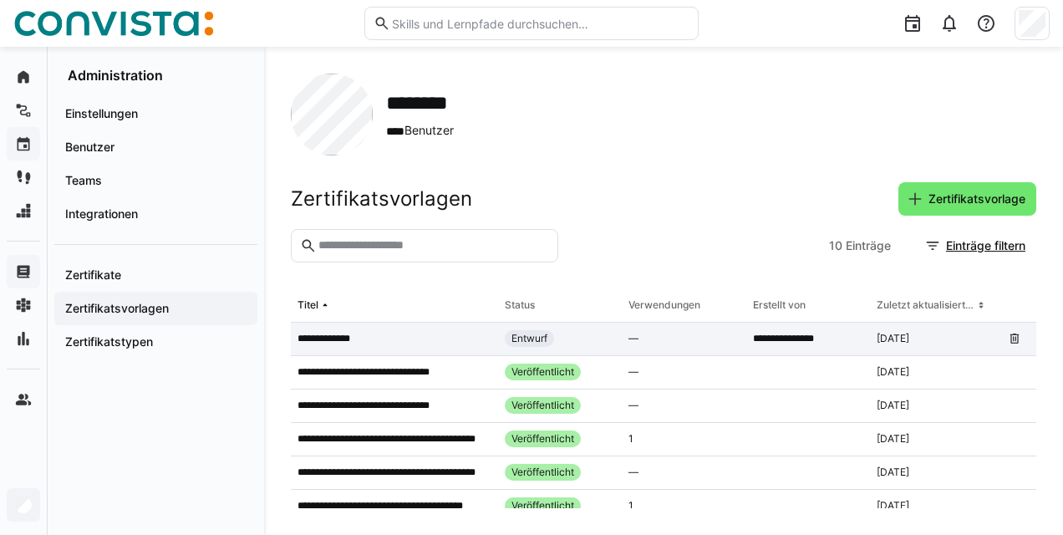
scroll to position [148, 0]
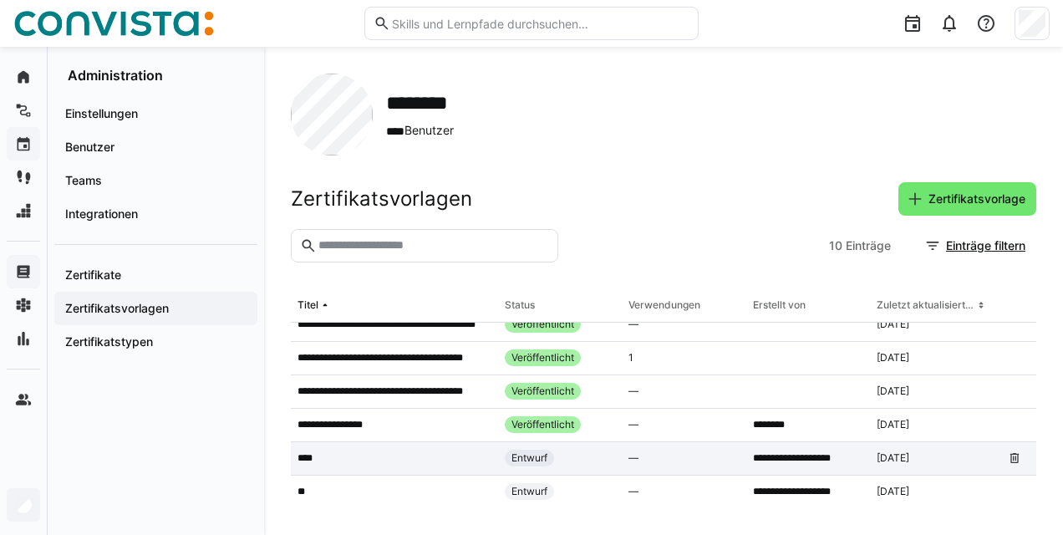
click at [434, 471] on div "****" at bounding box center [394, 458] width 207 height 33
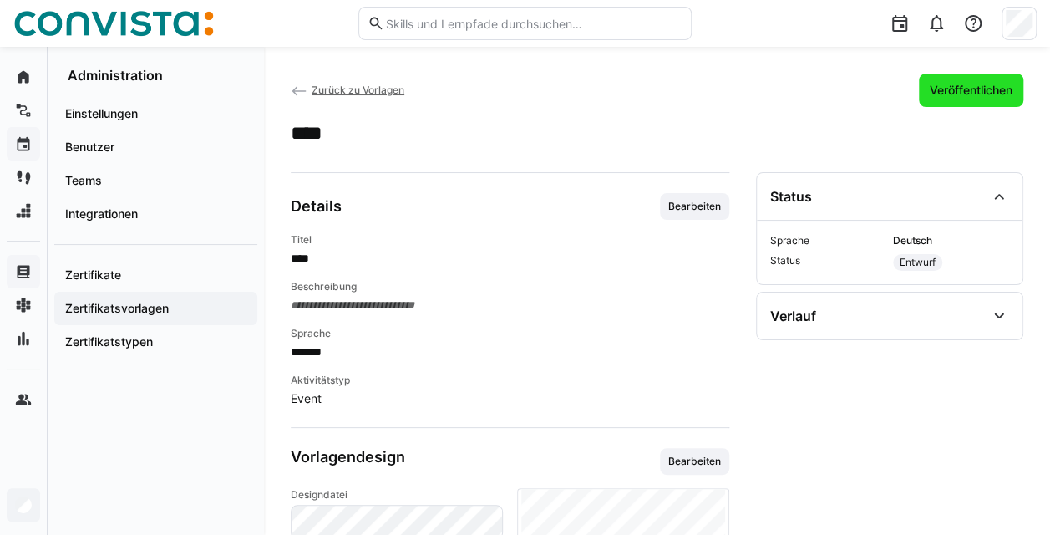
click at [526, 90] on span "Veröffentlichen" at bounding box center [971, 90] width 88 height 17
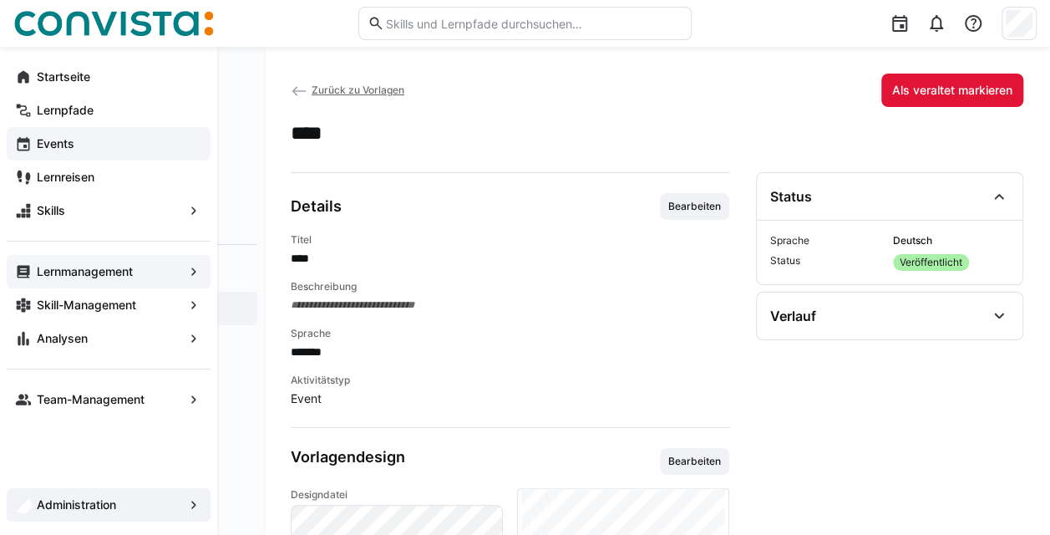
click at [0, 0] on app-navigation-label "Lernmanagement" at bounding box center [0, 0] width 0 height 0
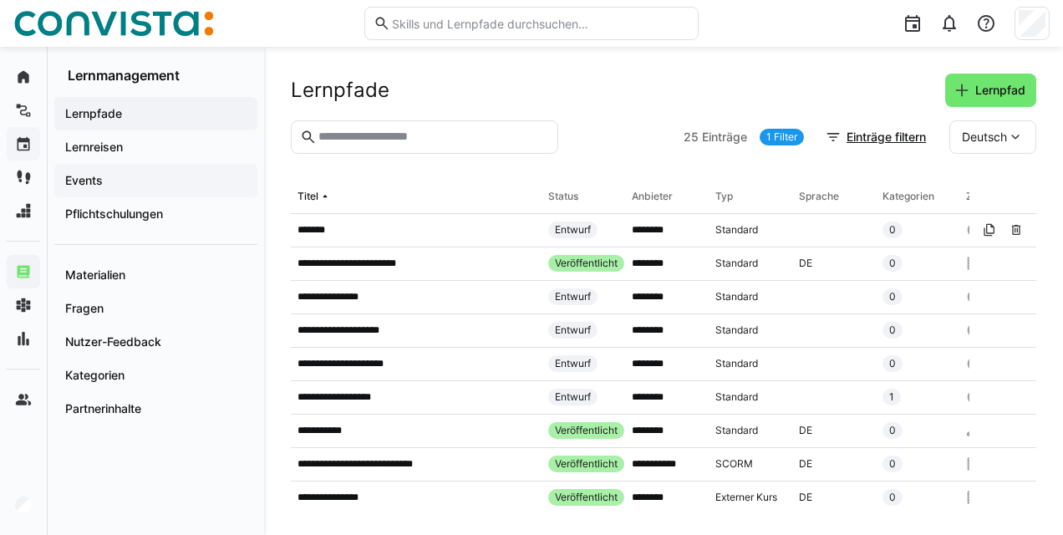
click at [171, 166] on div "Events" at bounding box center [155, 180] width 203 height 33
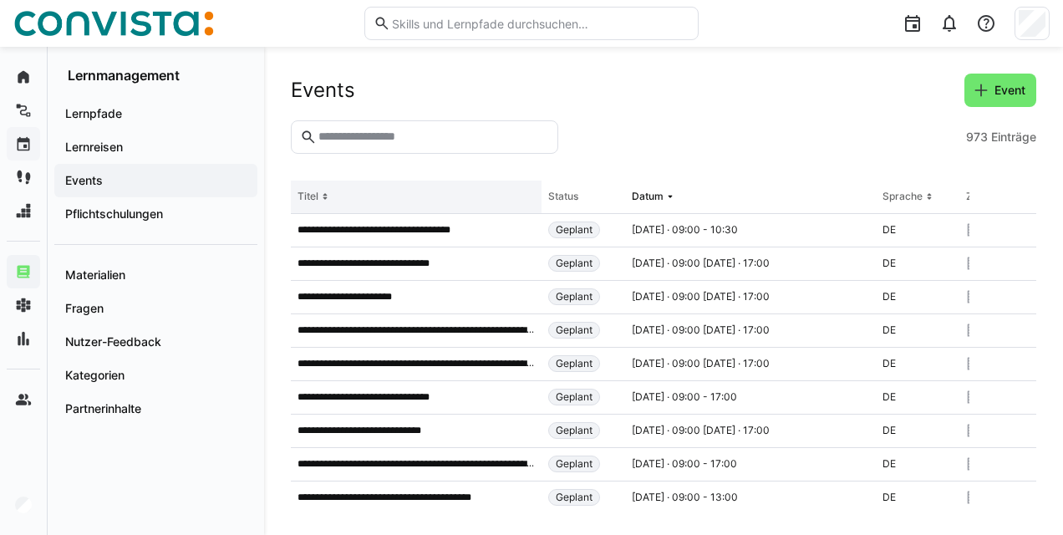
click at [318, 201] on eds-icon at bounding box center [324, 196] width 13 height 13
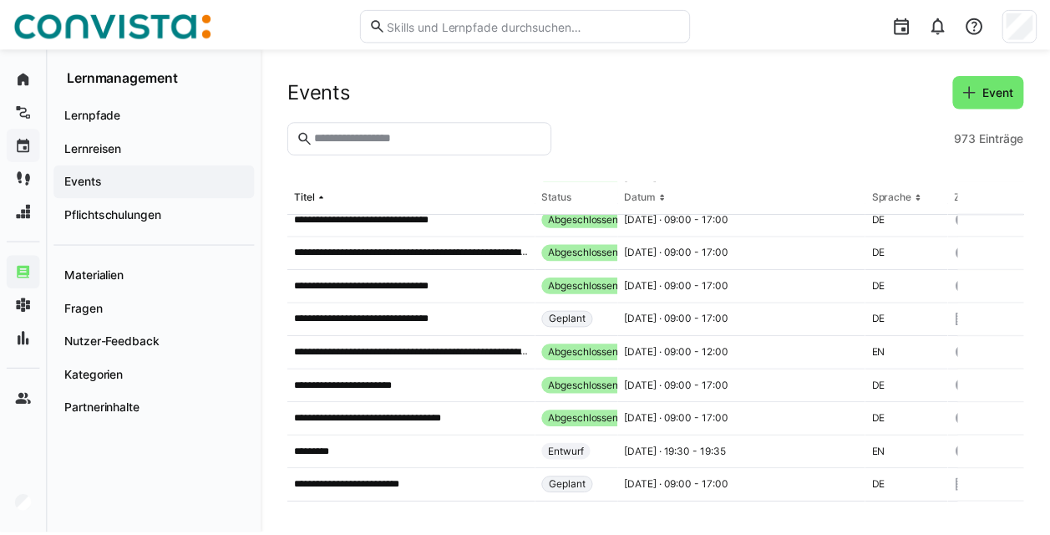
scroll to position [877, 0]
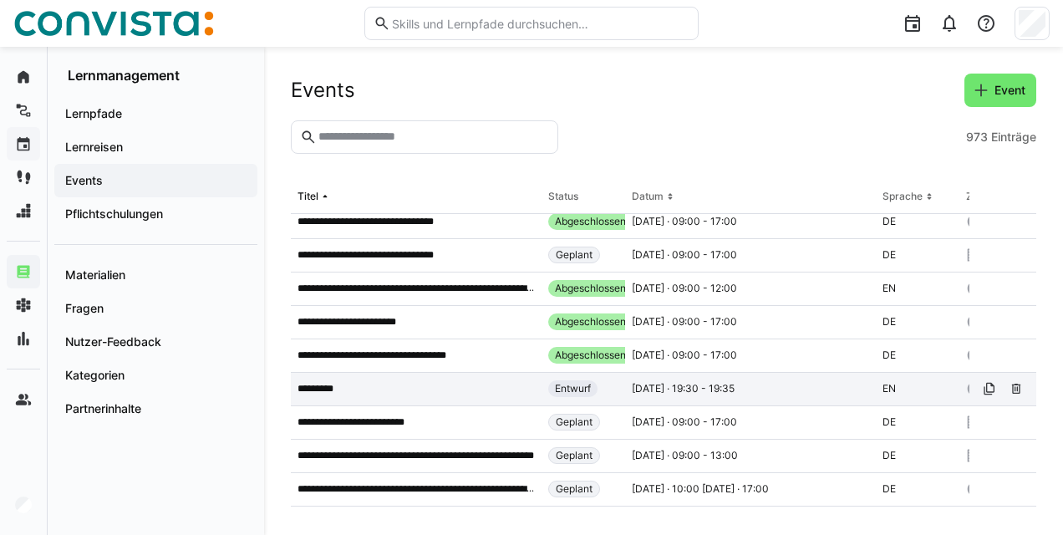
click at [368, 389] on app-table-first-column "*********" at bounding box center [415, 388] width 237 height 13
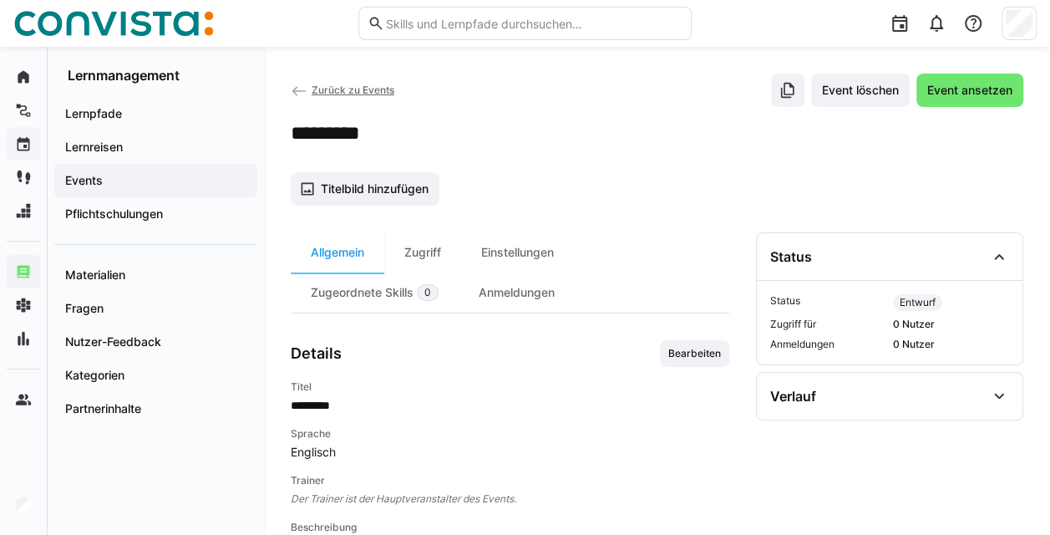
scroll to position [110, 0]
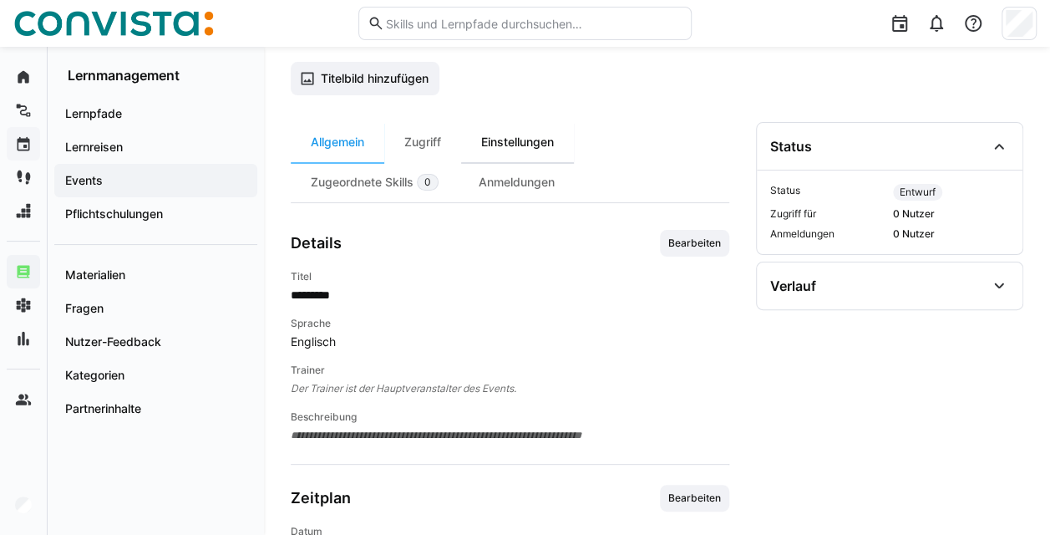
click at [501, 148] on div "Einstellungen" at bounding box center [517, 142] width 113 height 40
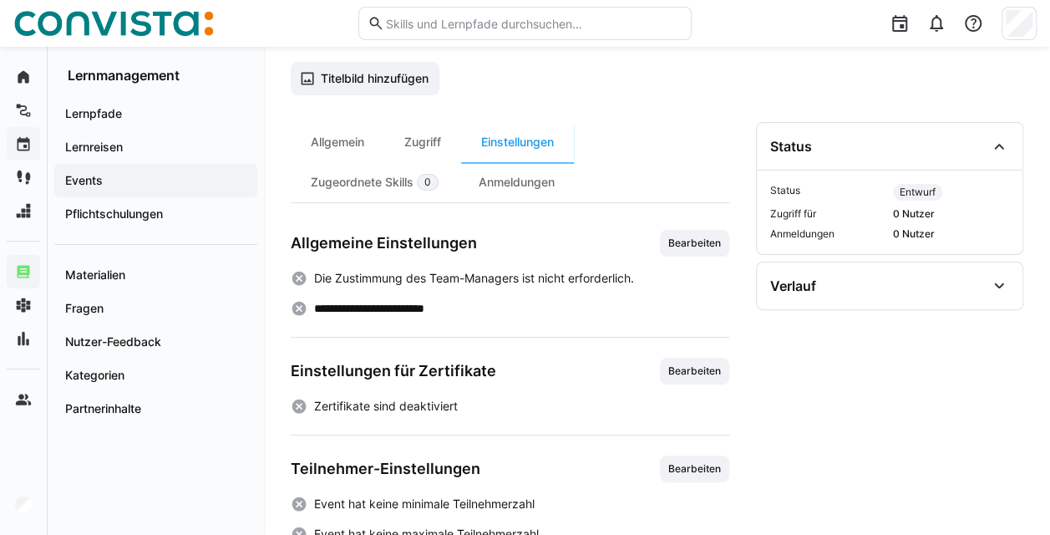
scroll to position [196, 0]
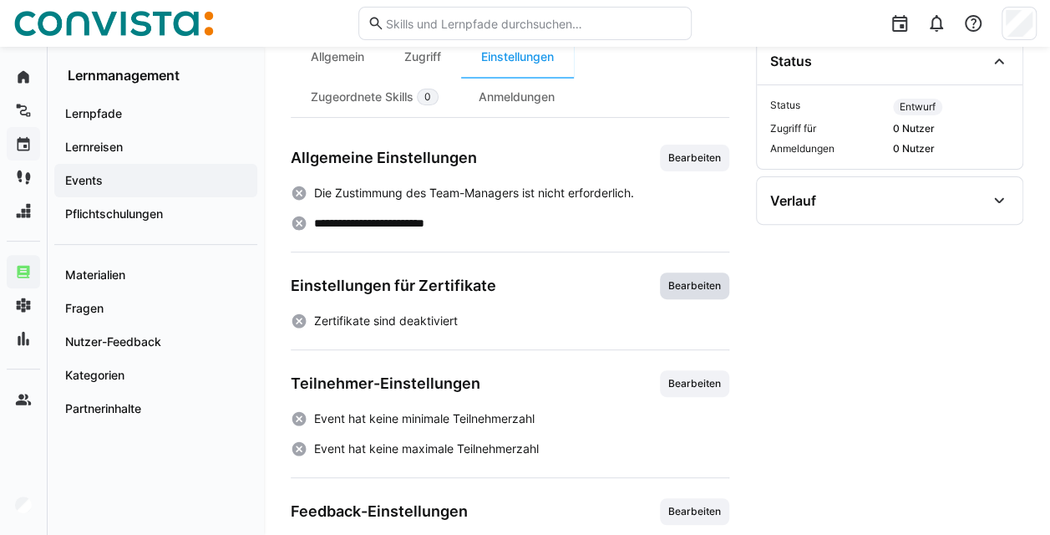
click at [526, 285] on span "Bearbeiten" at bounding box center [695, 285] width 56 height 13
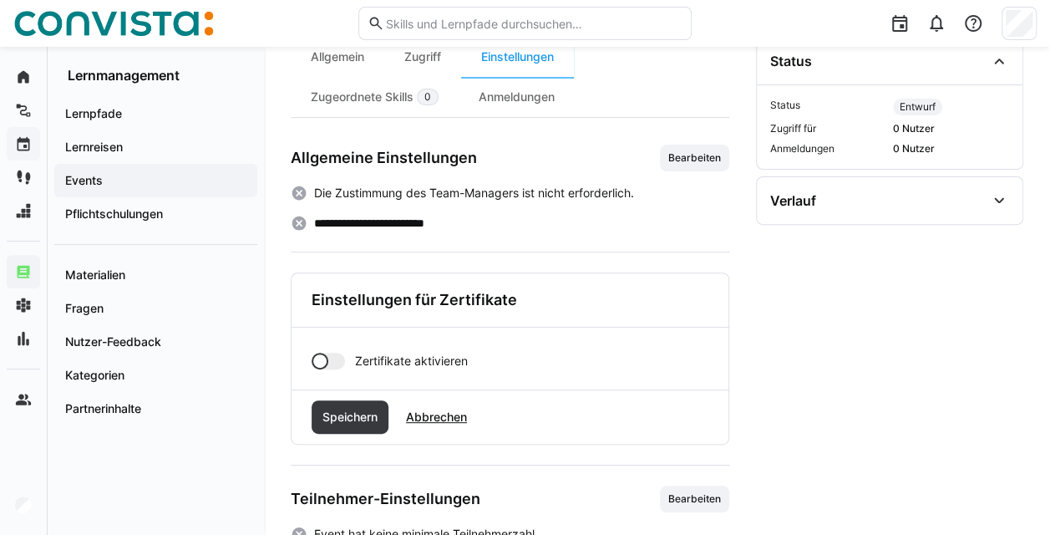
click at [339, 361] on div at bounding box center [328, 361] width 33 height 17
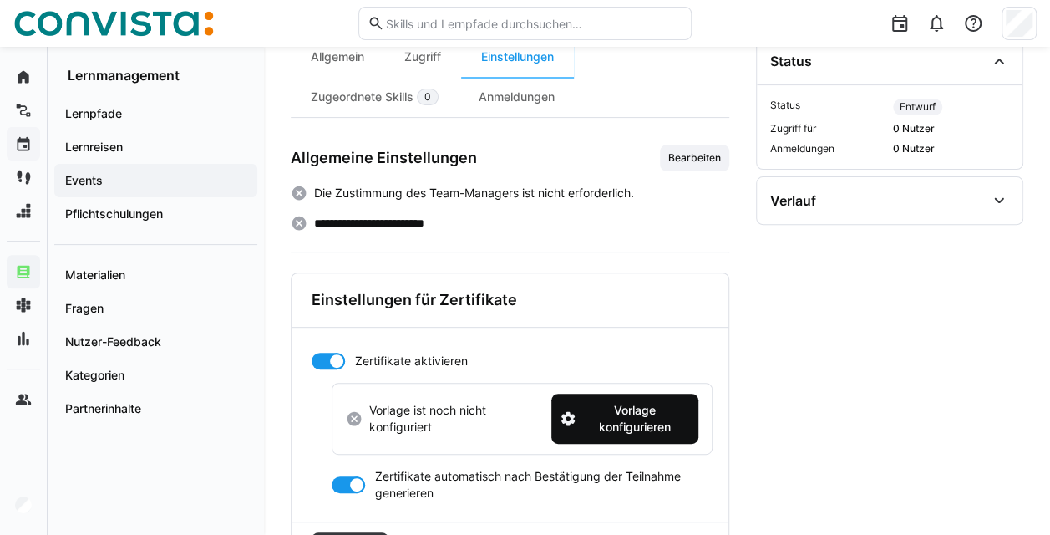
click at [526, 417] on span "Vorlage konfigurieren" at bounding box center [634, 418] width 111 height 33
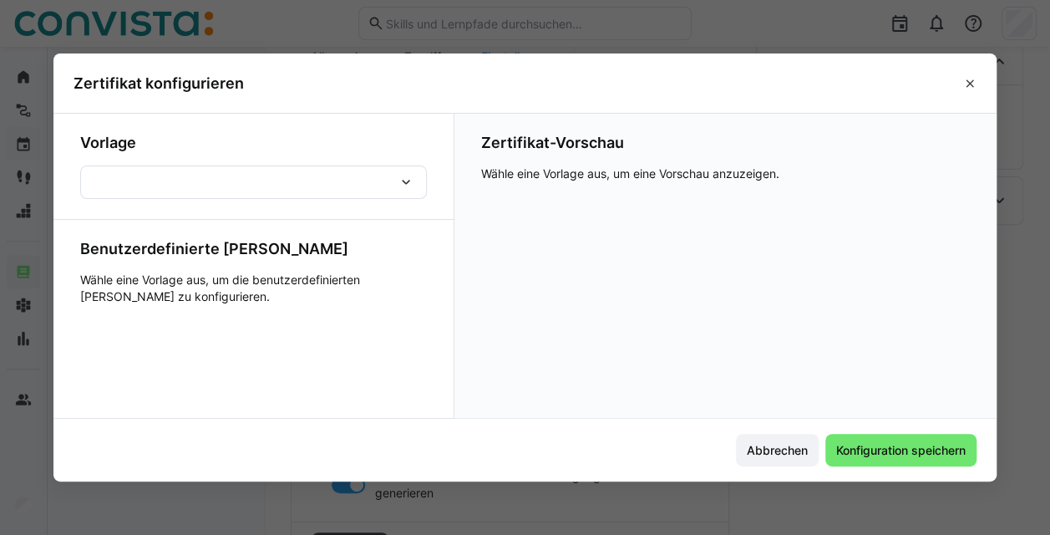
click at [338, 185] on div at bounding box center [253, 181] width 347 height 33
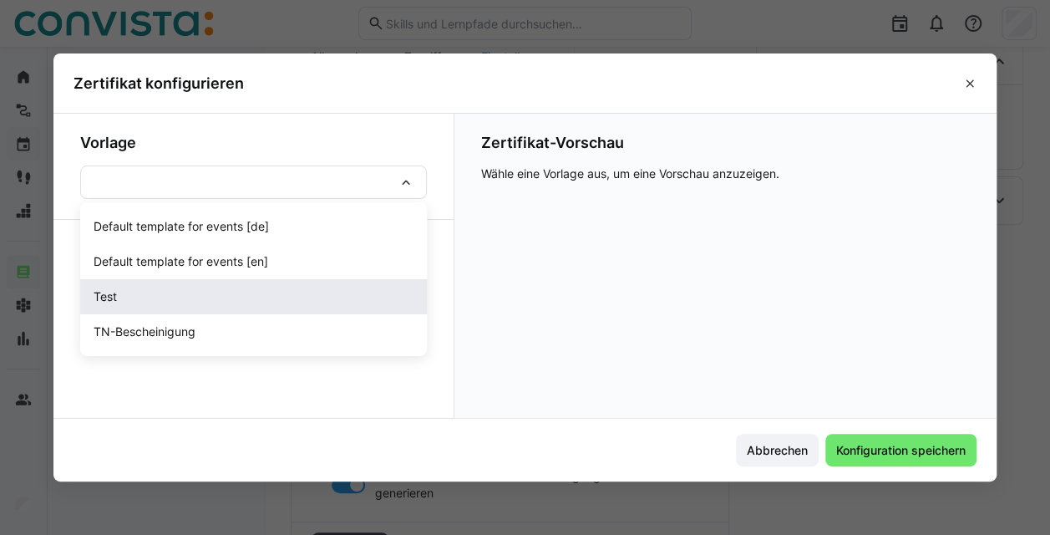
click at [233, 292] on div "Test" at bounding box center [254, 296] width 320 height 17
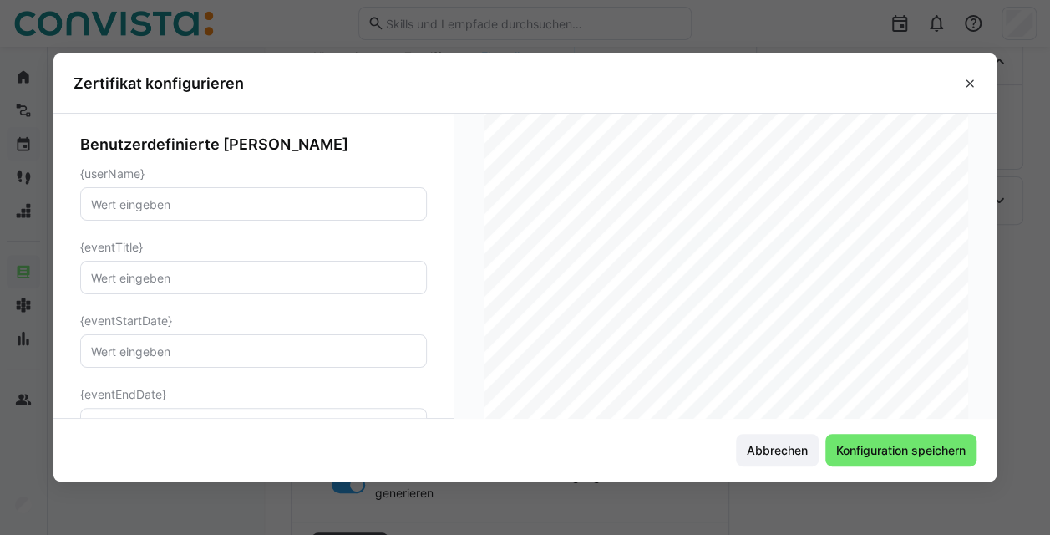
scroll to position [106, 0]
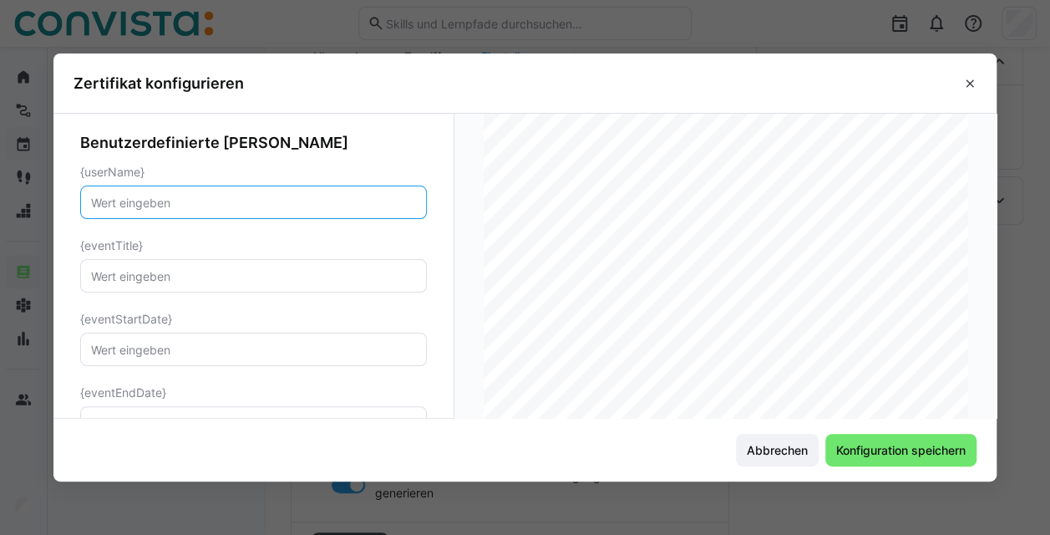
click at [312, 204] on input "text" at bounding box center [253, 202] width 328 height 15
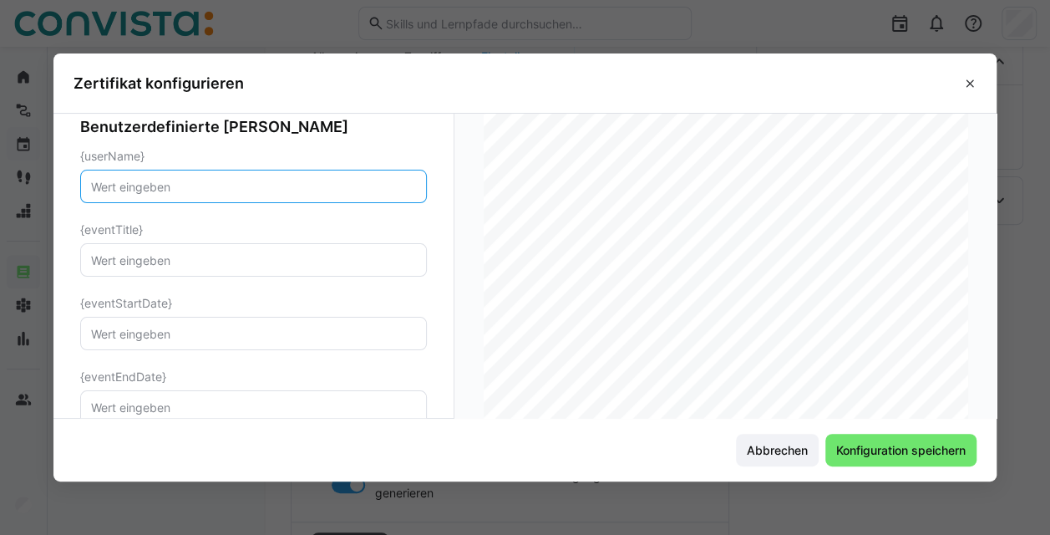
scroll to position [104, 0]
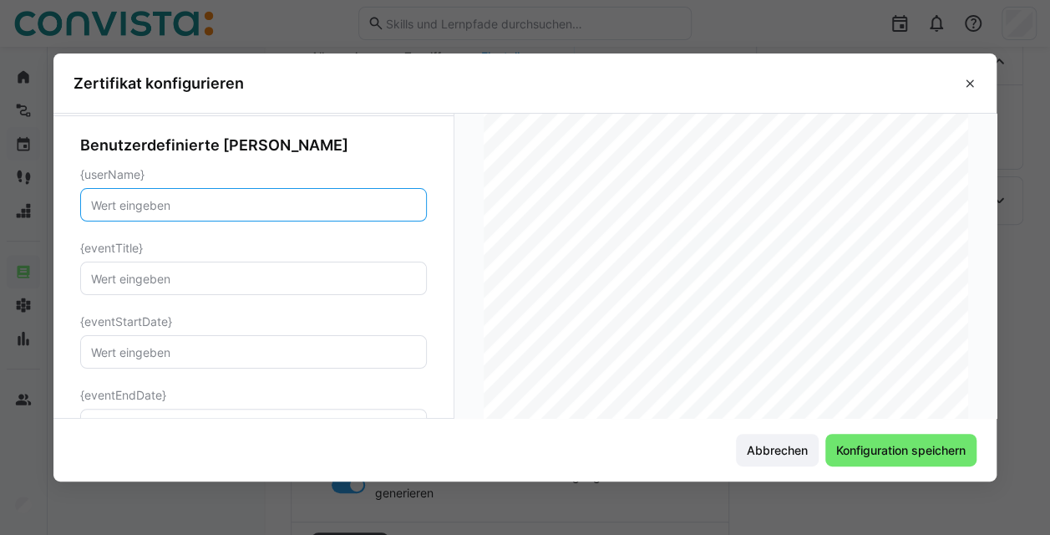
type input "S"
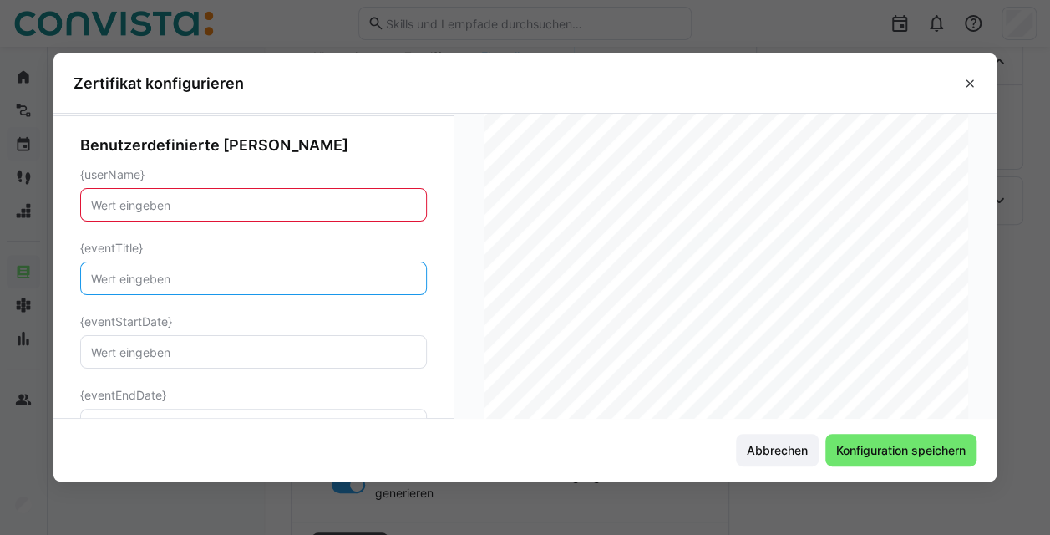
click at [242, 281] on input "text" at bounding box center [253, 278] width 328 height 15
type input "d"
type input "Test"
click at [228, 208] on input "text" at bounding box center [253, 204] width 328 height 15
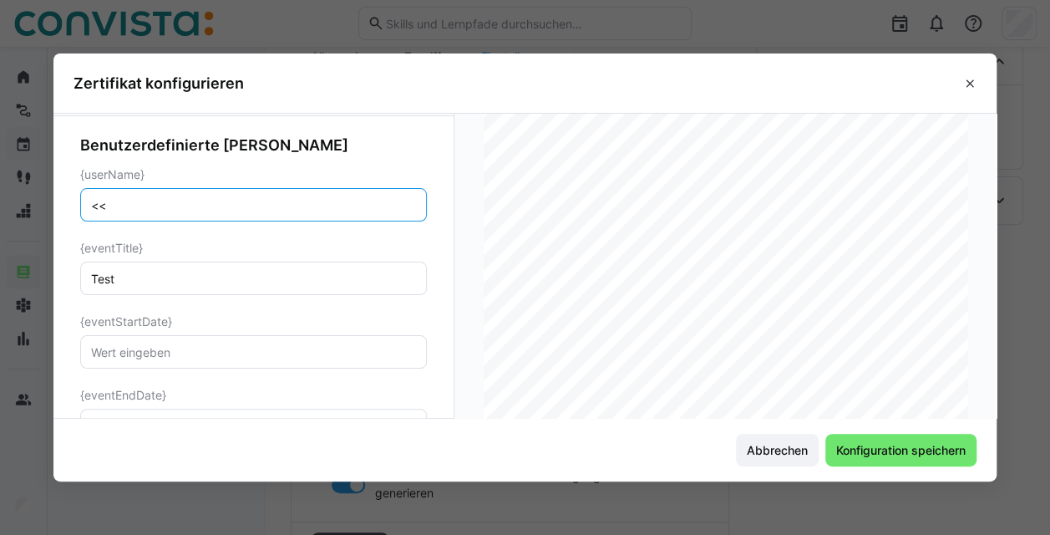
type input "<"
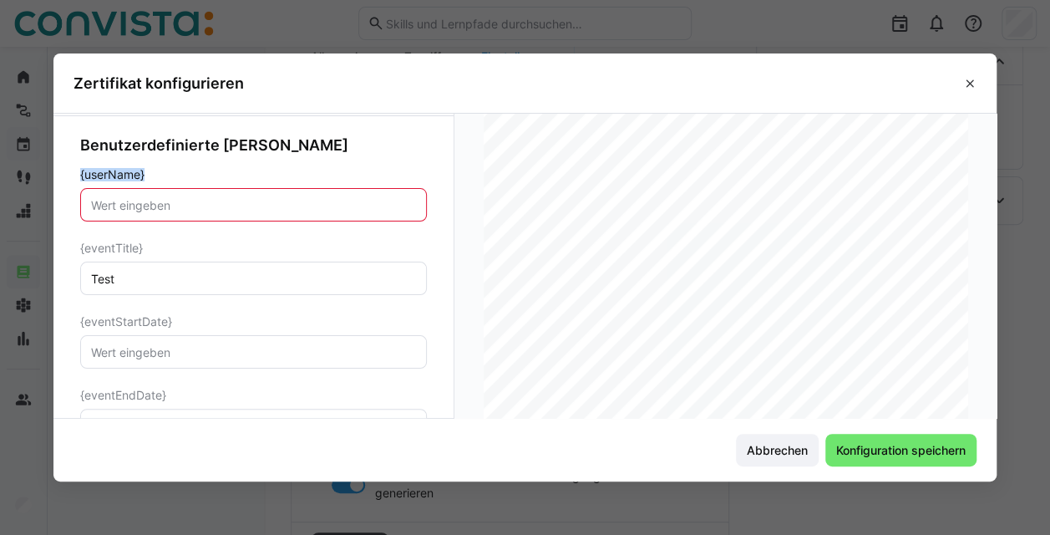
drag, startPoint x: 160, startPoint y: 175, endPoint x: 66, endPoint y: 177, distance: 94.5
click at [66, 177] on app-certificate-template-config-dialog-form "Vorlage Test Benutzerdefinierte Felder {userName} {eventTitle} Test {eventStart…" at bounding box center [253, 309] width 401 height 599
copy span "{userName}"
click at [157, 209] on input "text" at bounding box center [253, 204] width 328 height 15
paste input "{userName}"
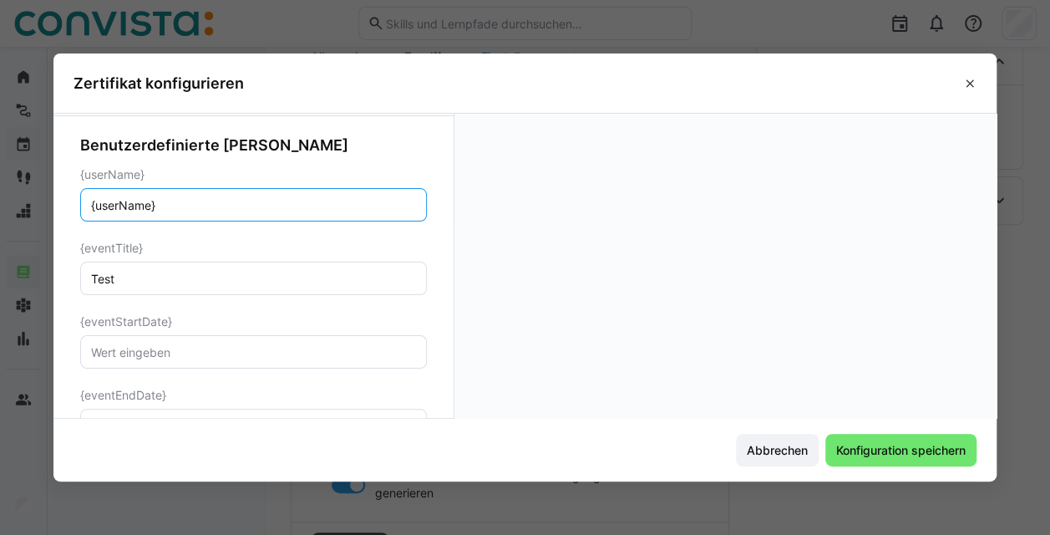
type input "{userName}"
click at [187, 241] on div "{eventTitle}" at bounding box center [253, 247] width 347 height 13
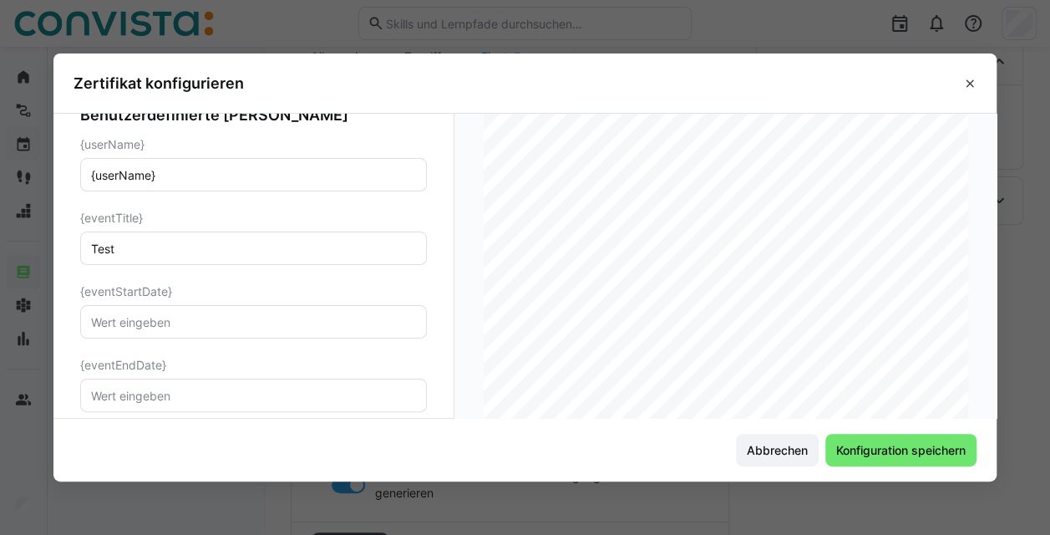
scroll to position [134, 0]
click at [159, 251] on input "Test" at bounding box center [253, 248] width 328 height 15
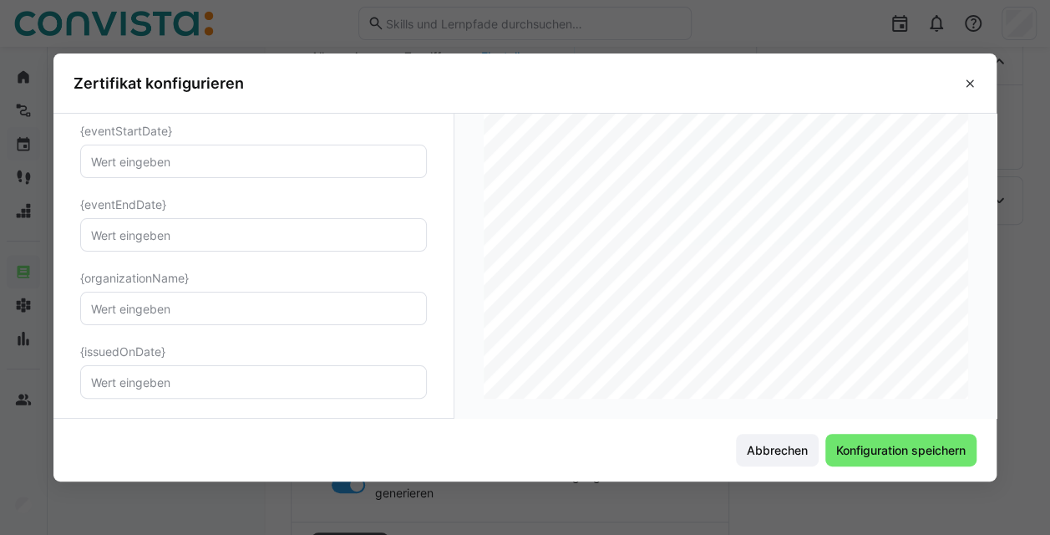
scroll to position [293, 0]
click at [526, 449] on span "Konfiguration speichern" at bounding box center [901, 450] width 135 height 17
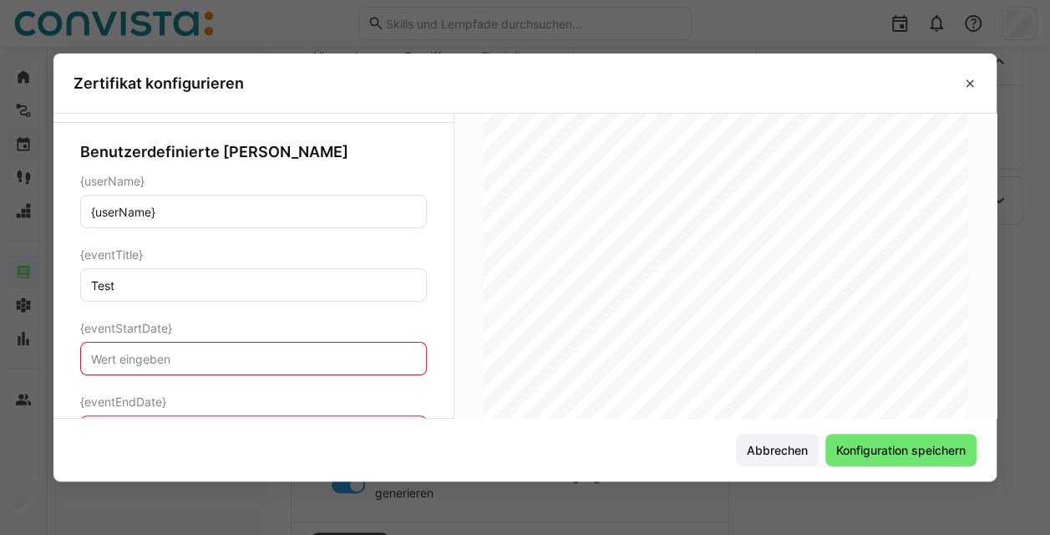
scroll to position [94, 0]
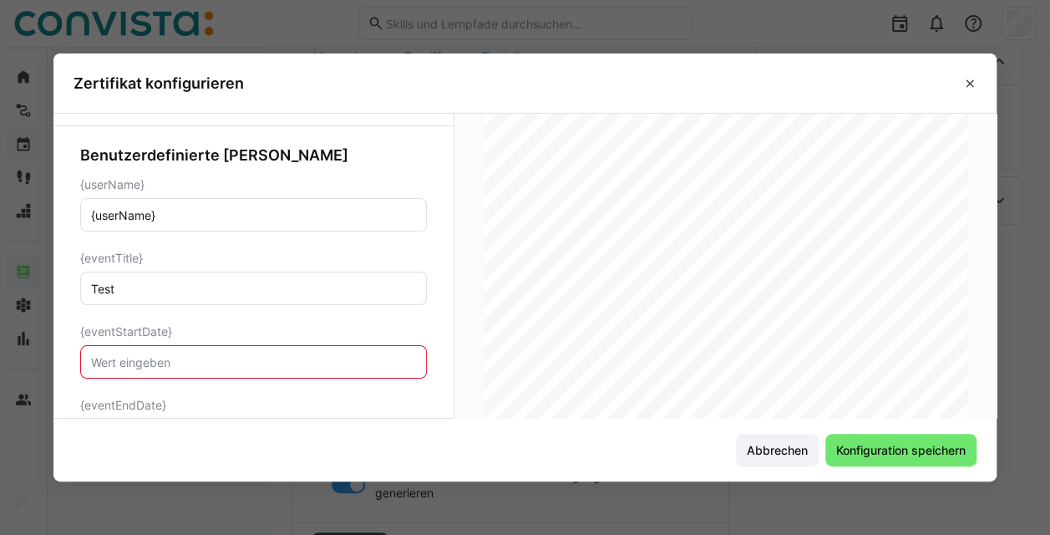
click at [226, 364] on input "text" at bounding box center [253, 361] width 328 height 15
click at [526, 90] on span at bounding box center [970, 83] width 27 height 27
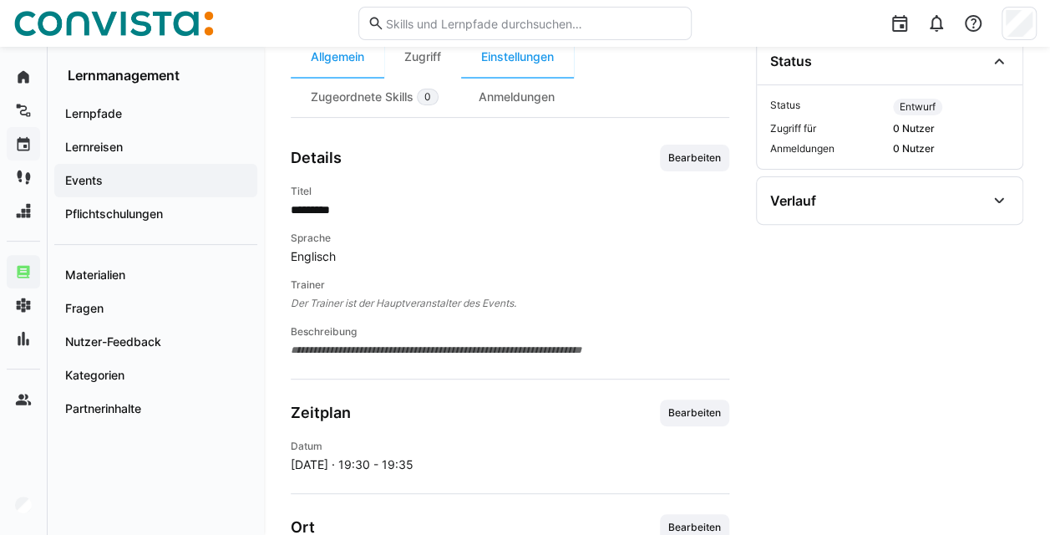
scroll to position [110, 0]
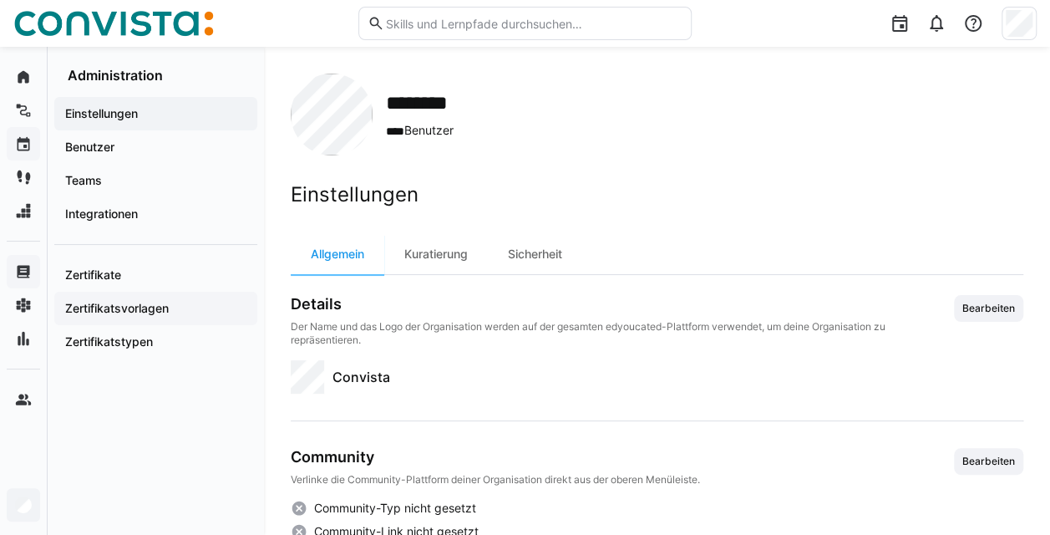
click at [0, 0] on app-navigation-label "Zertifikatsvorlagen" at bounding box center [0, 0] width 0 height 0
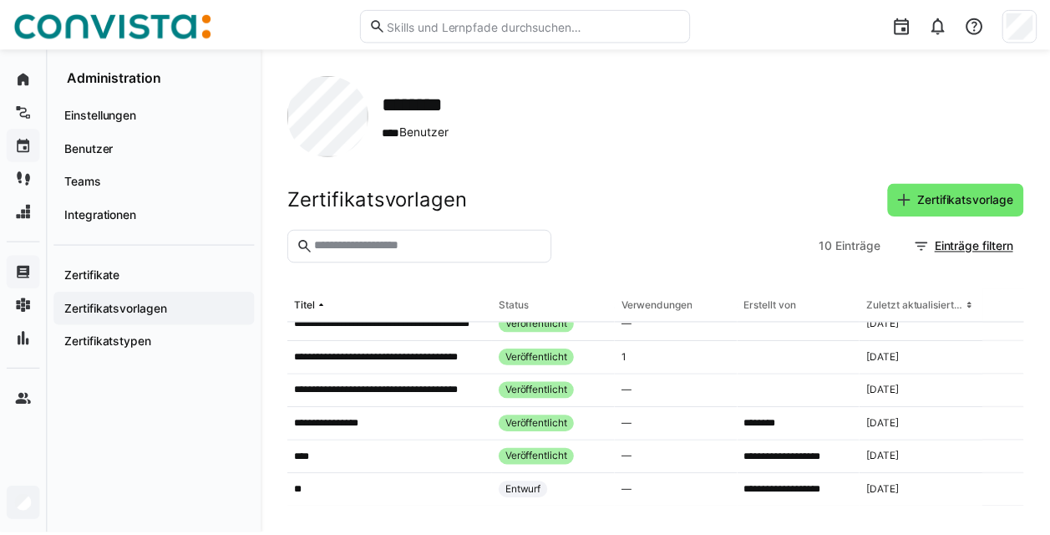
scroll to position [148, 0]
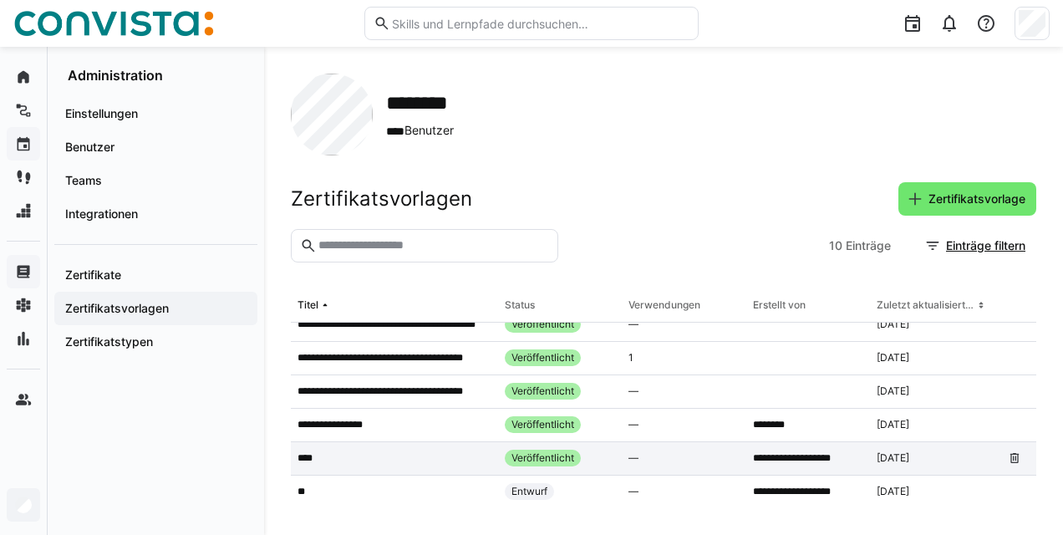
click at [380, 448] on div "****" at bounding box center [394, 458] width 207 height 33
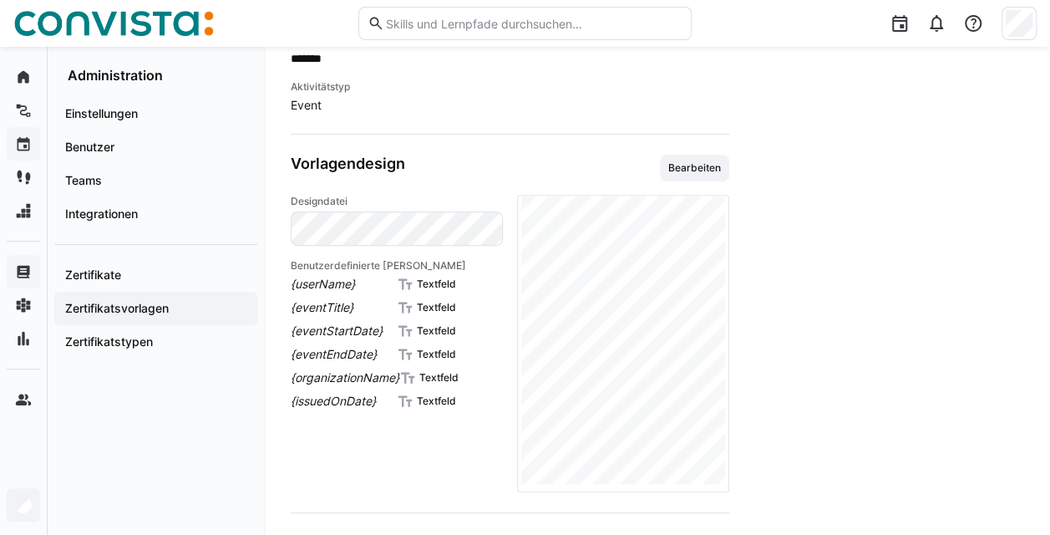
scroll to position [297, 0]
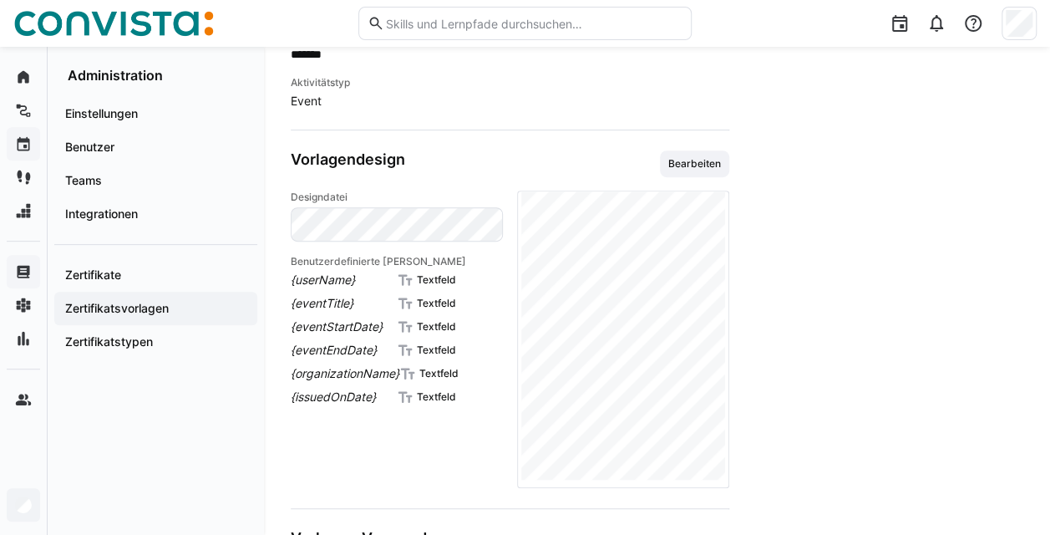
click at [429, 275] on p "Textfeld" at bounding box center [436, 279] width 39 height 13
click at [526, 157] on span "Bearbeiten" at bounding box center [695, 163] width 56 height 13
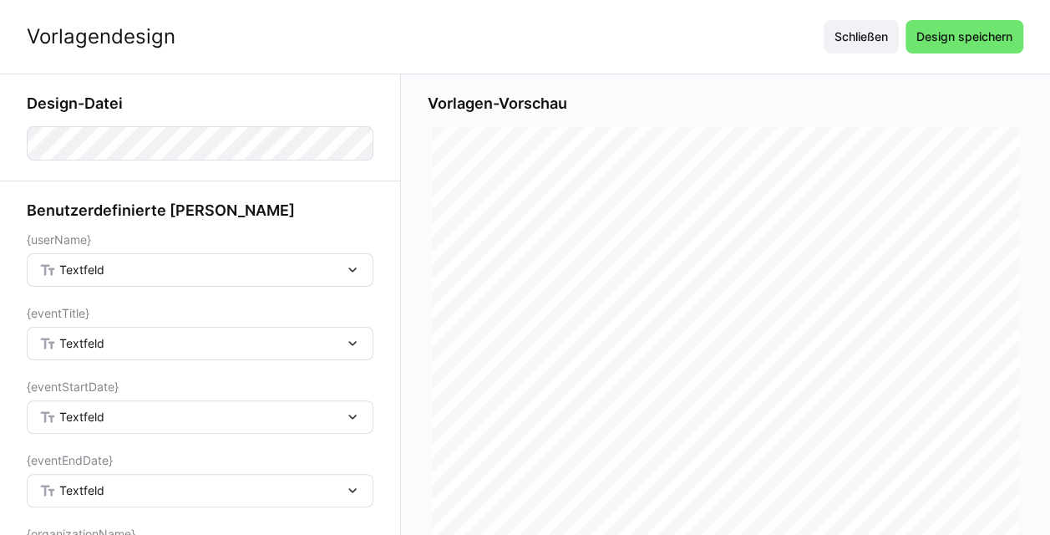
click at [201, 264] on div "Textfeld" at bounding box center [191, 269] width 305 height 15
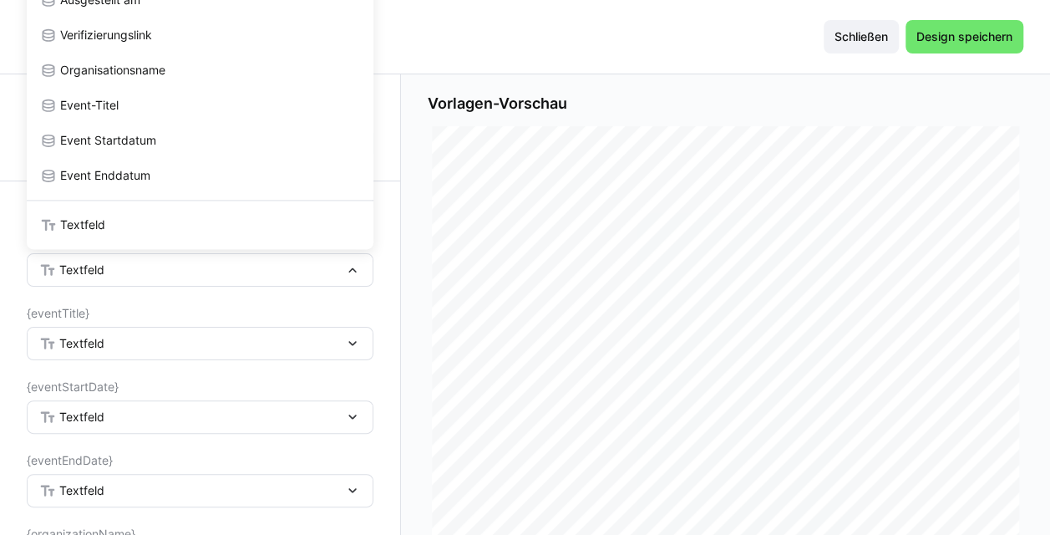
click at [110, 339] on div "Textfeld" at bounding box center [191, 343] width 305 height 15
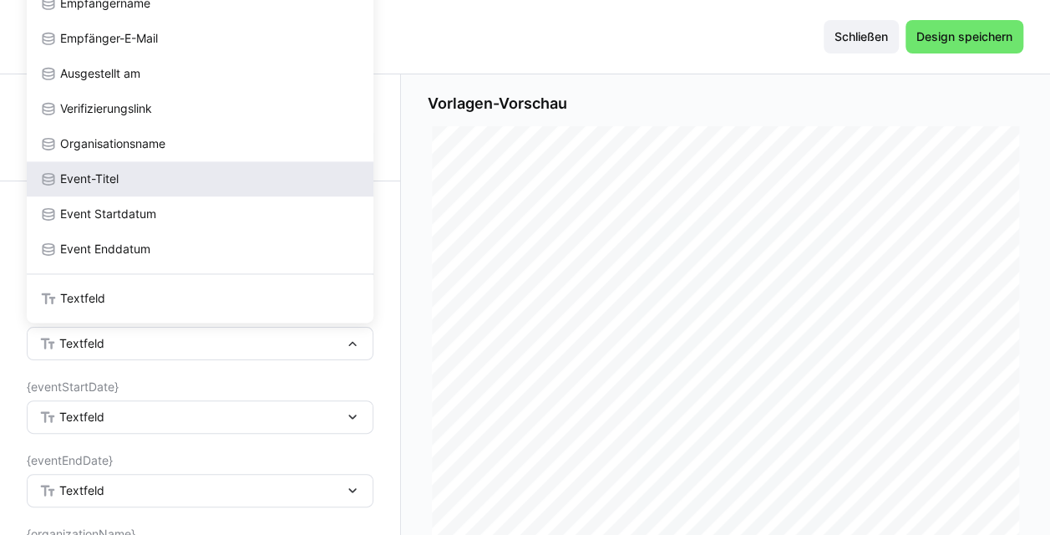
click at [139, 186] on div "Event-Titel" at bounding box center [200, 178] width 320 height 17
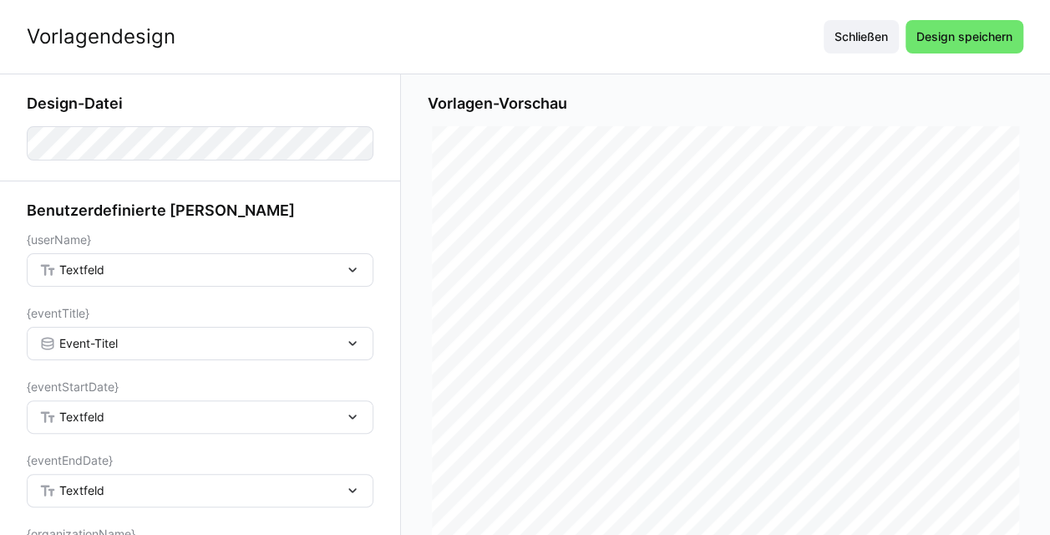
click at [111, 262] on div "Textfeld" at bounding box center [191, 269] width 305 height 15
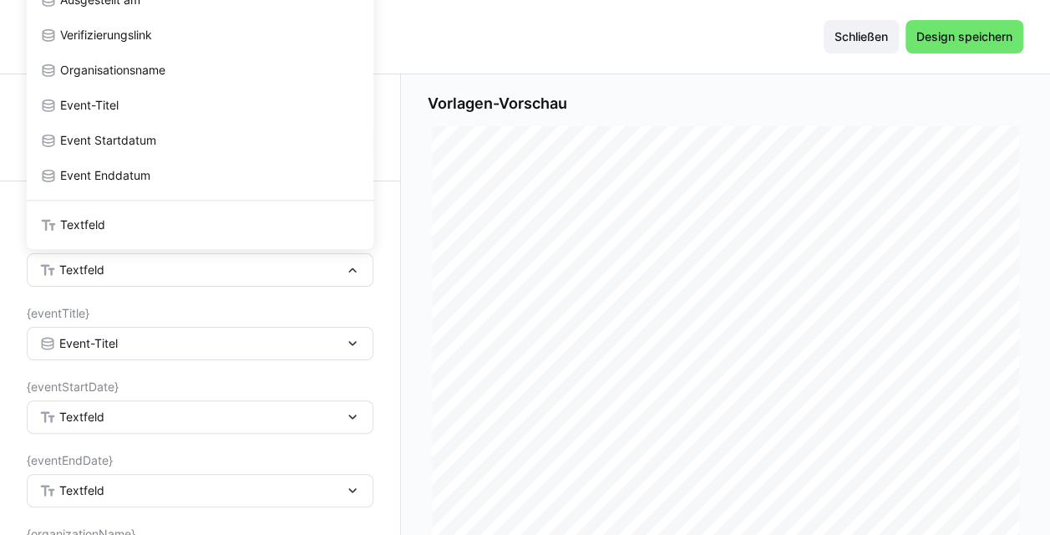
click at [87, 343] on span "Event-Titel" at bounding box center [88, 343] width 58 height 17
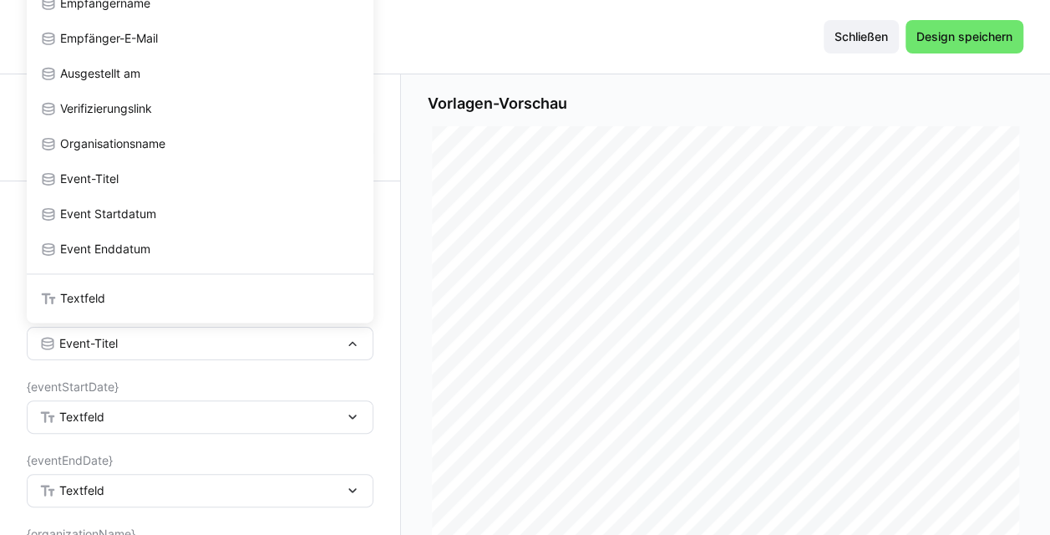
click at [87, 414] on span "Textfeld" at bounding box center [81, 417] width 45 height 17
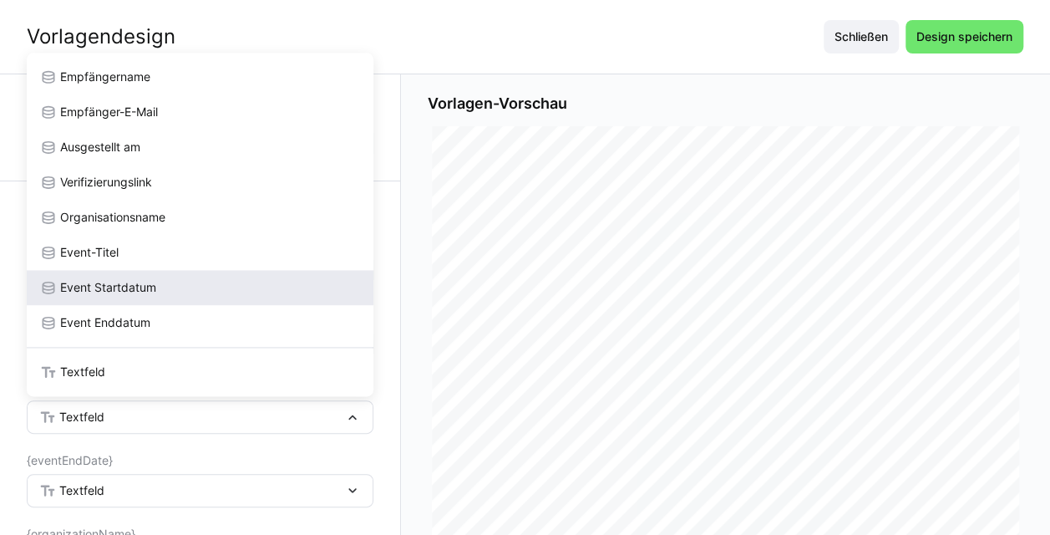
click at [134, 291] on span "Event Startdatum" at bounding box center [108, 287] width 96 height 17
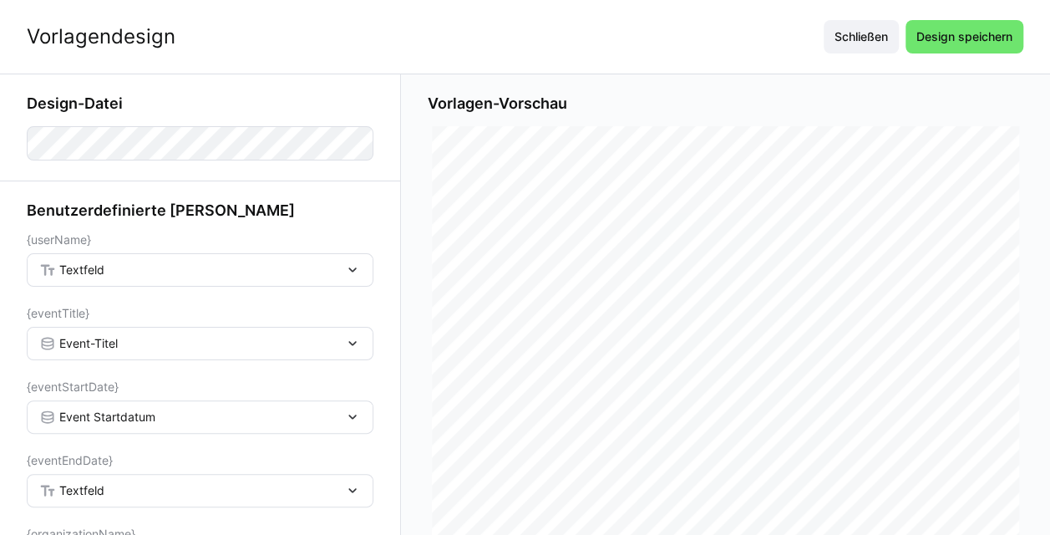
click at [98, 492] on span "Textfeld" at bounding box center [81, 490] width 45 height 17
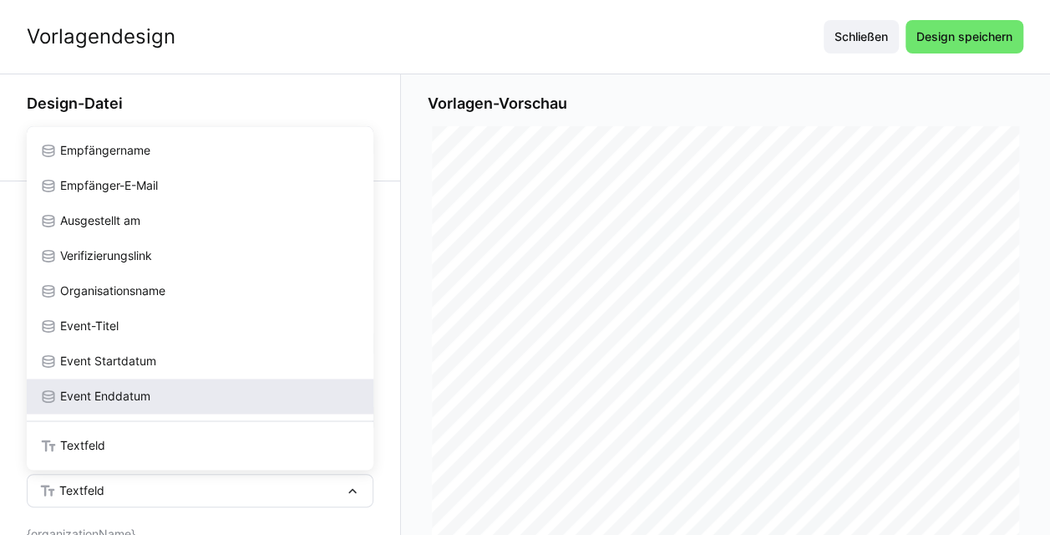
click at [143, 380] on div "Event Enddatum" at bounding box center [200, 396] width 347 height 35
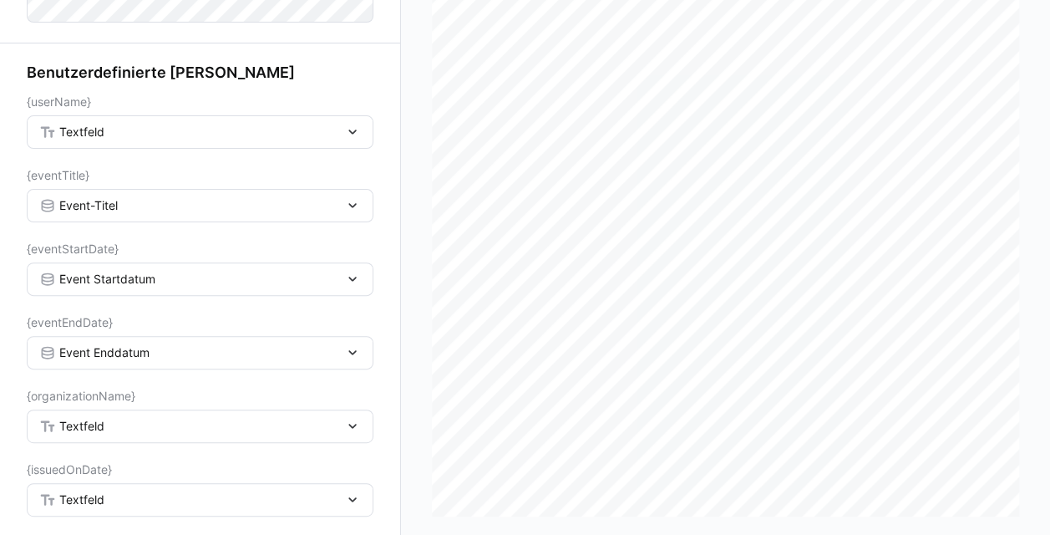
scroll to position [139, 0]
click at [130, 416] on div "Textfeld" at bounding box center [200, 425] width 347 height 33
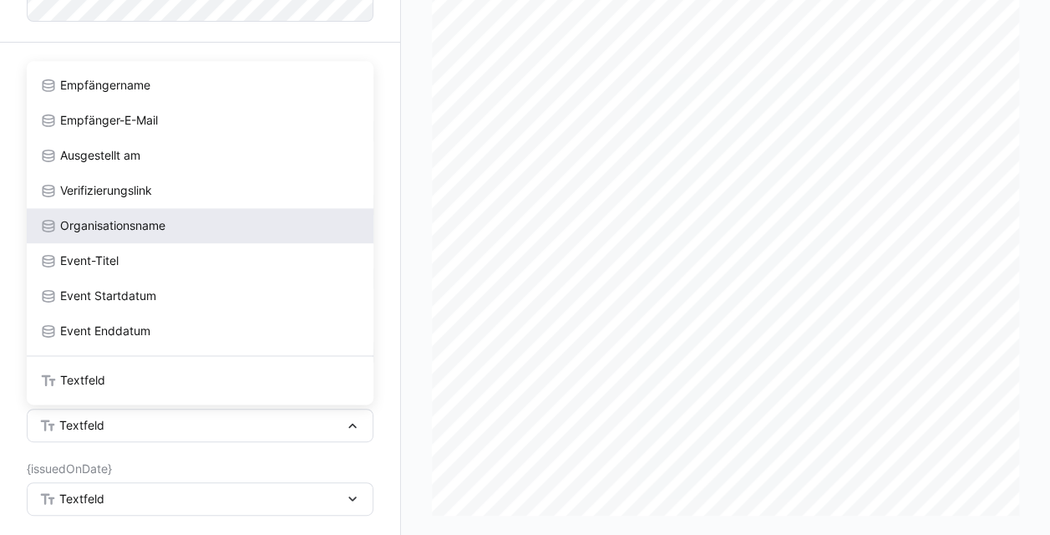
click at [151, 221] on span "Organisationsname" at bounding box center [112, 225] width 105 height 17
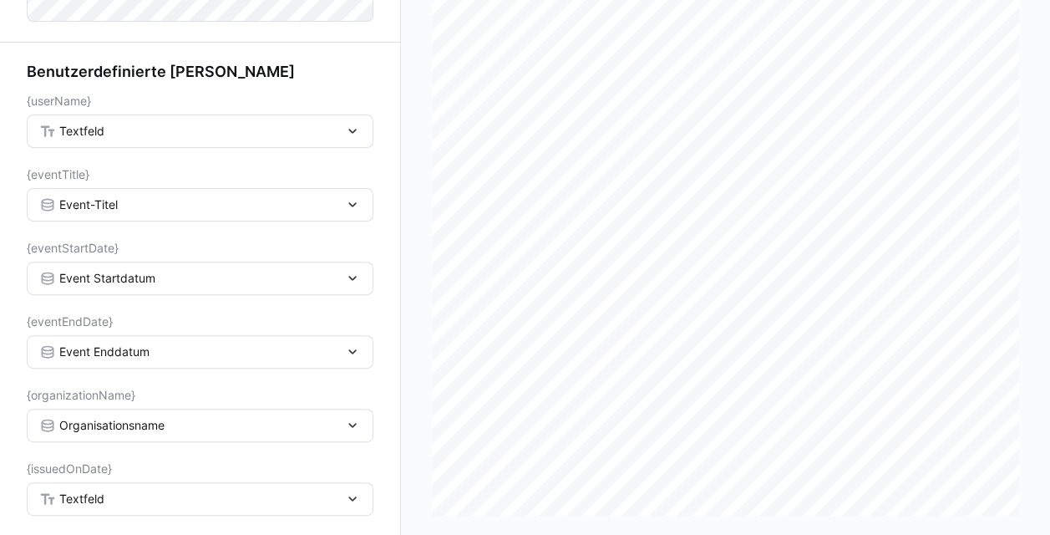
click at [100, 495] on span "Textfeld" at bounding box center [81, 498] width 45 height 17
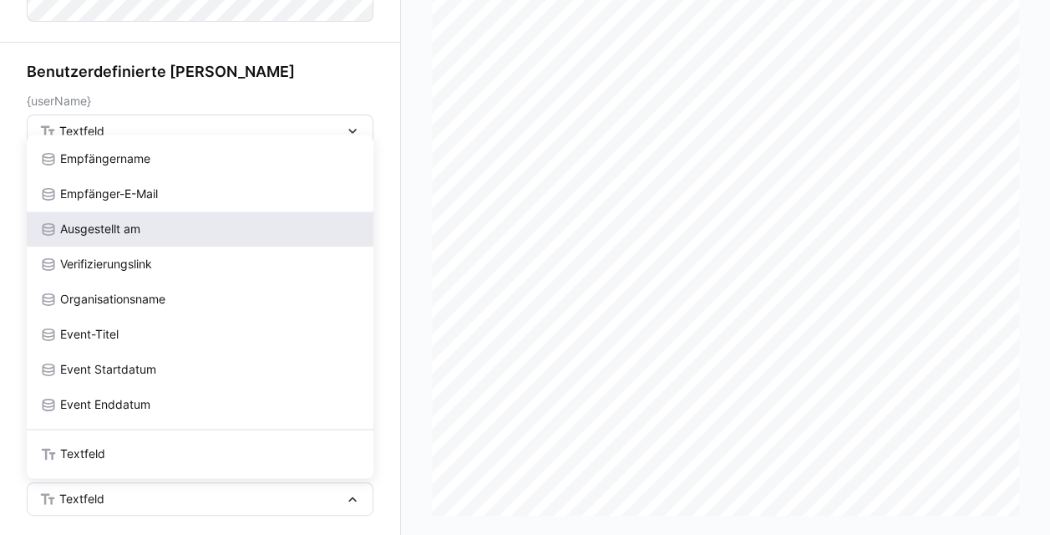
click at [145, 237] on div "Ausgestellt am" at bounding box center [200, 228] width 347 height 35
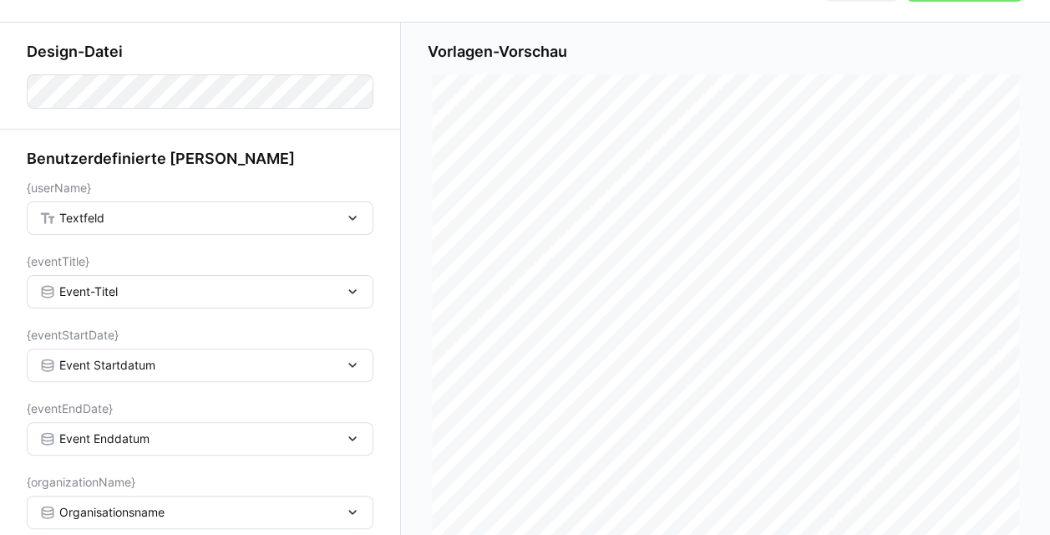
scroll to position [0, 0]
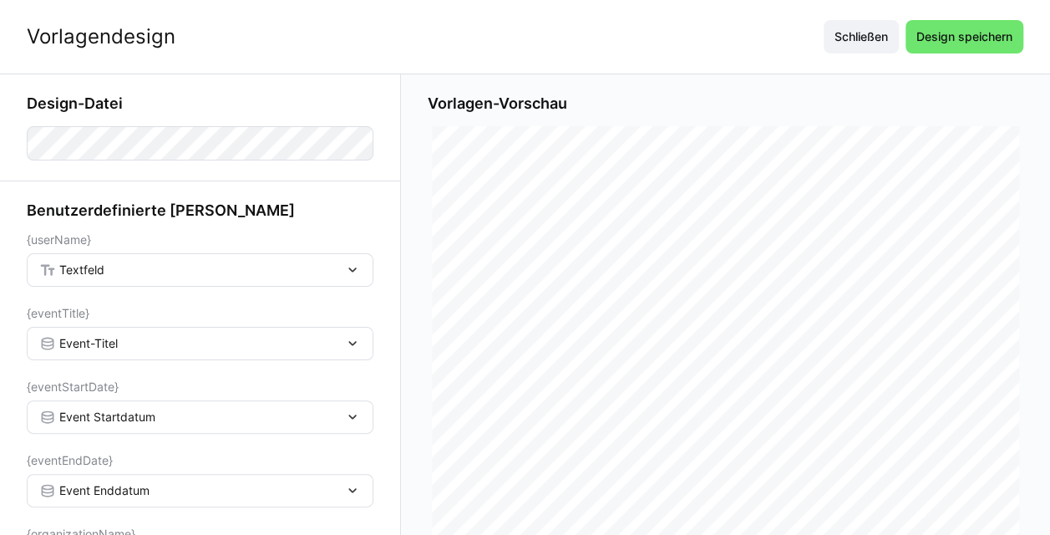
click at [180, 265] on div "Textfeld" at bounding box center [191, 269] width 305 height 15
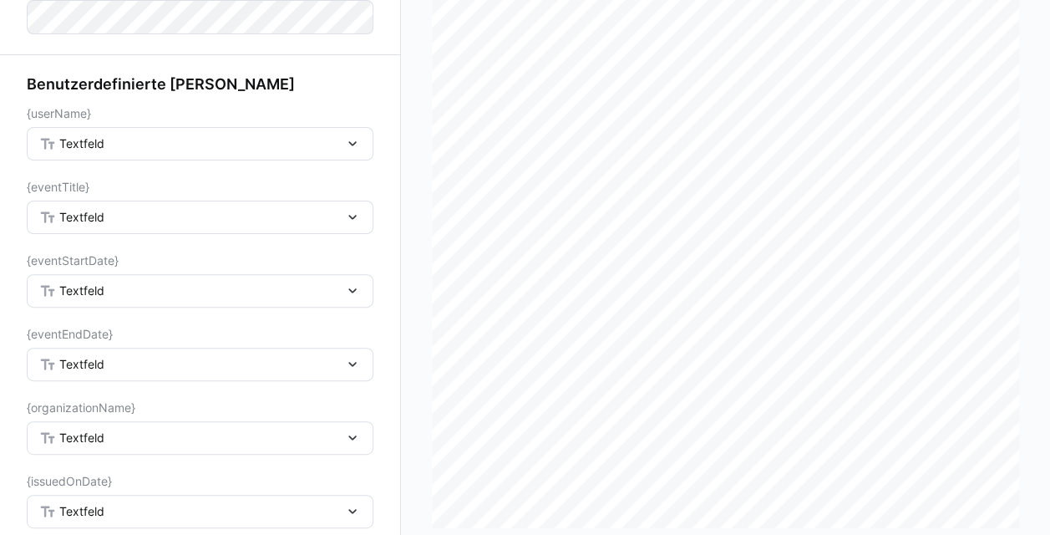
scroll to position [124, 0]
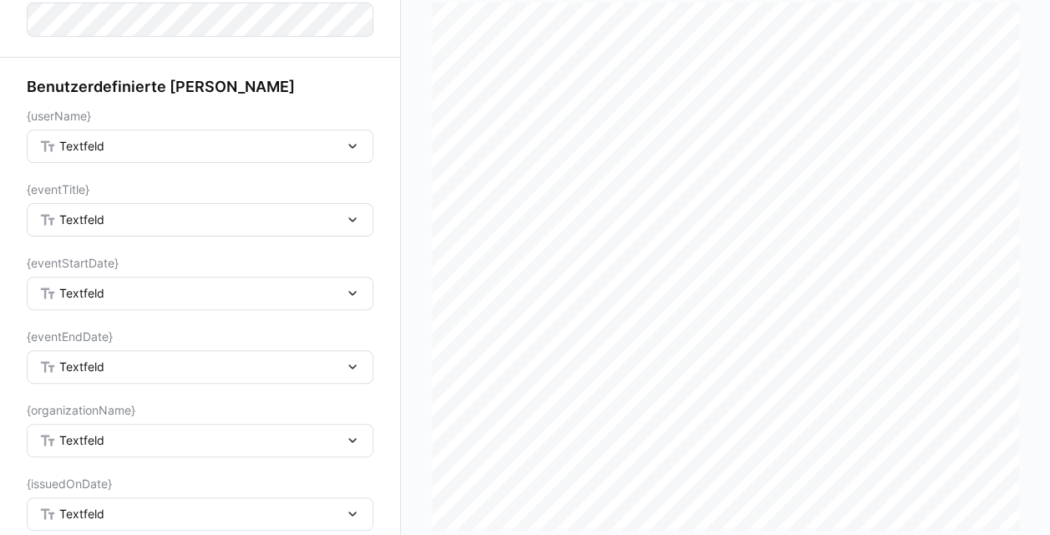
click at [264, 221] on div "Textfeld" at bounding box center [191, 219] width 305 height 15
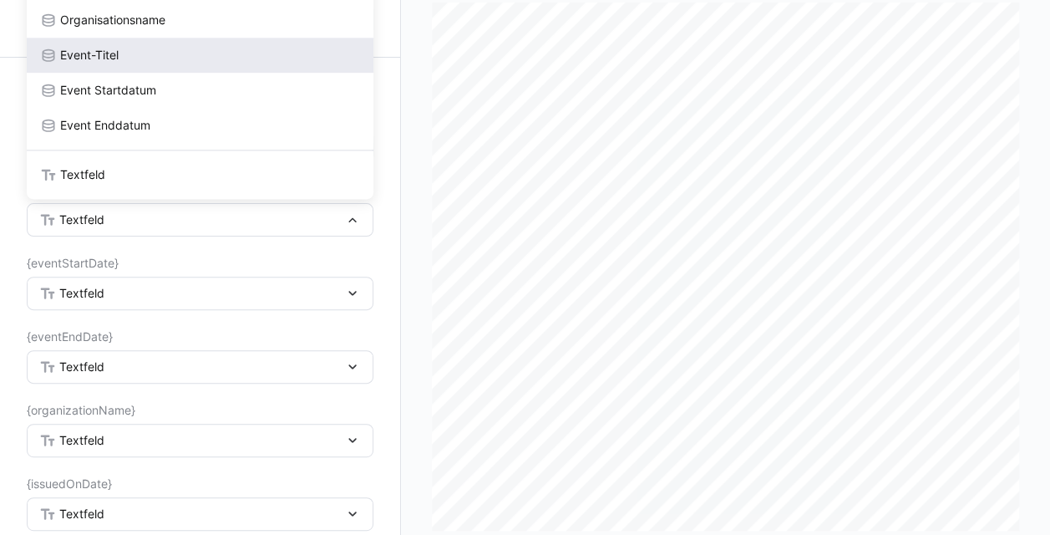
click at [256, 72] on div "Event-Titel" at bounding box center [200, 55] width 347 height 35
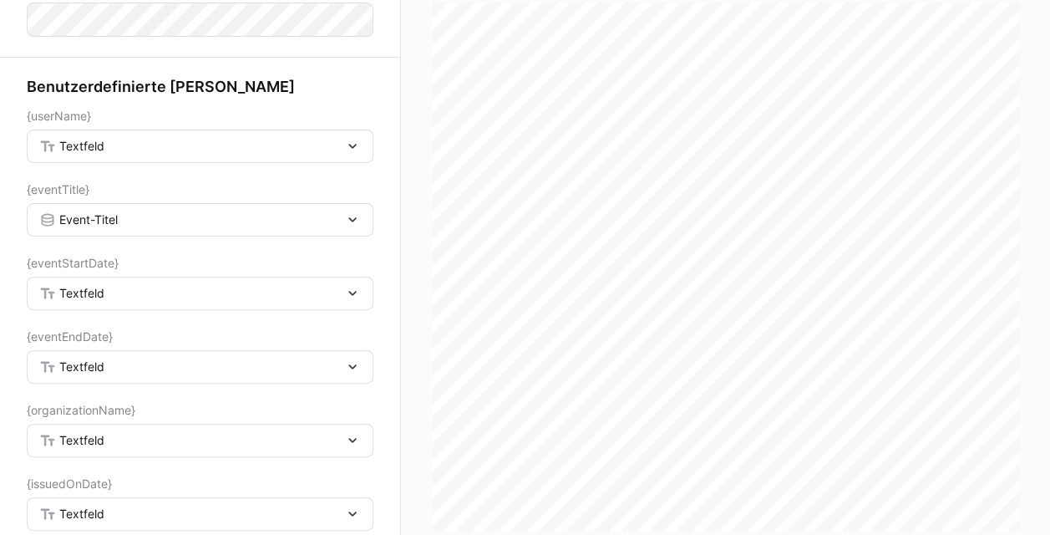
click at [175, 292] on div "Textfeld" at bounding box center [191, 293] width 305 height 15
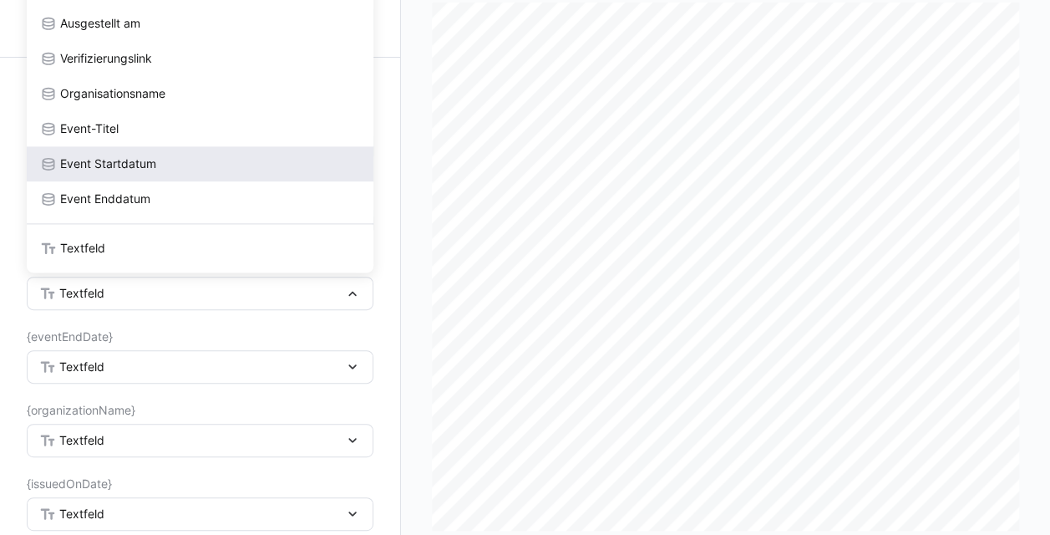
click at [172, 170] on div "Event Startdatum" at bounding box center [200, 163] width 320 height 17
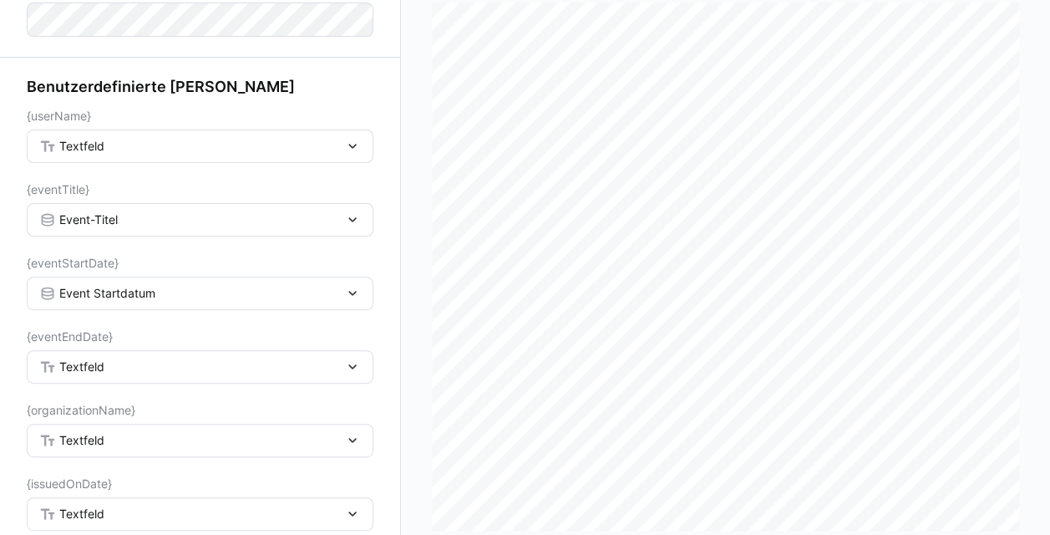
click at [132, 360] on div "Textfeld" at bounding box center [191, 366] width 305 height 15
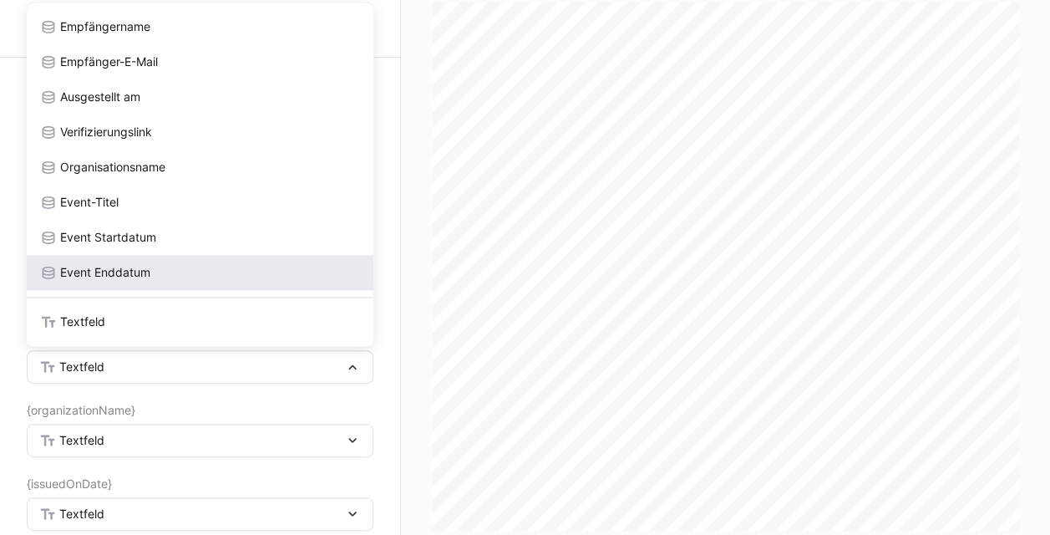
click at [142, 267] on span "Event Enddatum" at bounding box center [105, 272] width 90 height 17
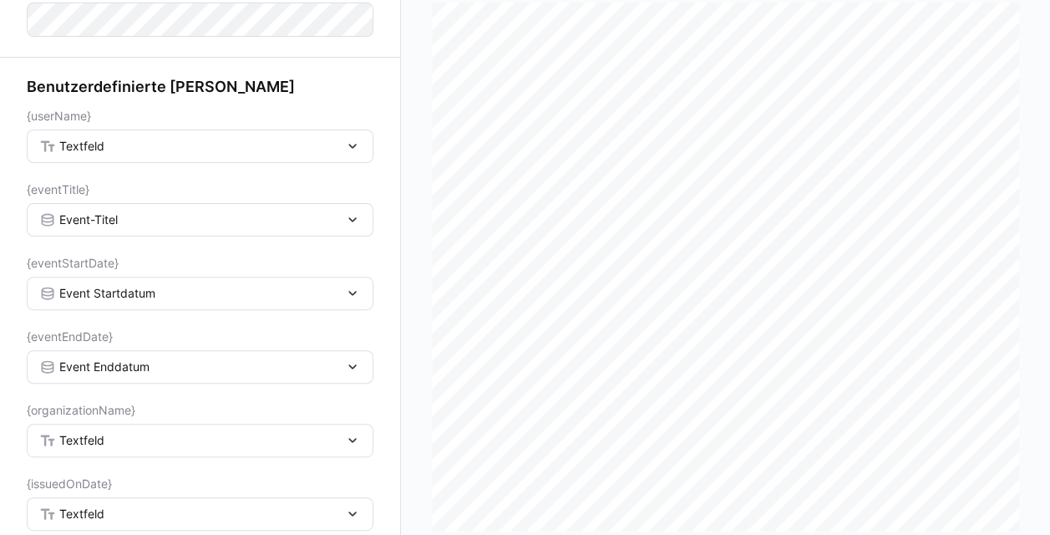
click at [105, 440] on div "Textfeld" at bounding box center [191, 440] width 305 height 15
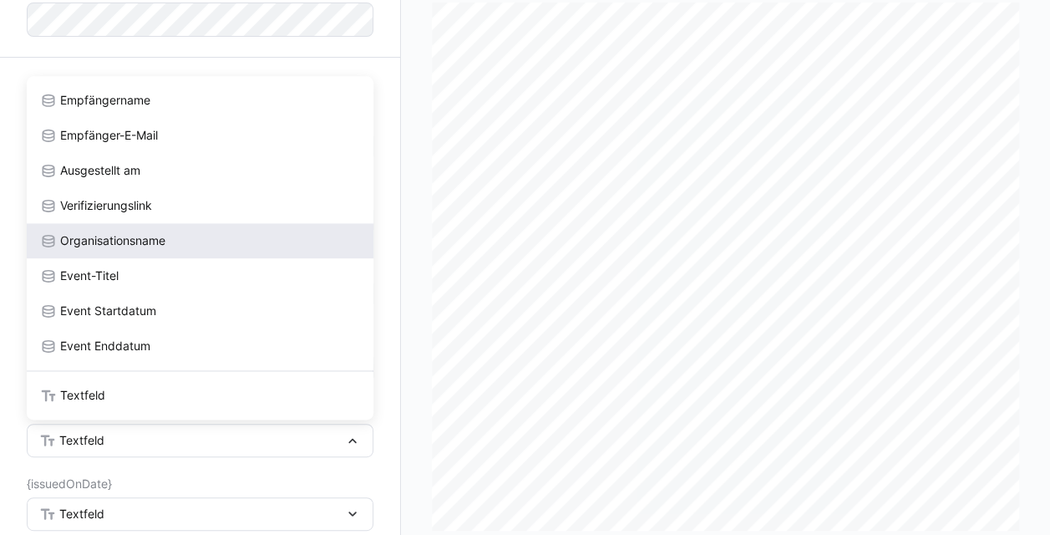
click at [139, 232] on span "Organisationsname" at bounding box center [112, 240] width 105 height 17
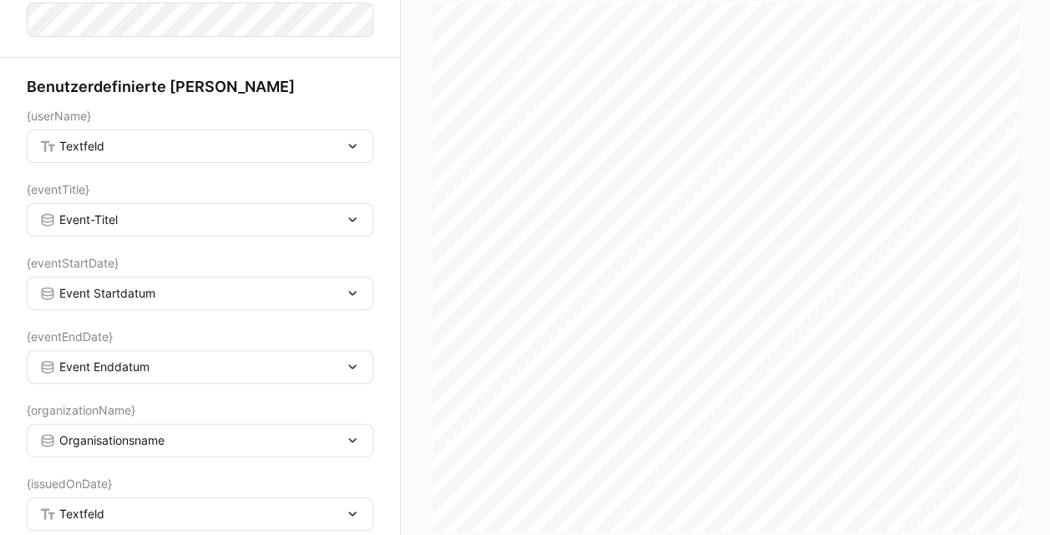
scroll to position [139, 0]
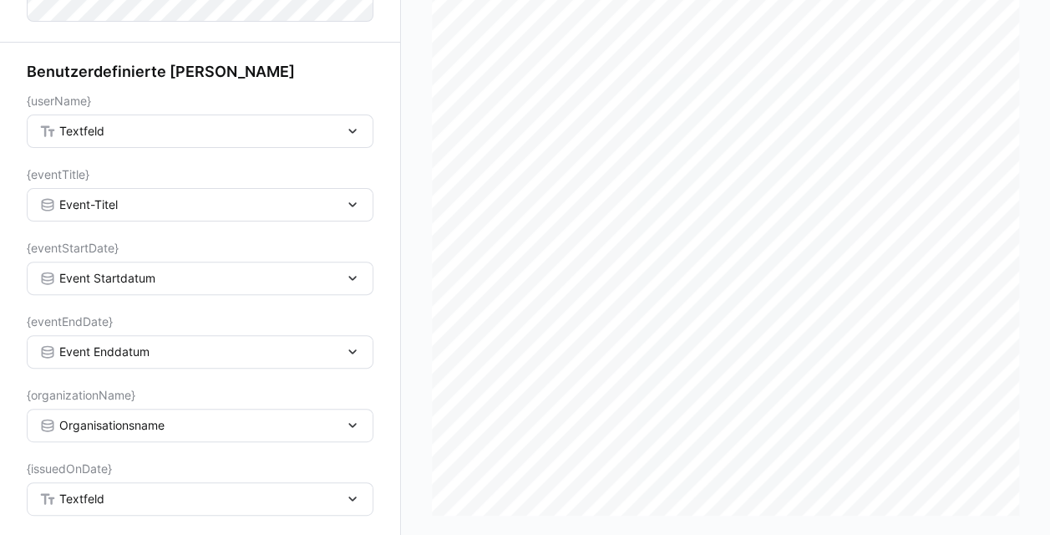
click at [105, 500] on div "Textfeld" at bounding box center [191, 498] width 305 height 15
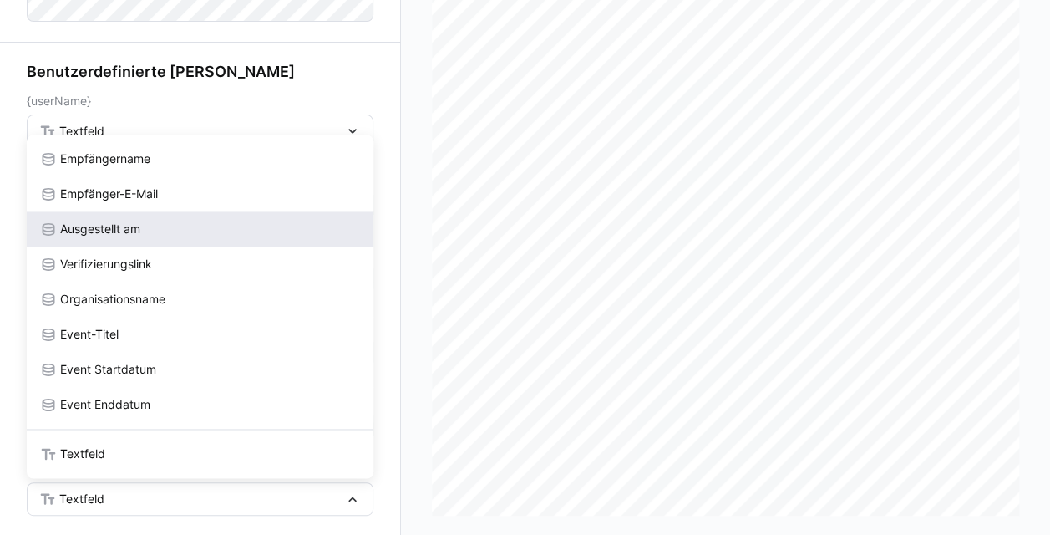
click at [149, 237] on div "Ausgestellt am" at bounding box center [200, 229] width 320 height 17
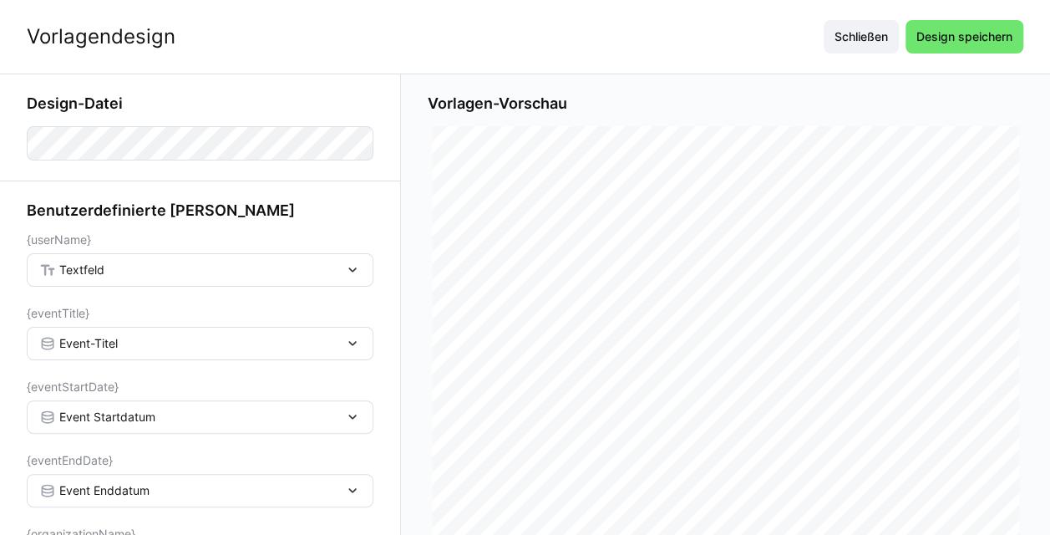
scroll to position [0, 0]
click at [155, 270] on div "Textfeld" at bounding box center [191, 269] width 305 height 15
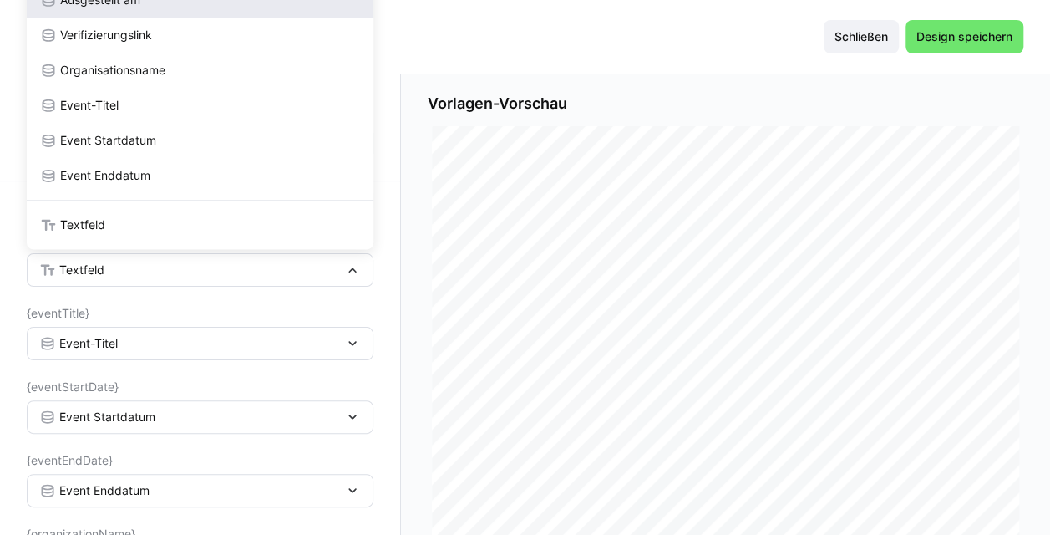
click at [165, 8] on div "Ausgestellt am" at bounding box center [200, 0] width 320 height 17
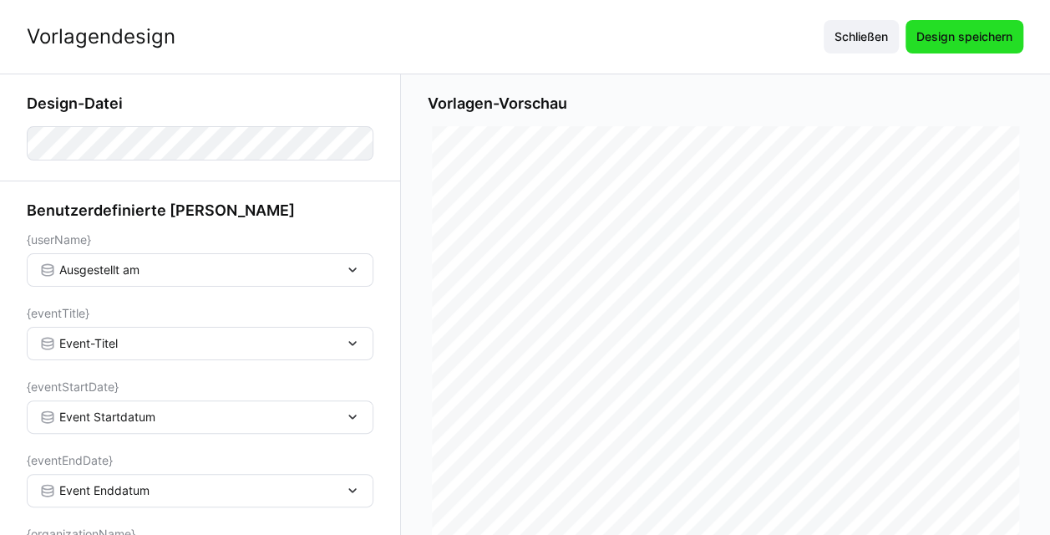
click at [526, 43] on span "Design speichern" at bounding box center [964, 36] width 101 height 17
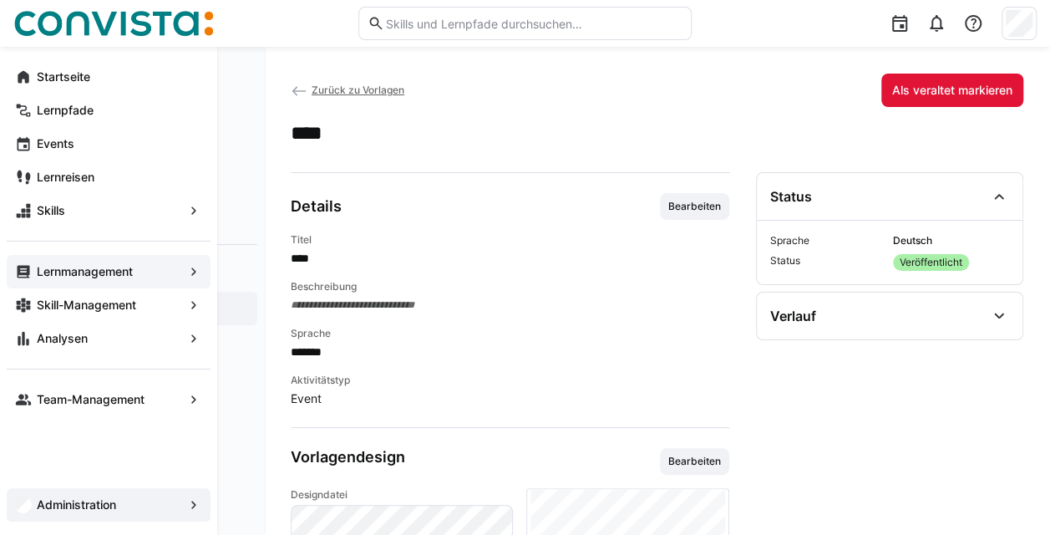
click at [0, 0] on app-navigation-label "Lernmanagement" at bounding box center [0, 0] width 0 height 0
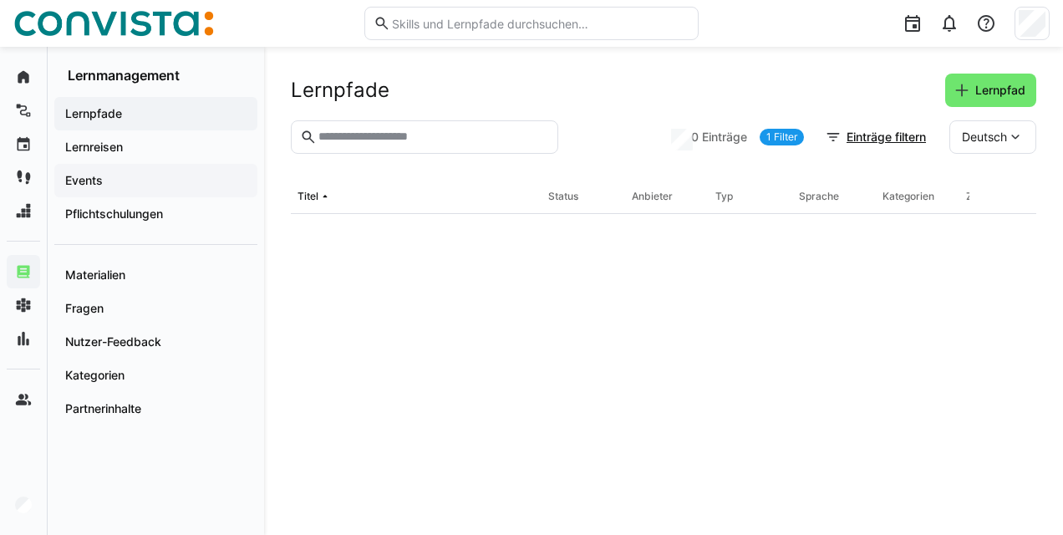
click at [187, 180] on span "Events" at bounding box center [156, 180] width 186 height 17
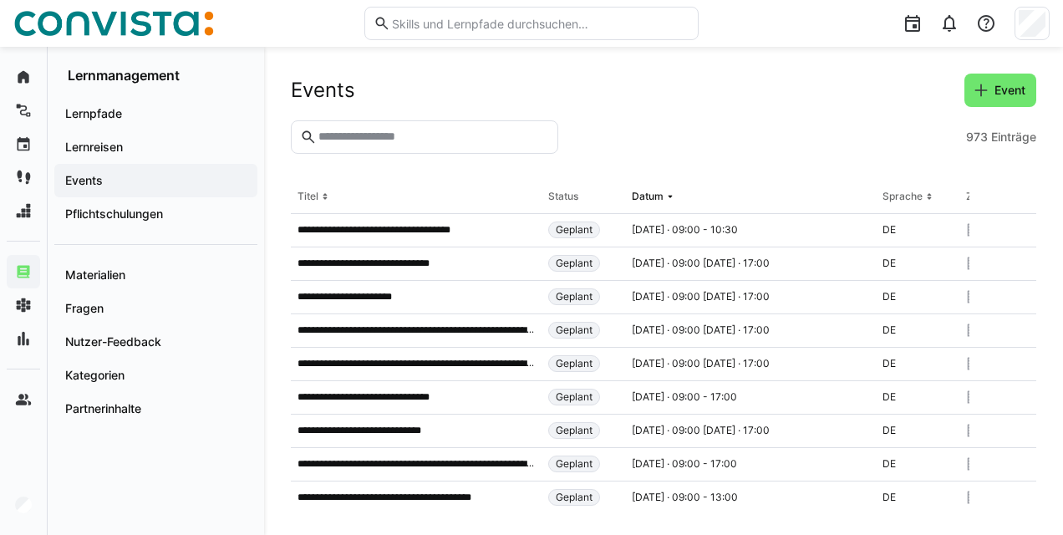
click at [369, 140] on input "text" at bounding box center [433, 137] width 232 height 15
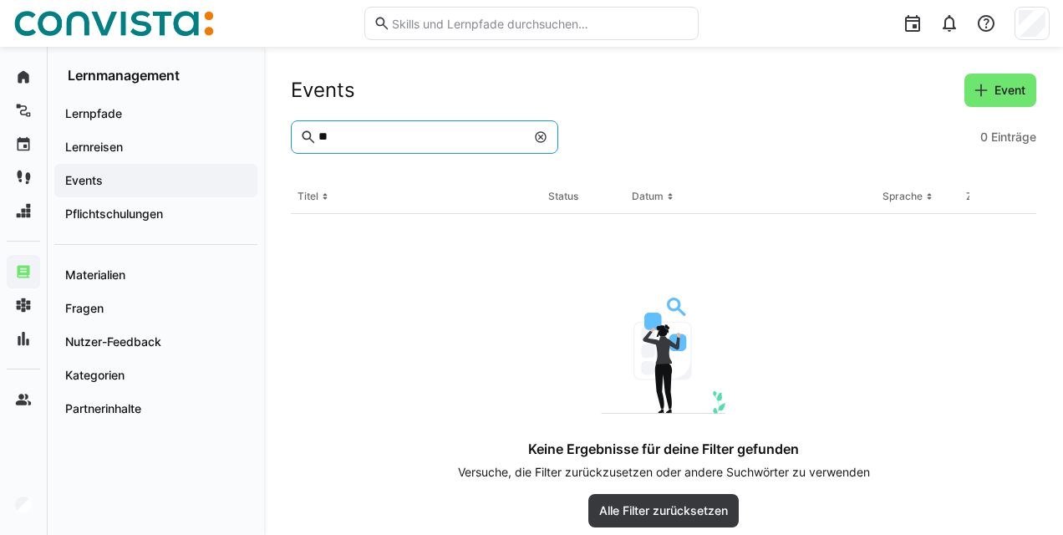
type input "*"
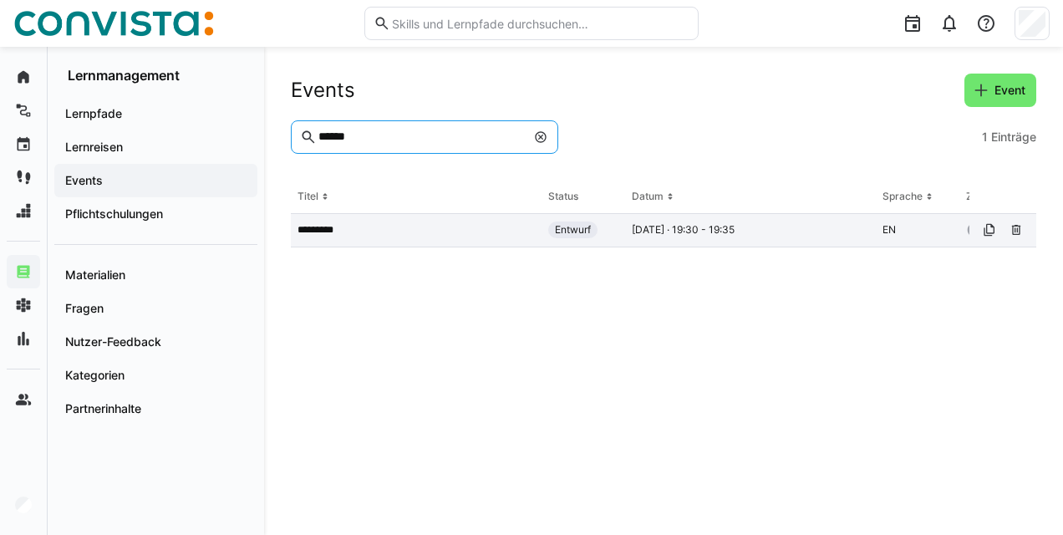
type input "******"
click at [376, 237] on div "*********" at bounding box center [416, 230] width 251 height 33
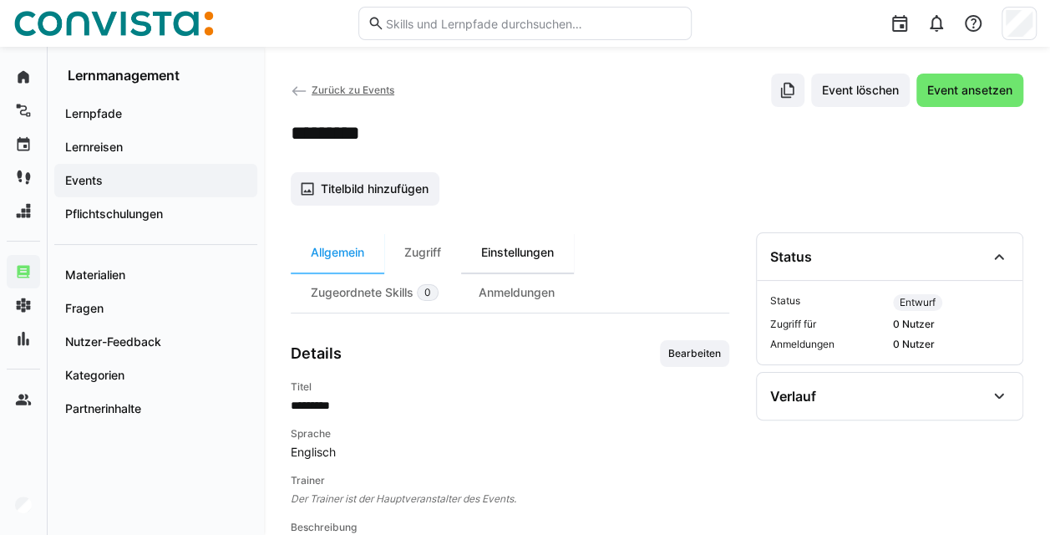
click at [516, 264] on div "Einstellungen" at bounding box center [517, 252] width 113 height 40
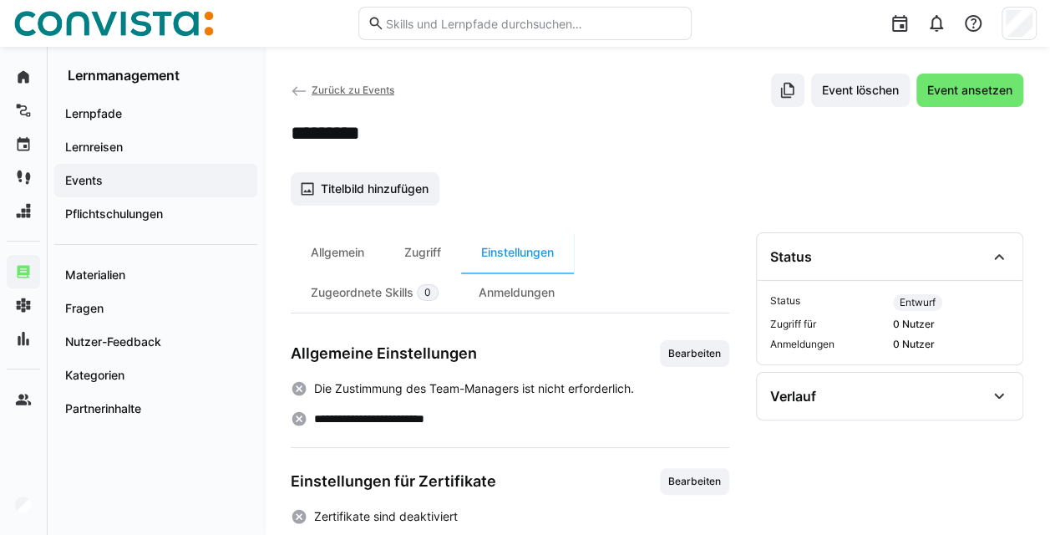
scroll to position [237, 0]
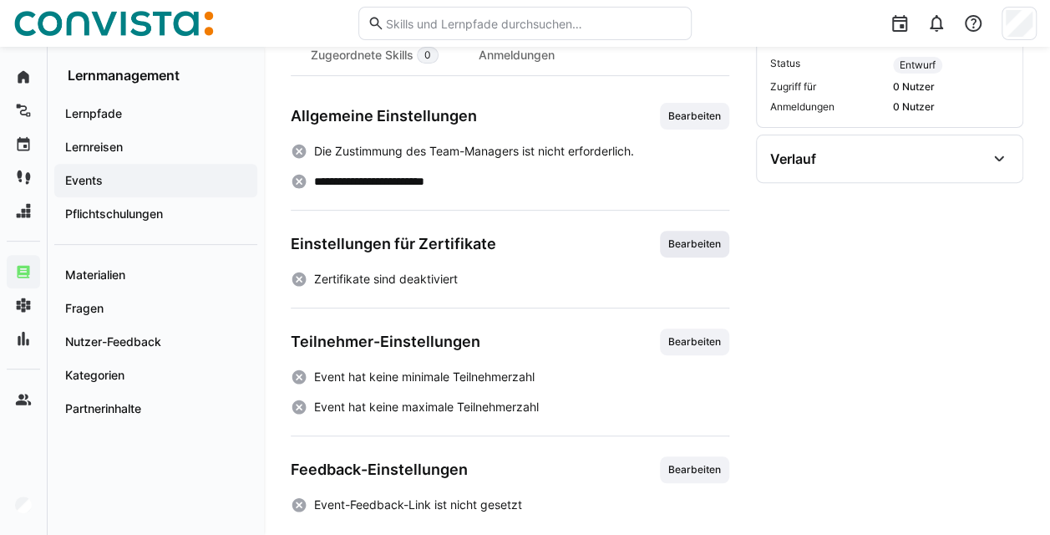
click at [526, 250] on span "Bearbeiten" at bounding box center [694, 244] width 69 height 27
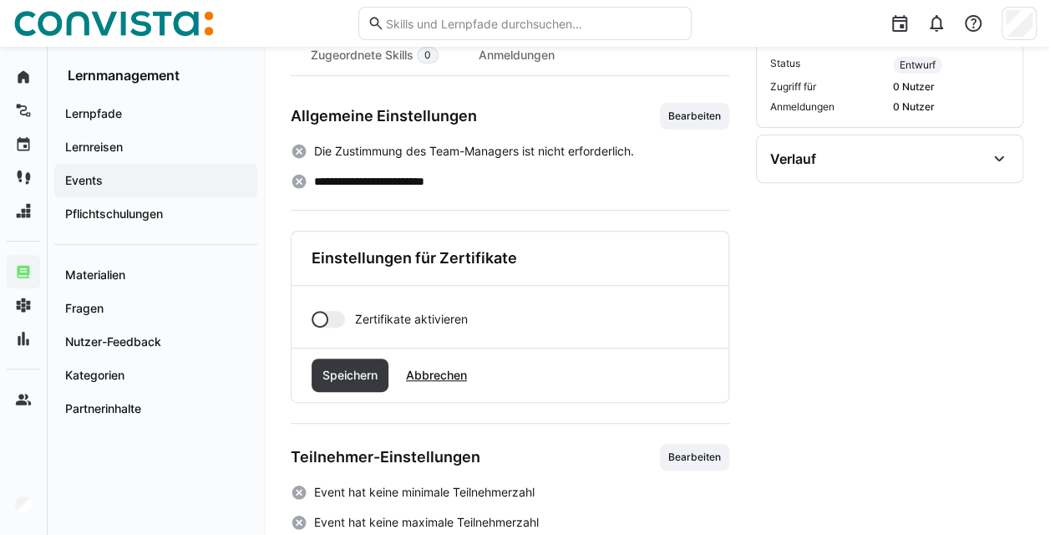
click at [340, 320] on div at bounding box center [328, 319] width 33 height 17
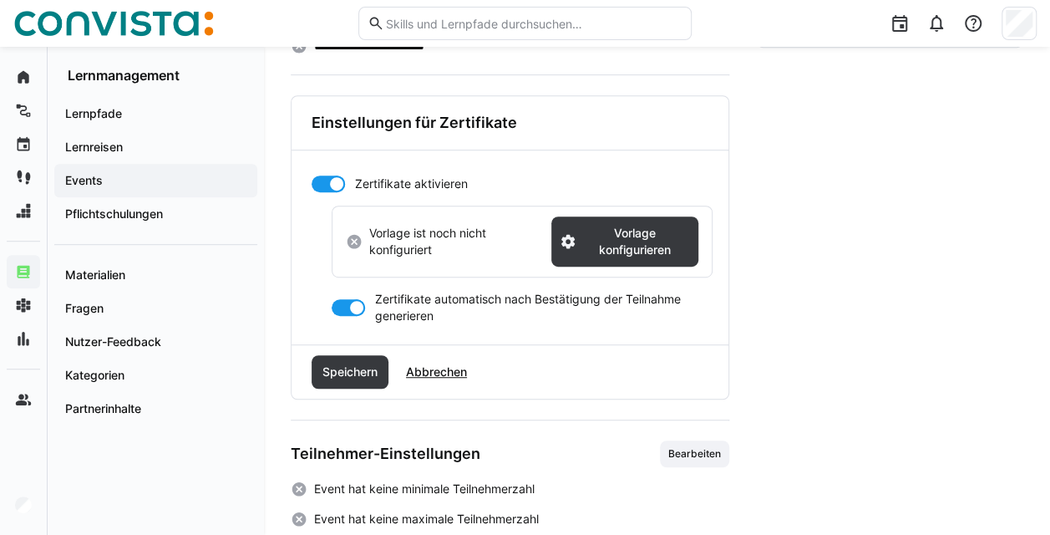
scroll to position [373, 0]
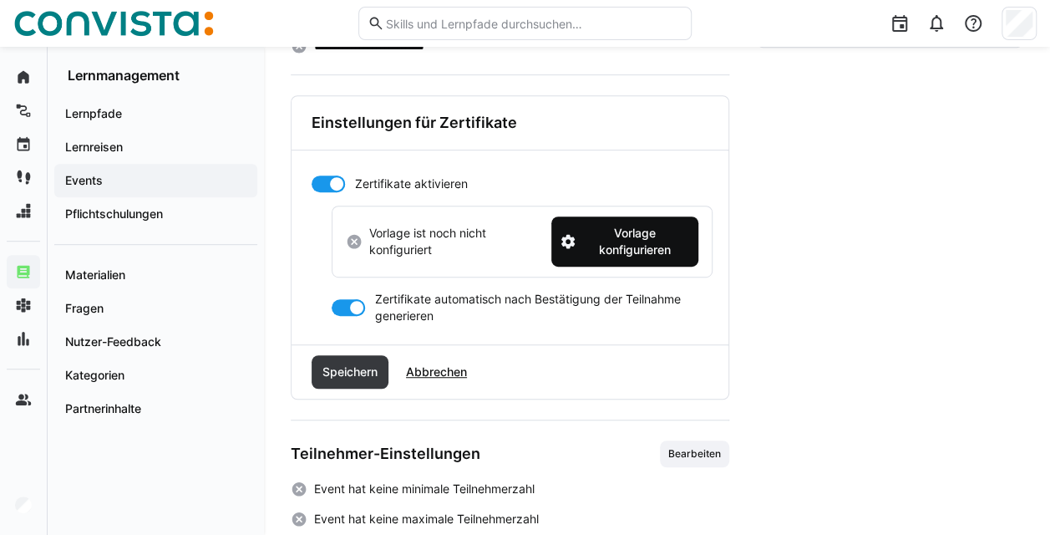
click at [526, 246] on span "Vorlage konfigurieren" at bounding box center [634, 241] width 111 height 33
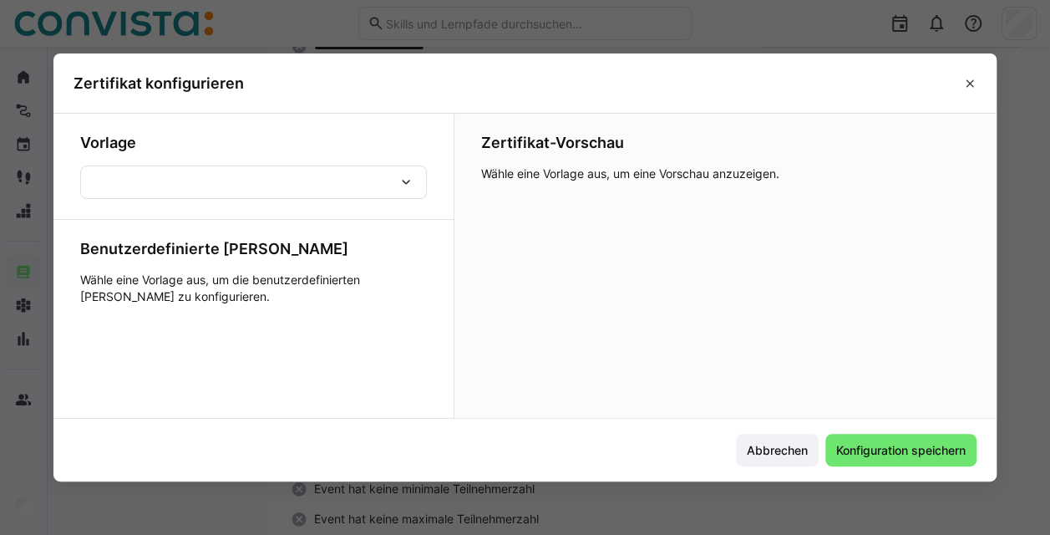
click at [411, 184] on eds-icon at bounding box center [406, 182] width 17 height 17
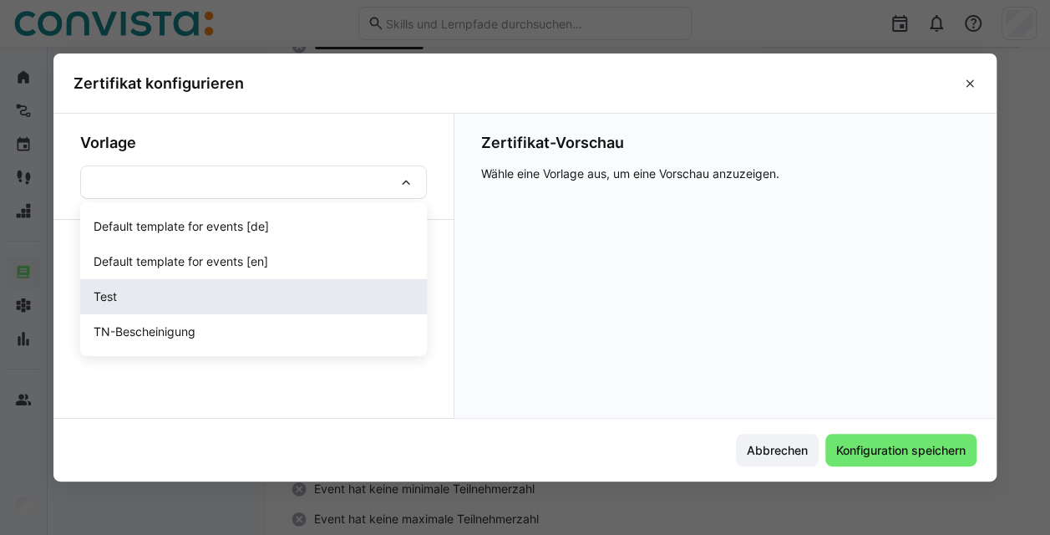
click at [280, 309] on span "Test" at bounding box center [253, 296] width 347 height 35
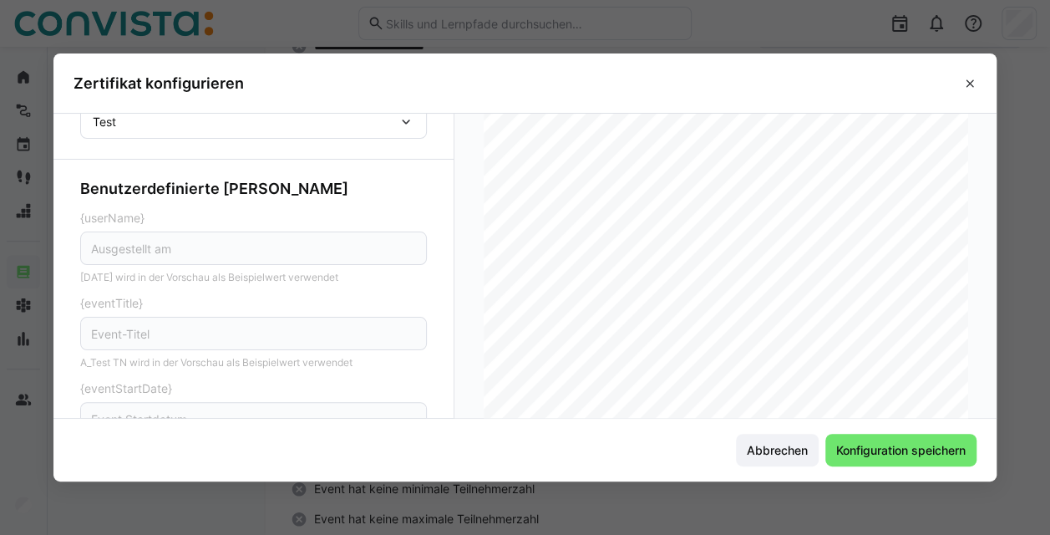
scroll to position [0, 0]
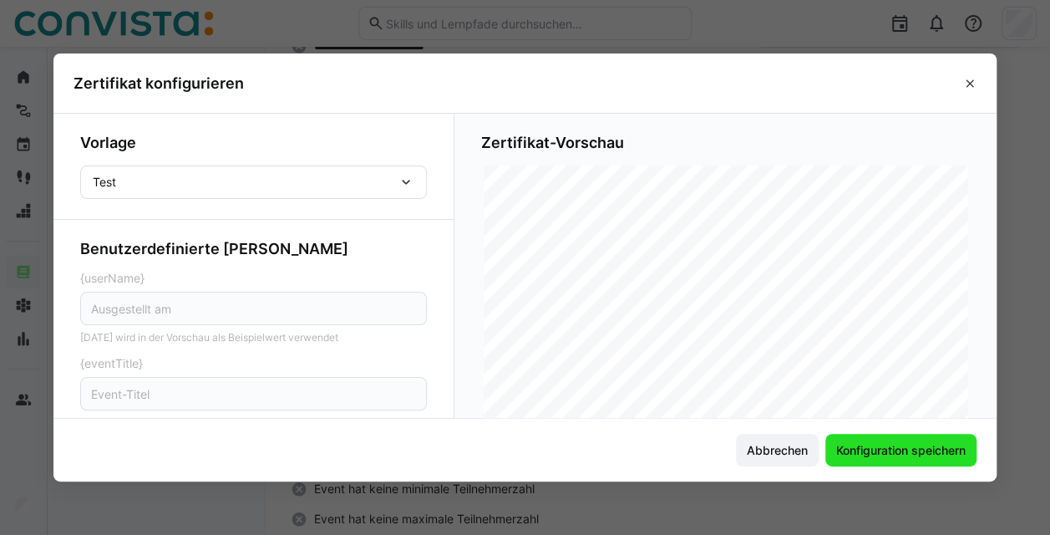
click at [526, 449] on span "Konfiguration speichern" at bounding box center [901, 450] width 135 height 17
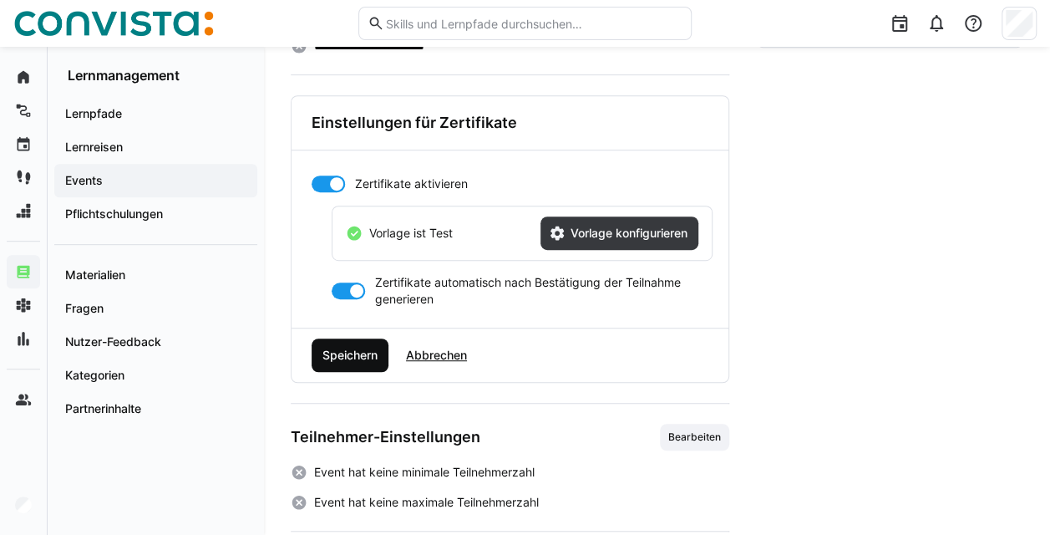
click at [358, 352] on span "Speichern" at bounding box center [350, 355] width 60 height 17
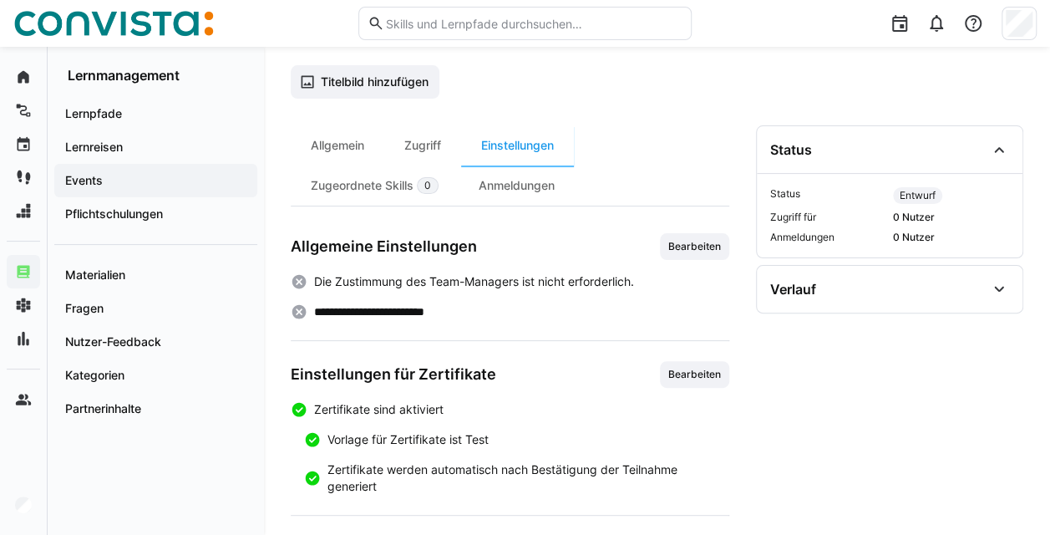
scroll to position [105, 0]
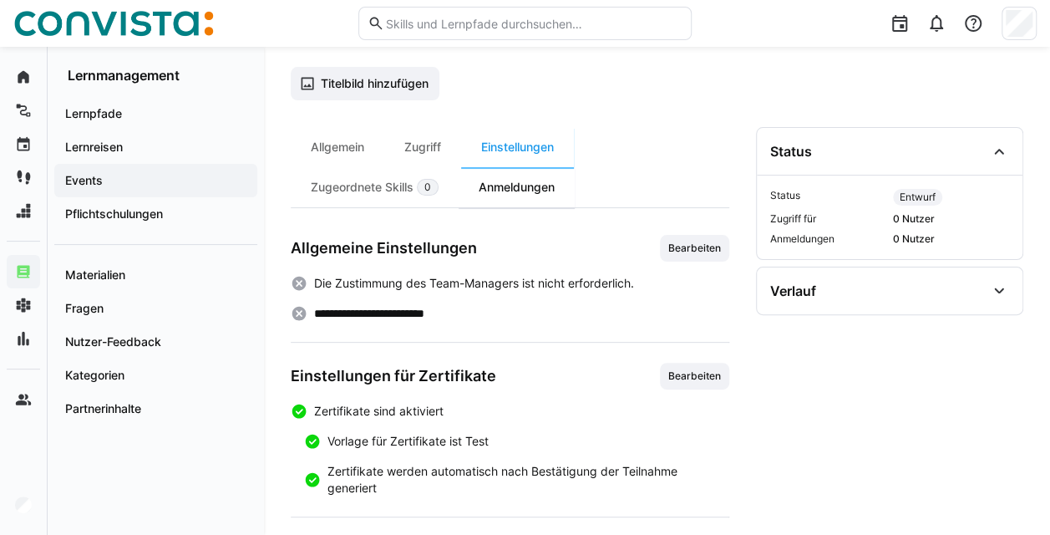
click at [502, 198] on div "Anmeldungen" at bounding box center [517, 187] width 116 height 40
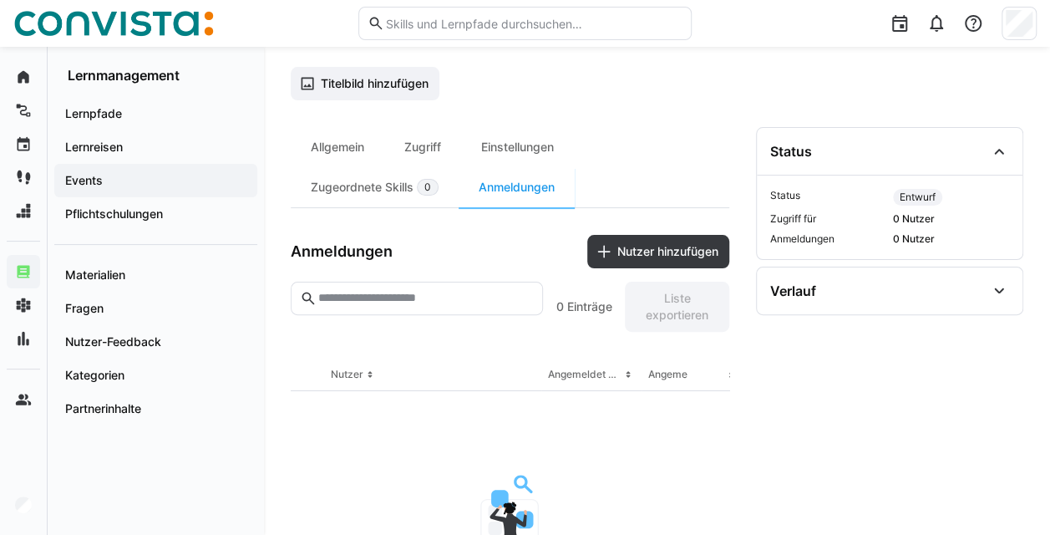
click at [411, 292] on input "text" at bounding box center [425, 298] width 217 height 15
click at [526, 245] on span "Nutzer hinzufügen" at bounding box center [668, 251] width 106 height 17
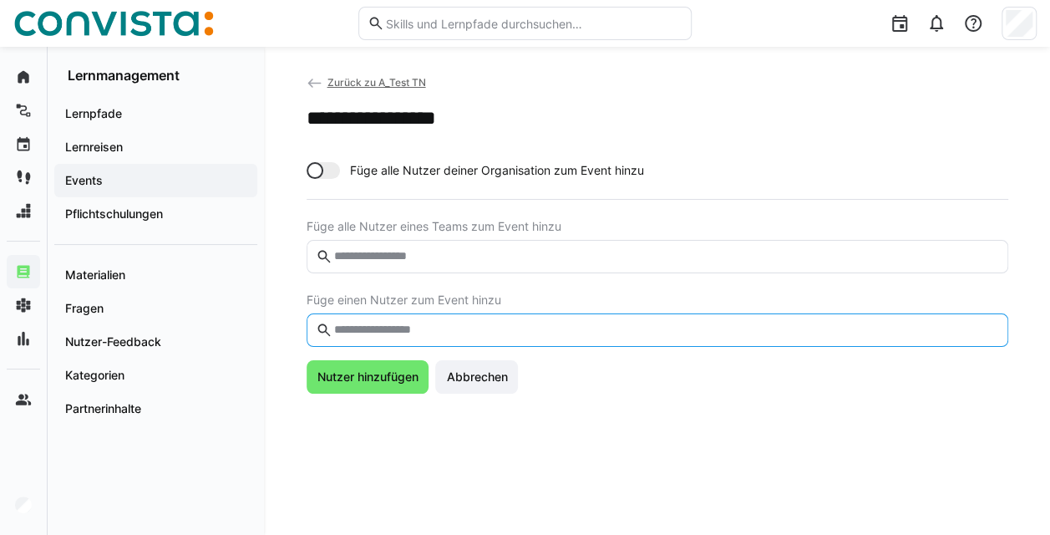
click at [424, 327] on input "text" at bounding box center [665, 330] width 667 height 15
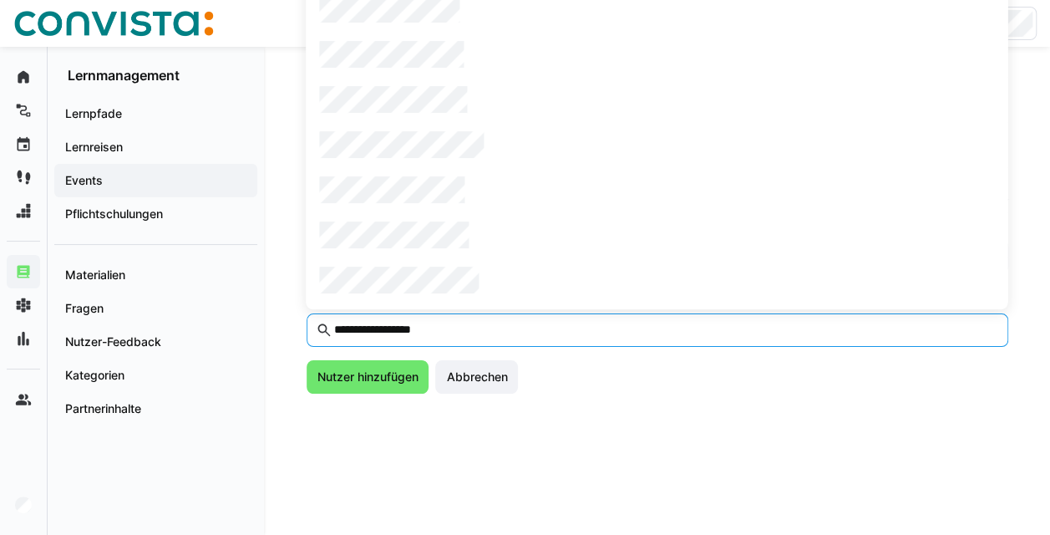
type input "**********"
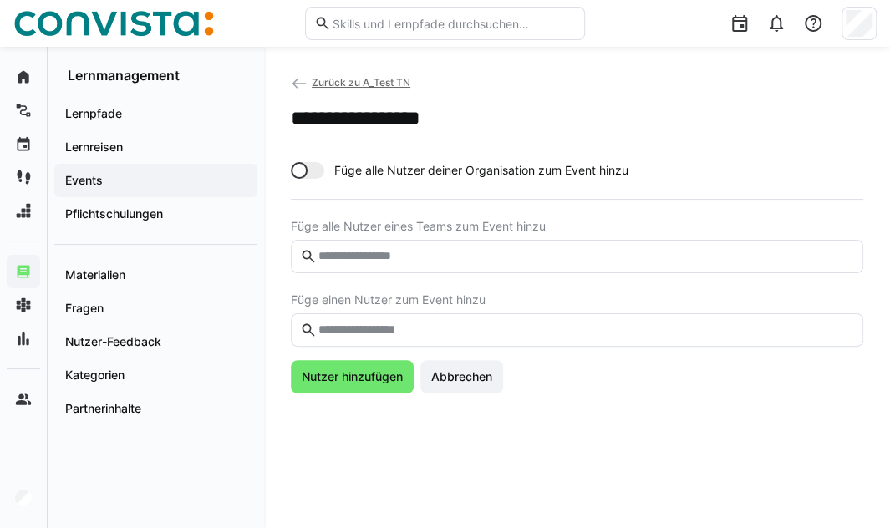
click at [375, 343] on eds-input at bounding box center [577, 329] width 572 height 33
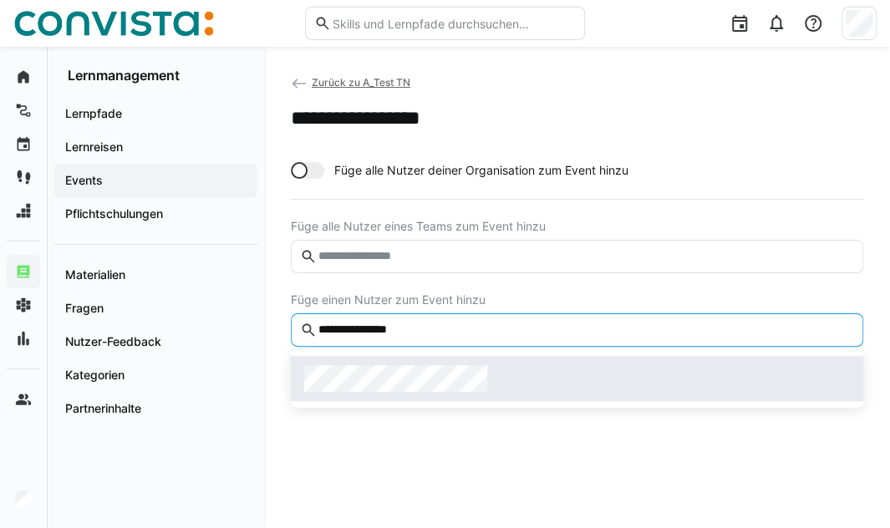
type input "**********"
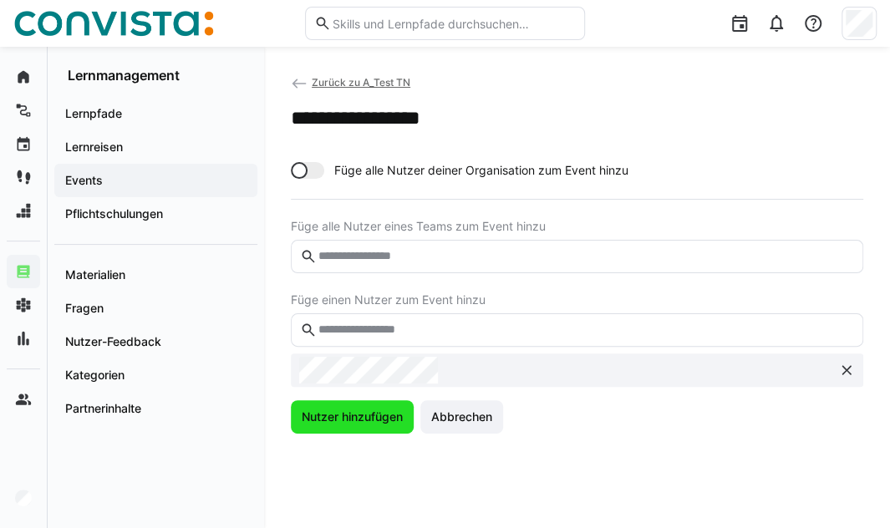
click at [363, 420] on span "Nutzer hinzufügen" at bounding box center [352, 417] width 106 height 17
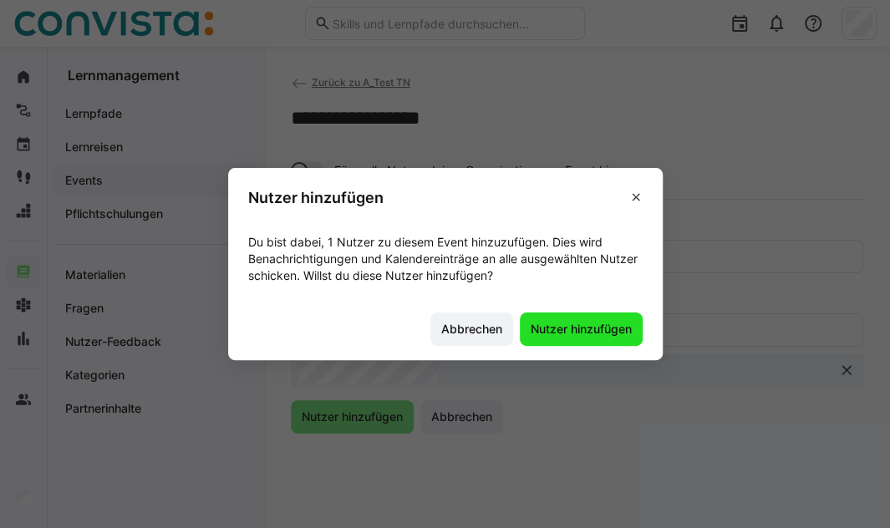
click at [526, 327] on span "Nutzer hinzufügen" at bounding box center [581, 329] width 106 height 17
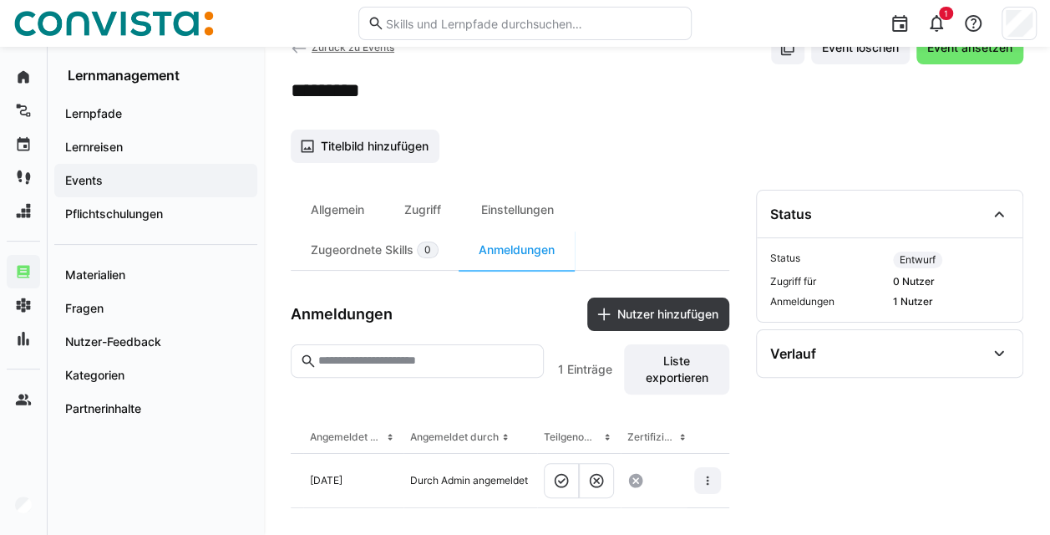
scroll to position [0, 241]
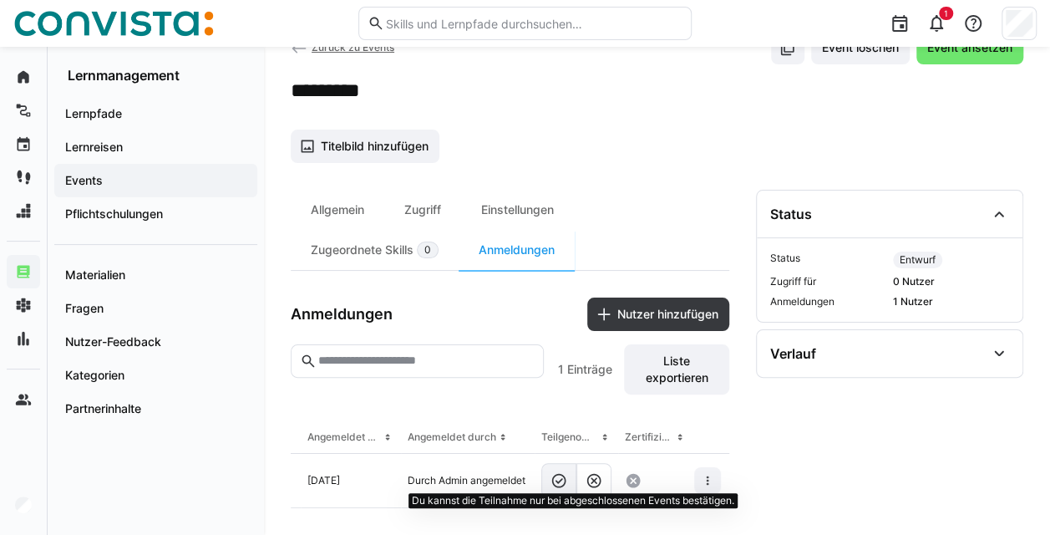
click at [526, 473] on eds-icon at bounding box center [559, 480] width 17 height 17
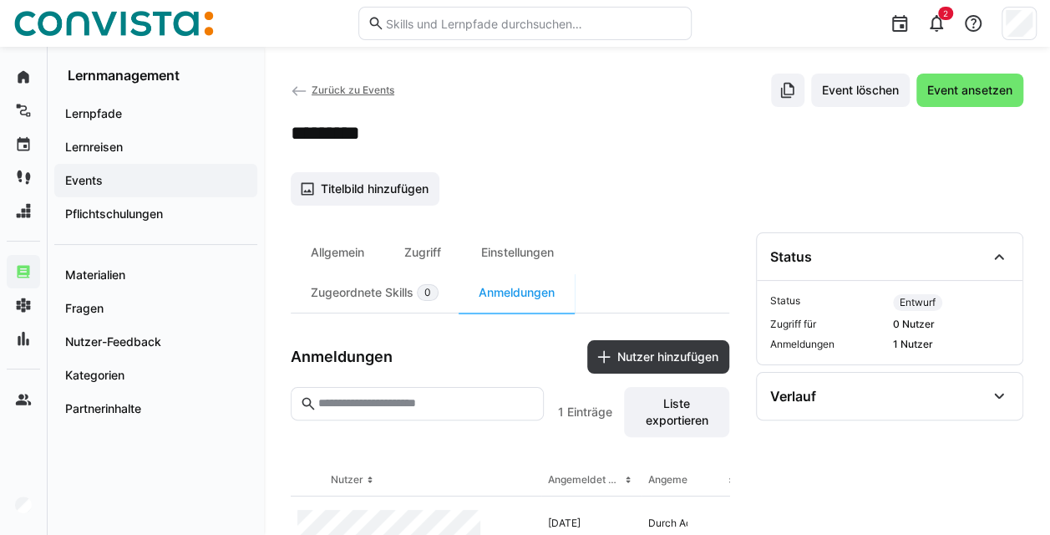
click at [588, 196] on app-add-entity-cover-image-button "Titelbild hinzufügen" at bounding box center [657, 188] width 733 height 33
click at [849, 89] on span "Event löschen" at bounding box center [861, 90] width 82 height 17
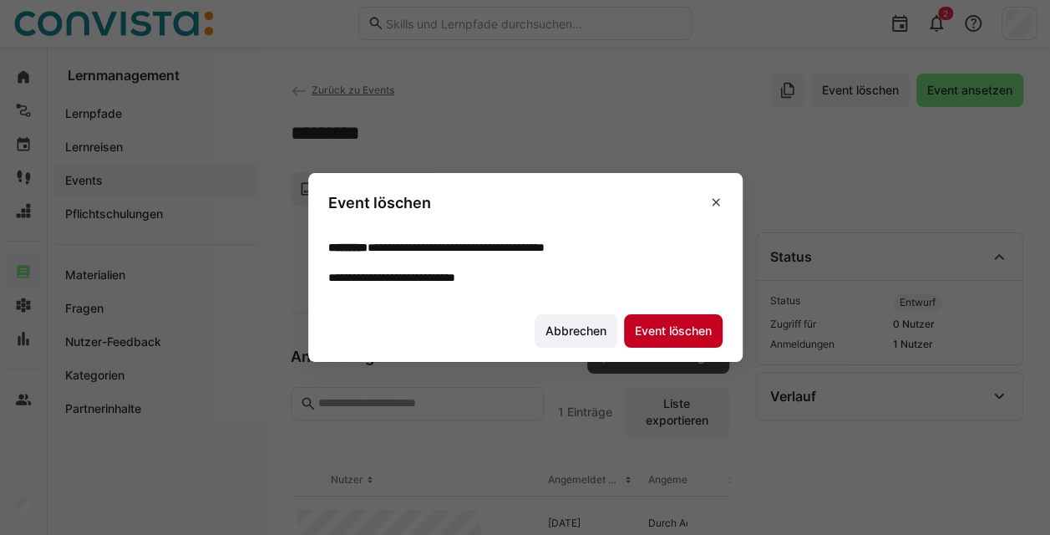
click at [694, 328] on span "Event löschen" at bounding box center [674, 331] width 82 height 17
